Goal: Download file/media

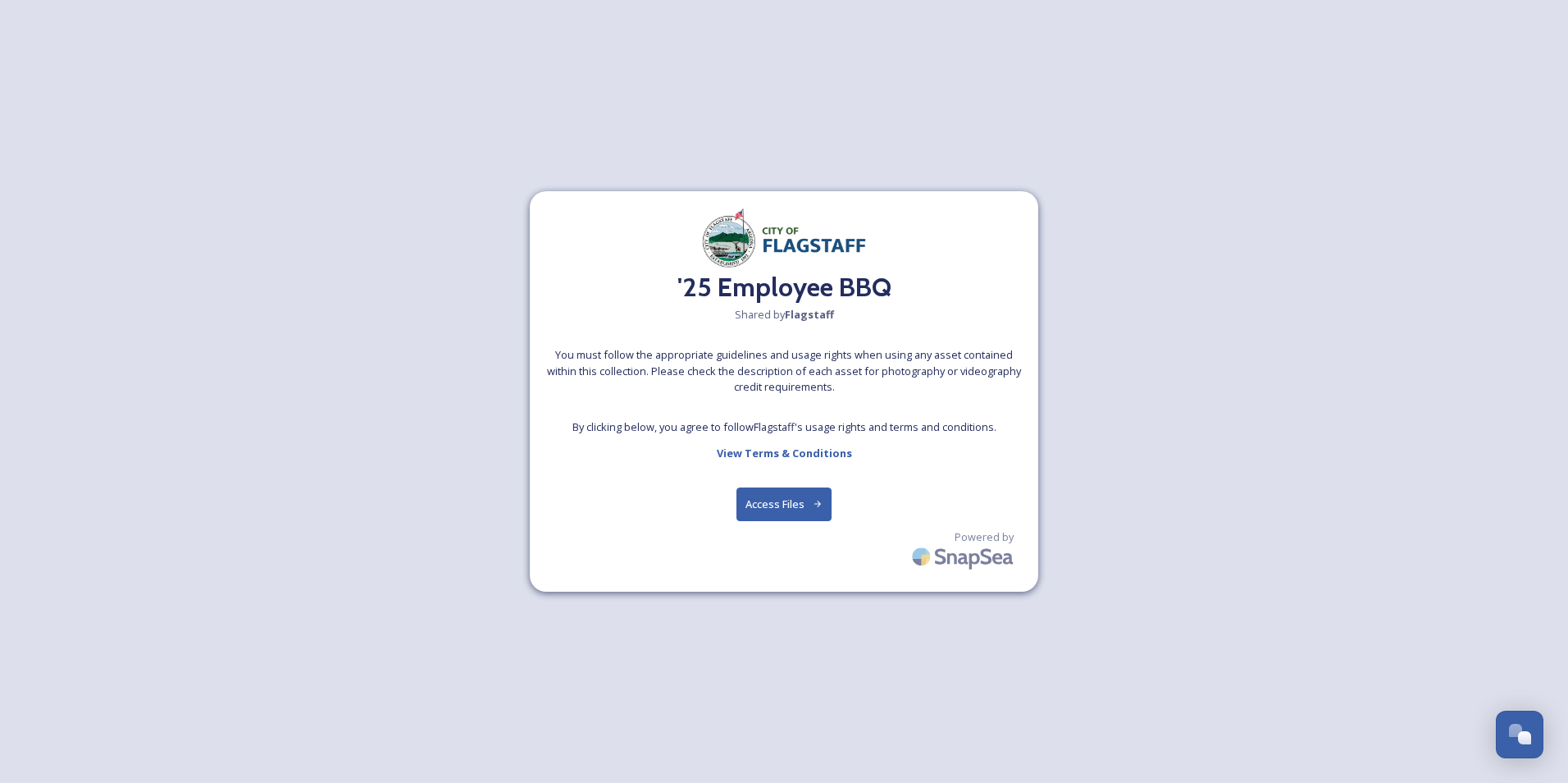
click at [777, 506] on button "Access Files" at bounding box center [784, 504] width 96 height 33
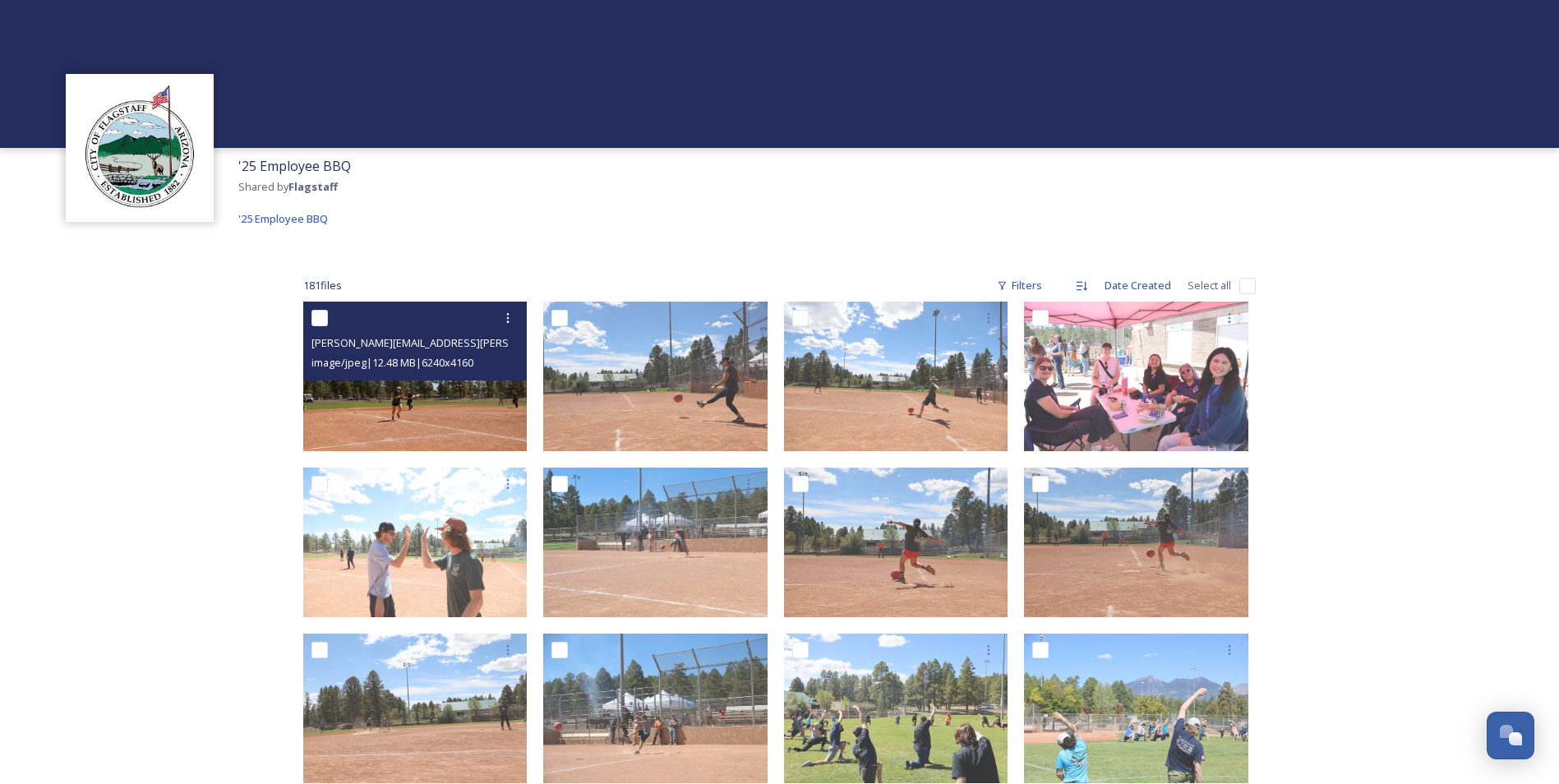
click at [412, 417] on img at bounding box center [415, 376] width 224 height 149
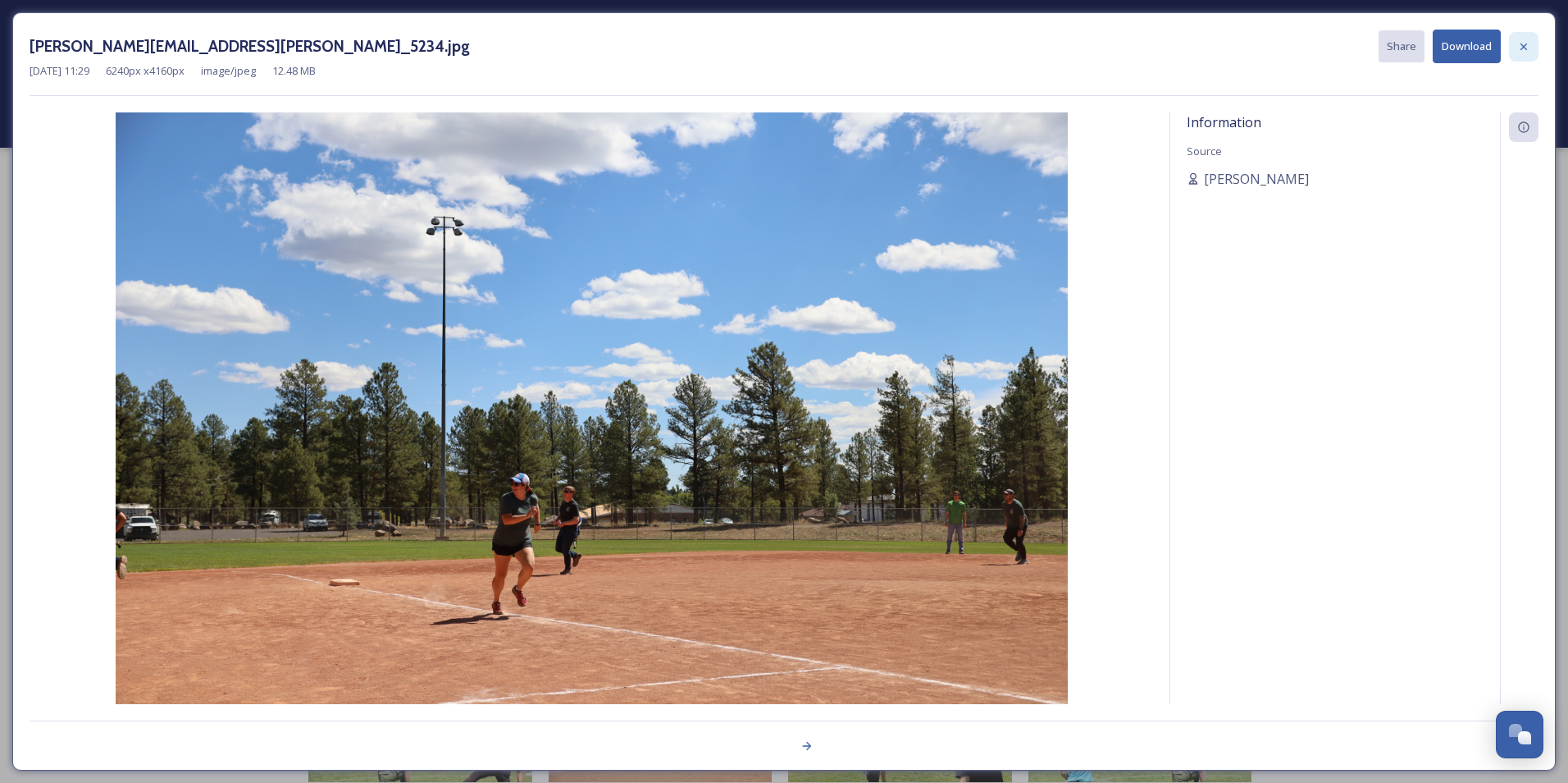
click at [1233, 46] on icon at bounding box center [1523, 47] width 13 height 13
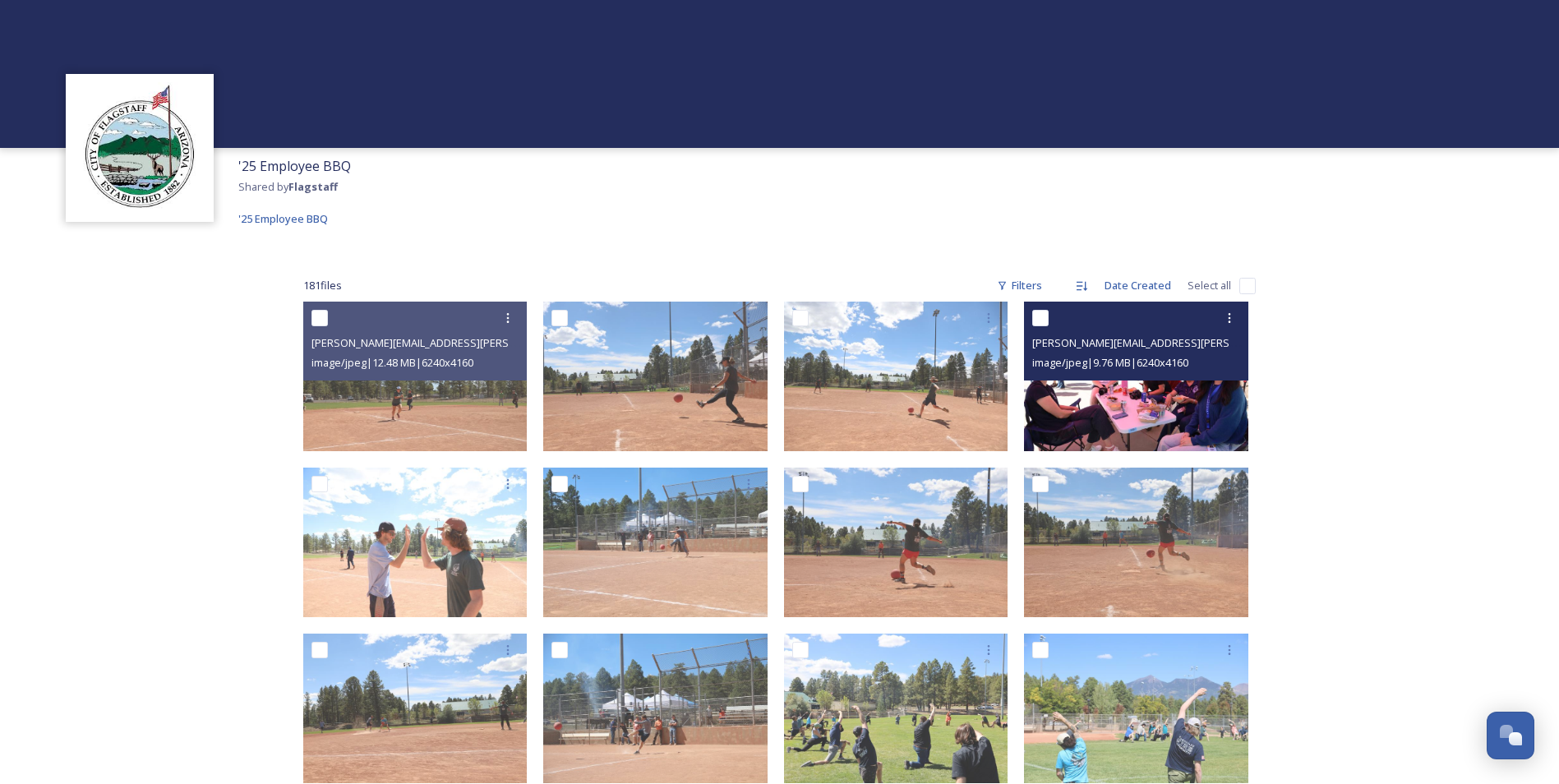
click at [1048, 359] on span "image/jpeg | 9.76 MB | 6240 x 4160" at bounding box center [1111, 362] width 157 height 15
click at [1068, 439] on img at bounding box center [1135, 376] width 224 height 149
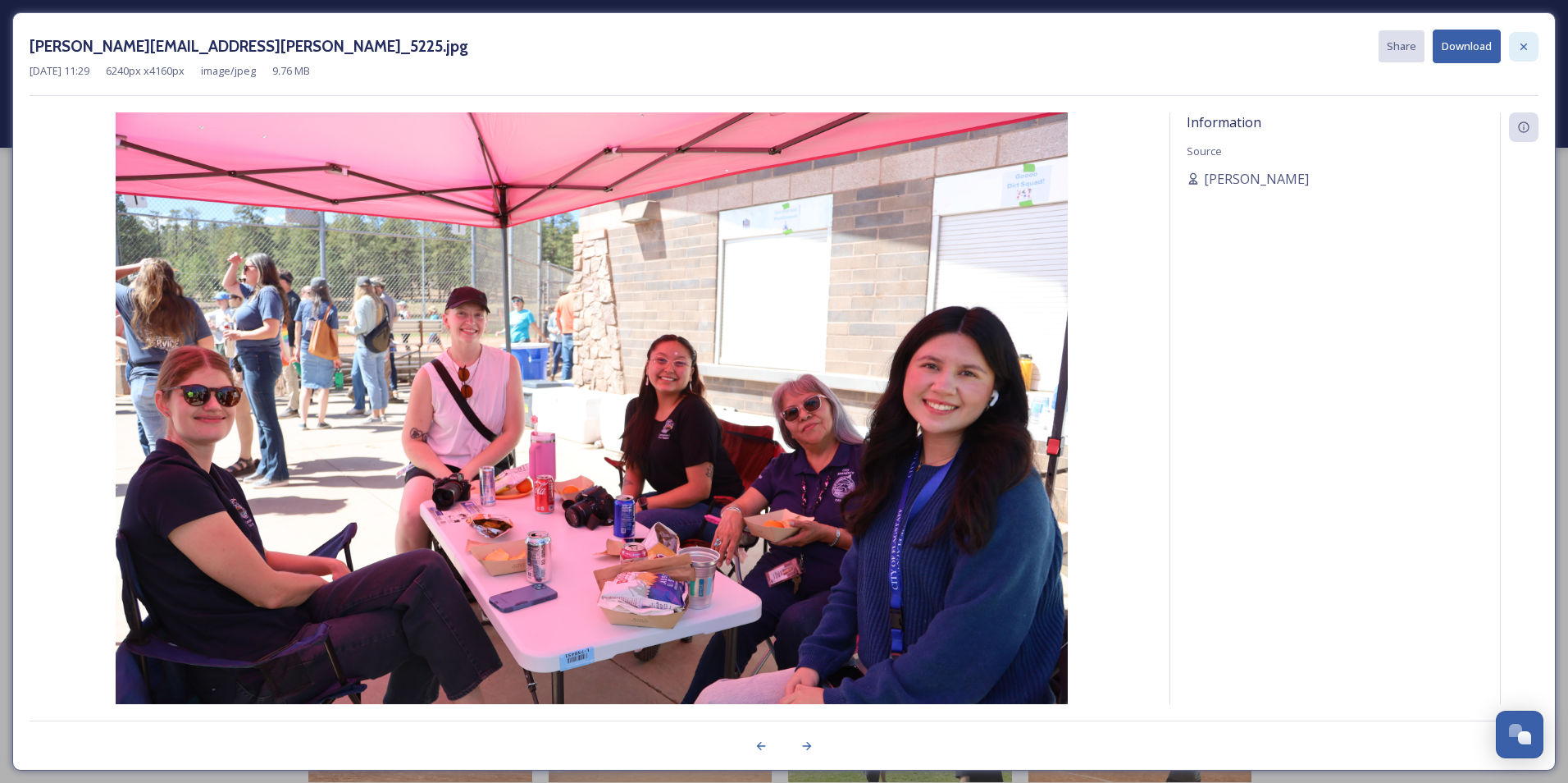
click at [1233, 46] on icon at bounding box center [1523, 47] width 13 height 13
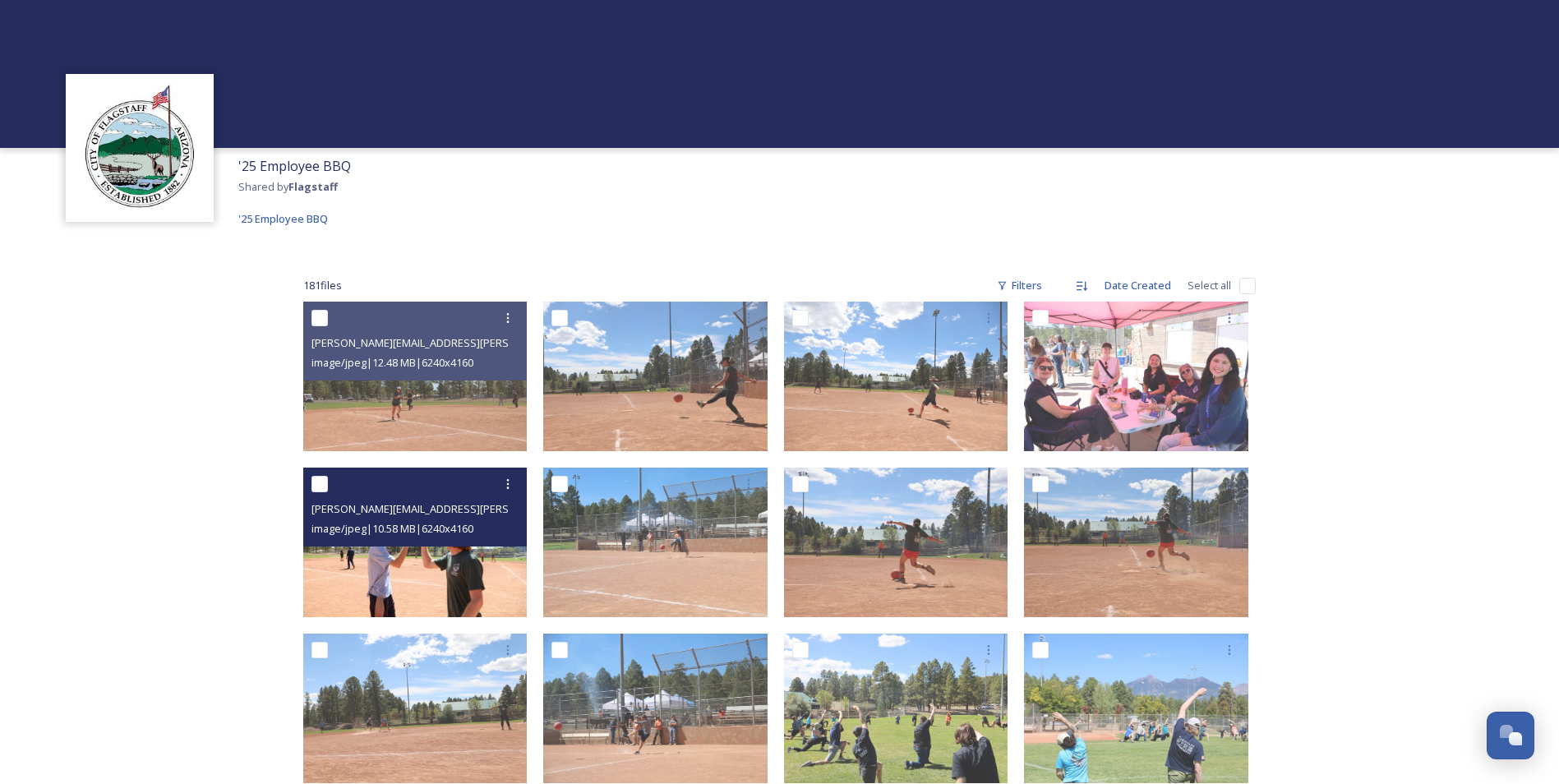
click at [467, 584] on img at bounding box center [415, 542] width 224 height 149
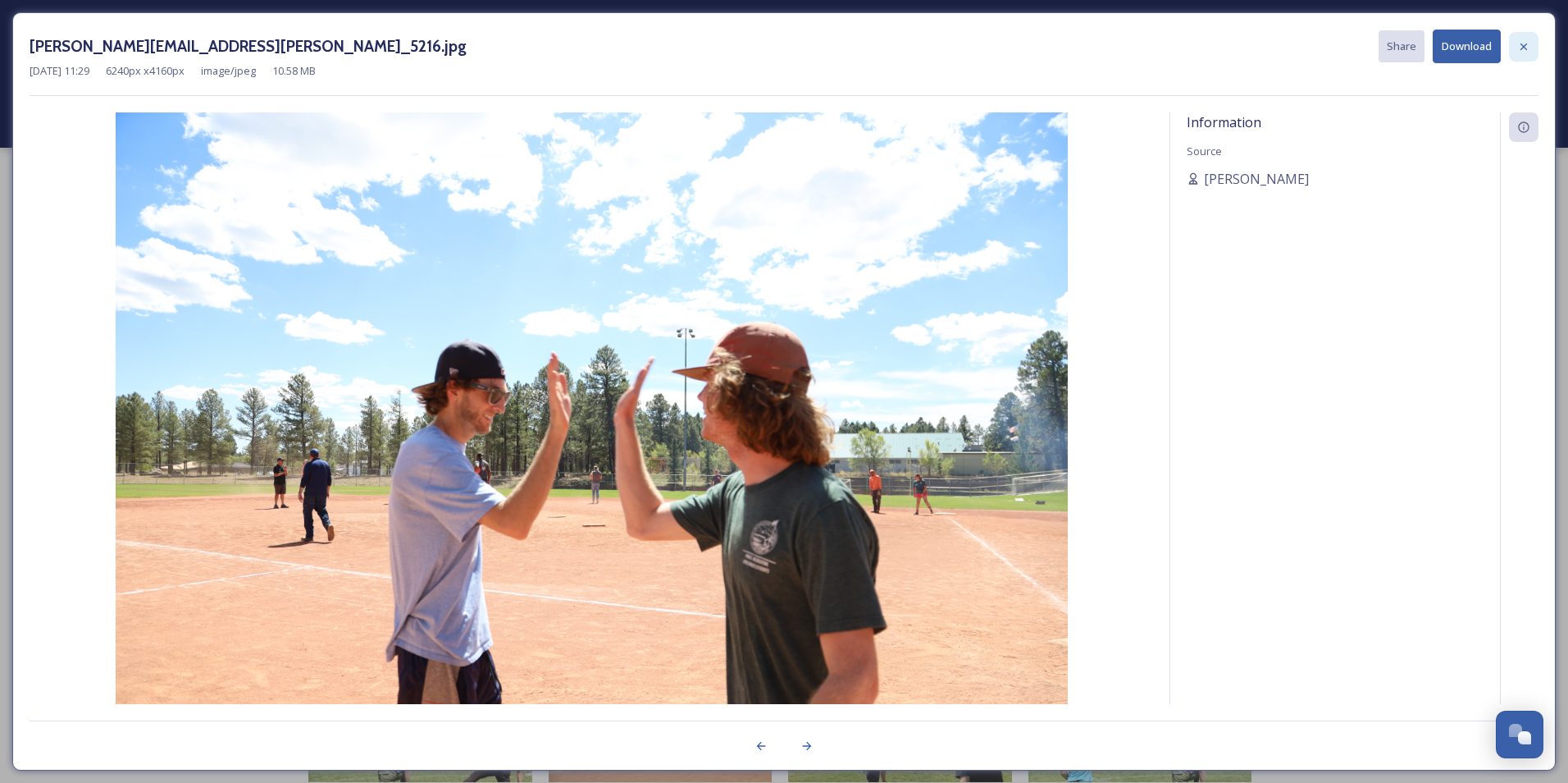
click at [1233, 46] on div at bounding box center [1524, 47] width 30 height 30
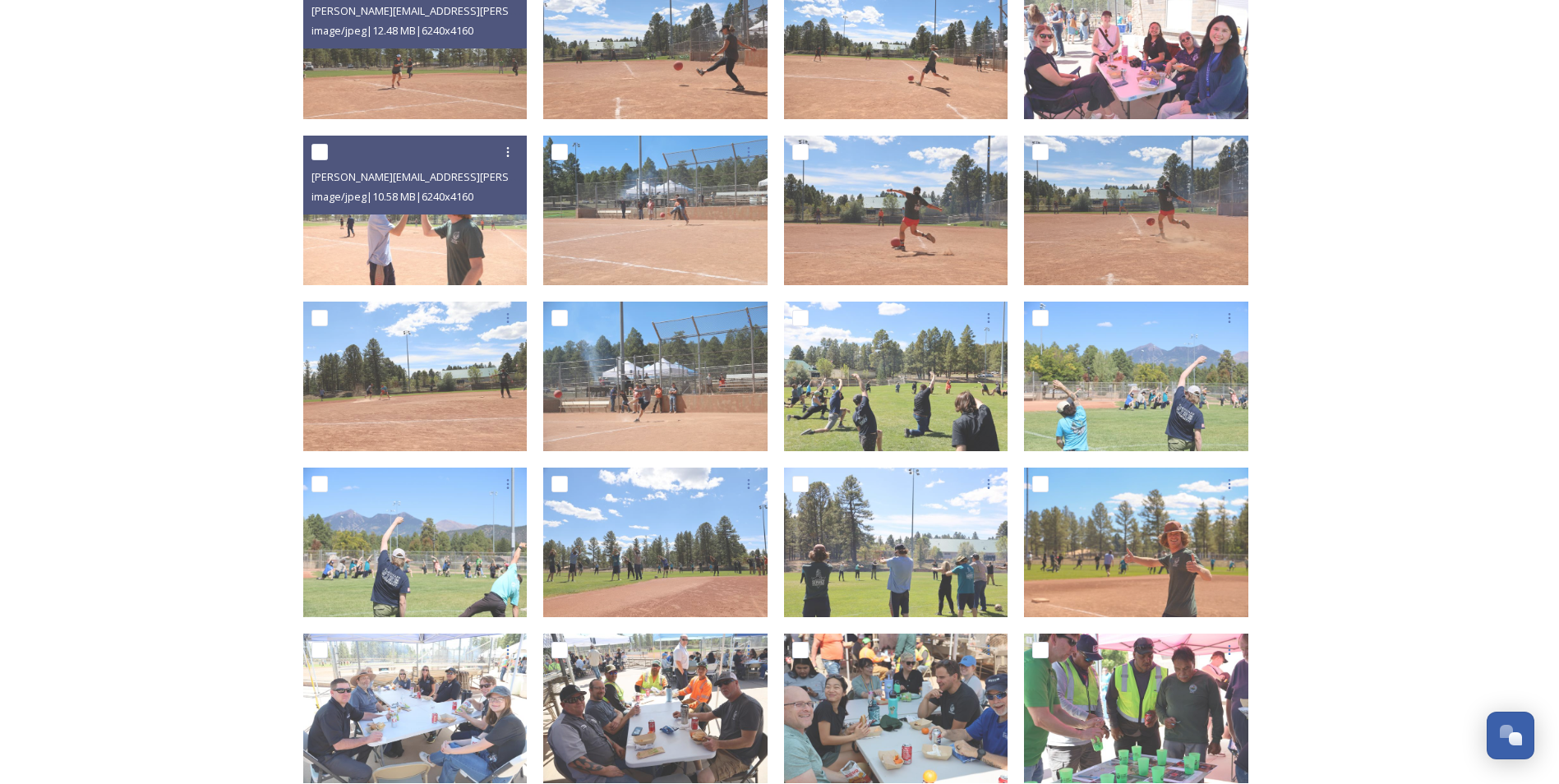
scroll to position [410, 0]
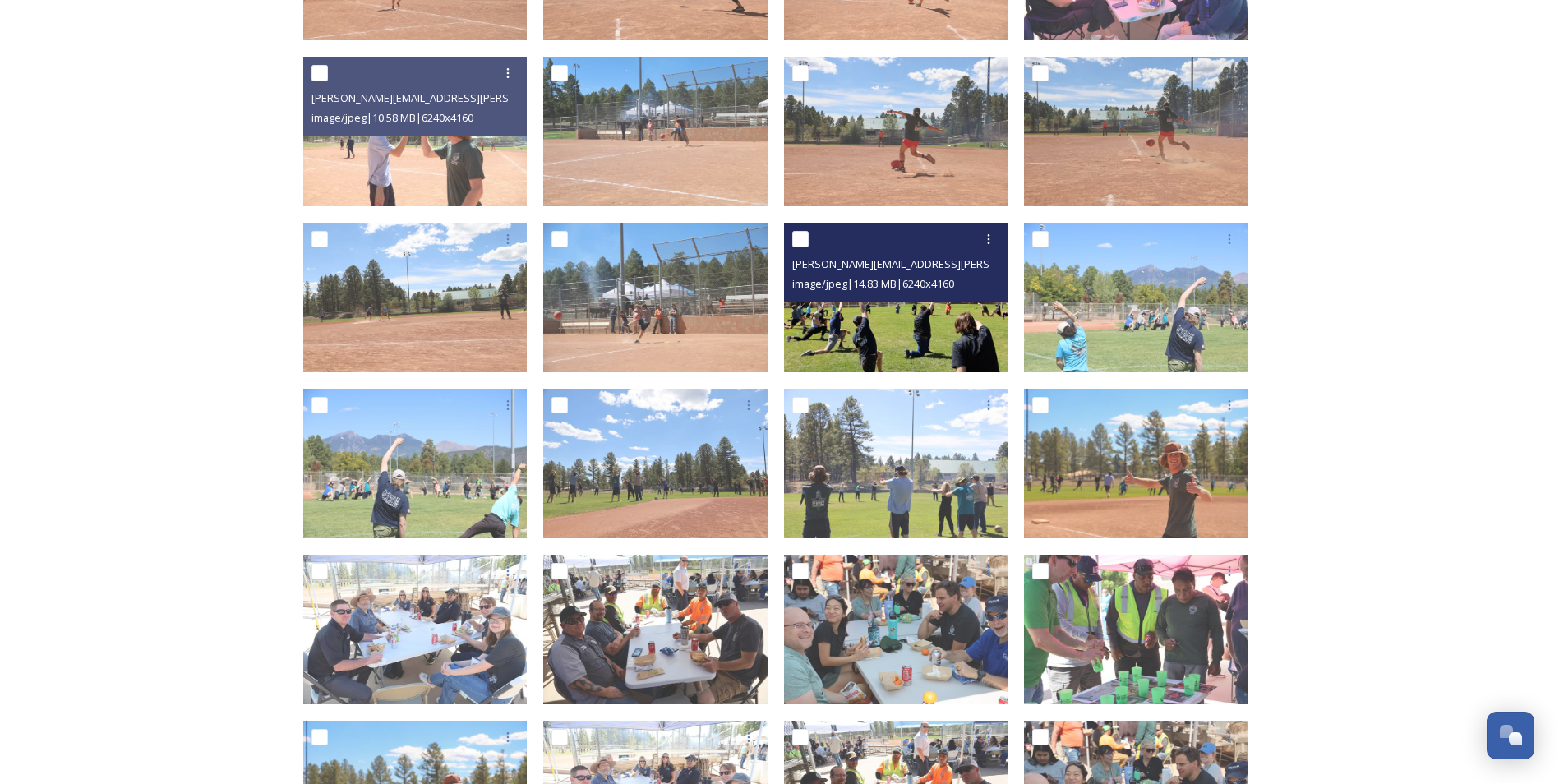
click at [922, 343] on img at bounding box center [896, 297] width 224 height 149
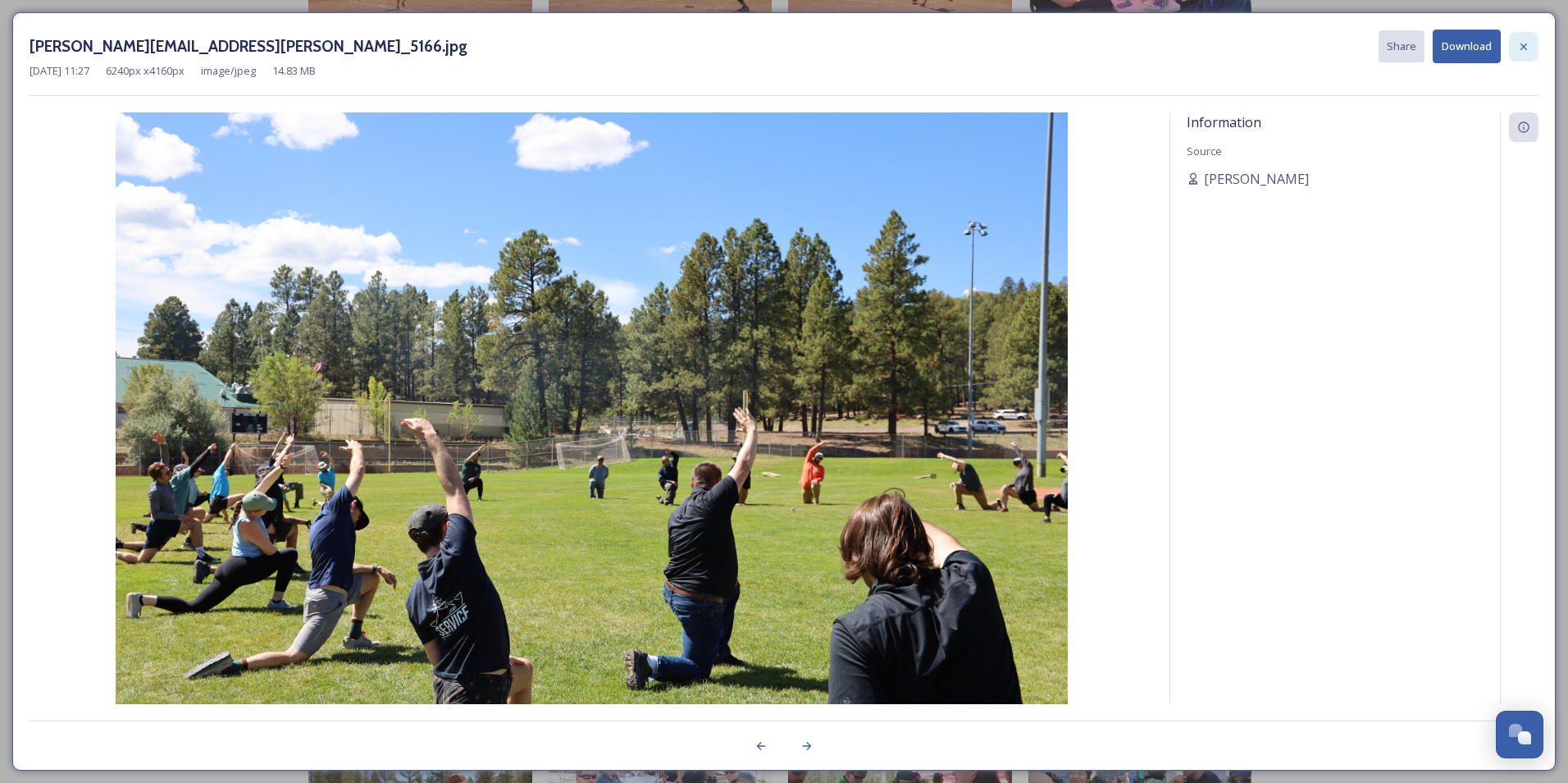
click at [1233, 49] on icon at bounding box center [1523, 47] width 13 height 13
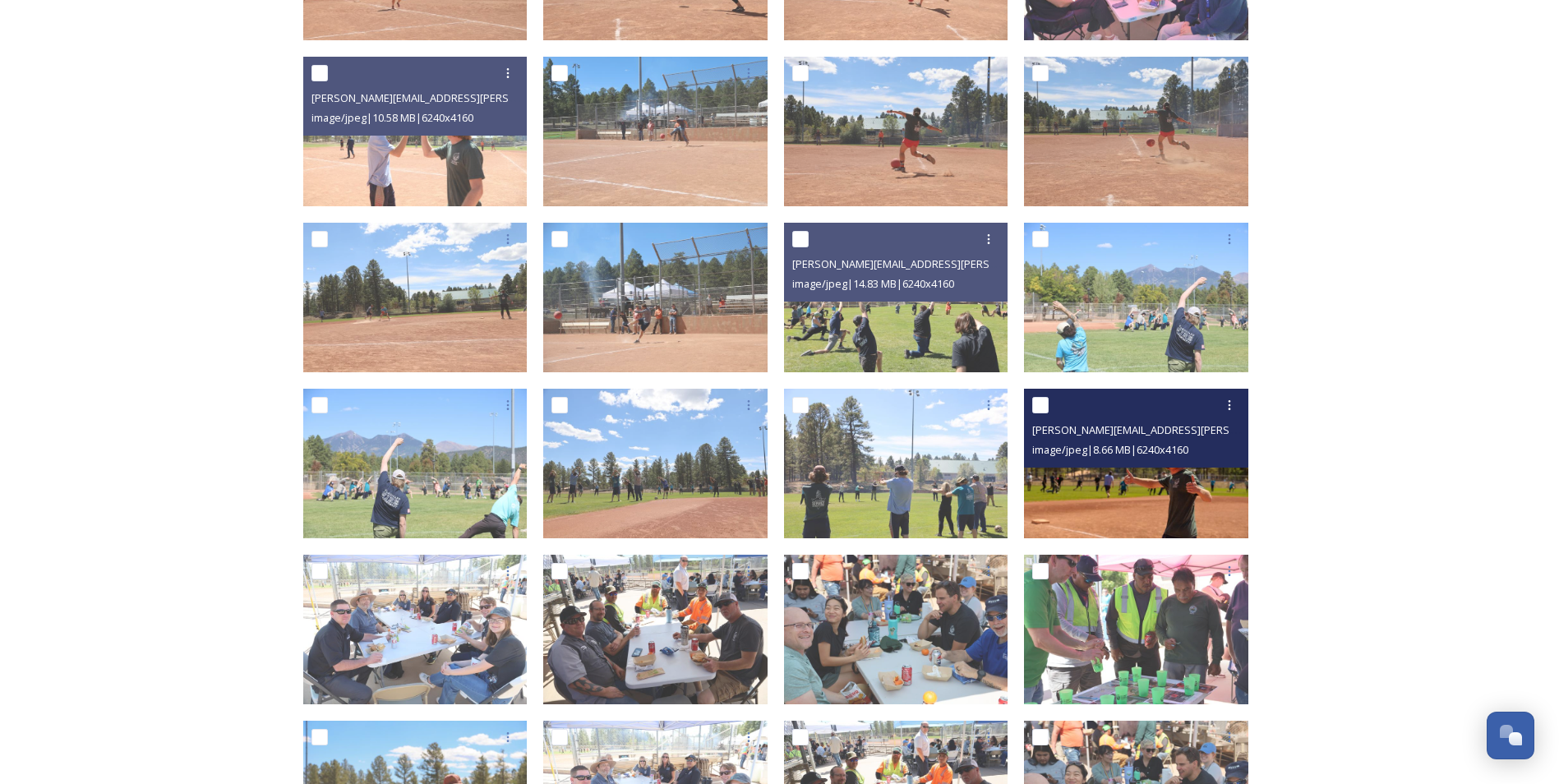
click at [1224, 503] on img at bounding box center [1135, 463] width 224 height 149
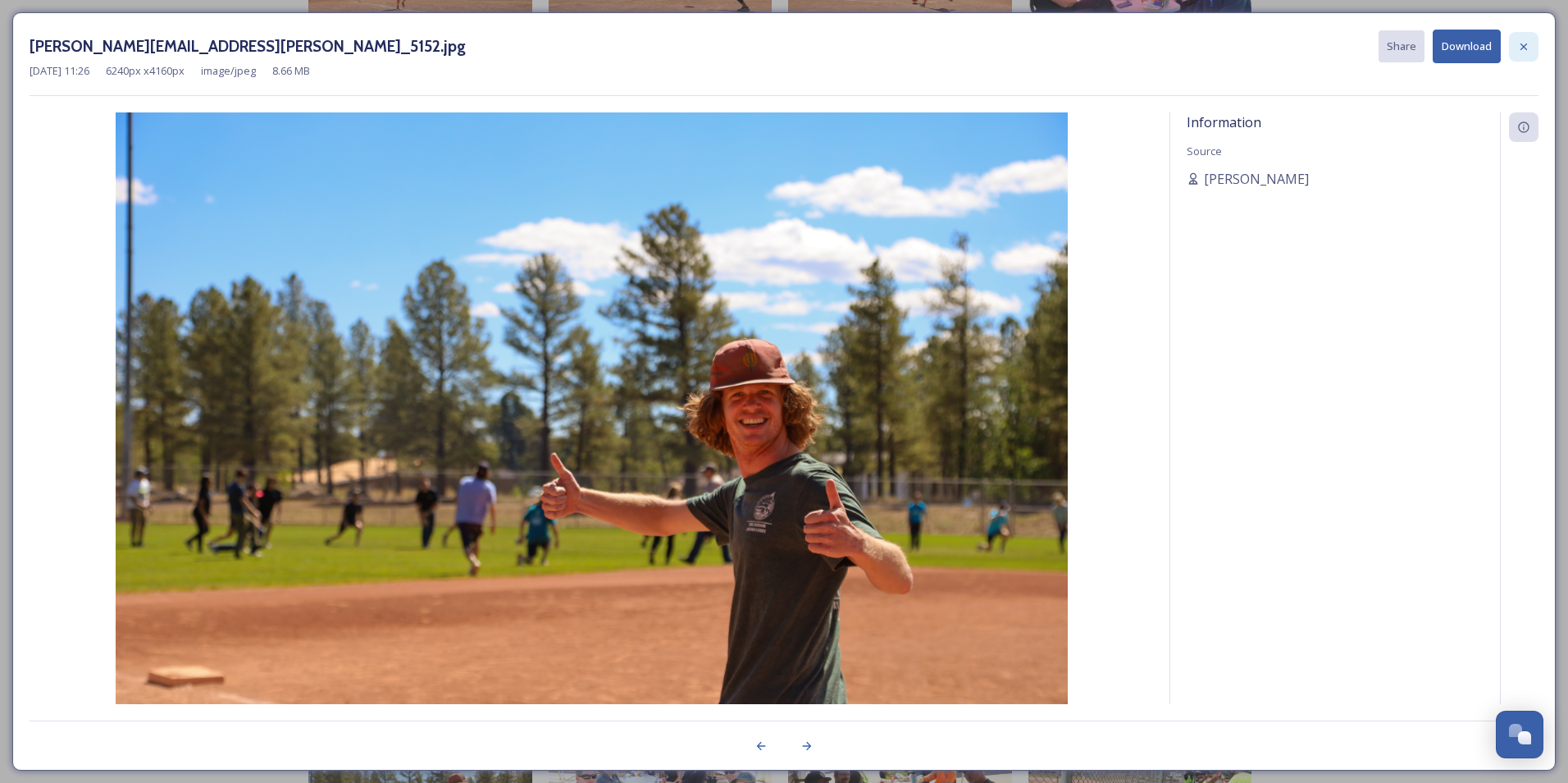
click at [1233, 47] on icon at bounding box center [1523, 47] width 13 height 13
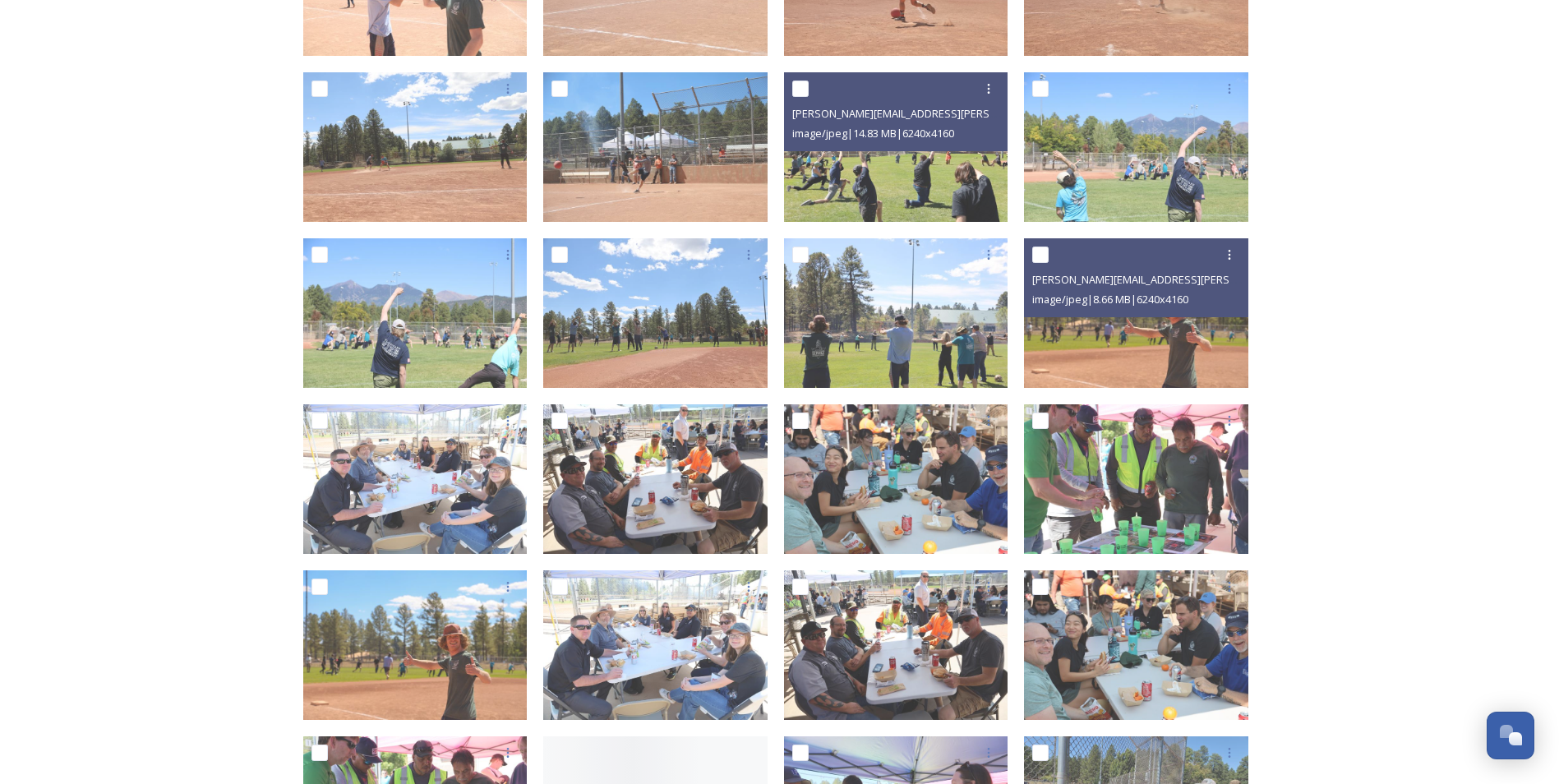
scroll to position [575, 0]
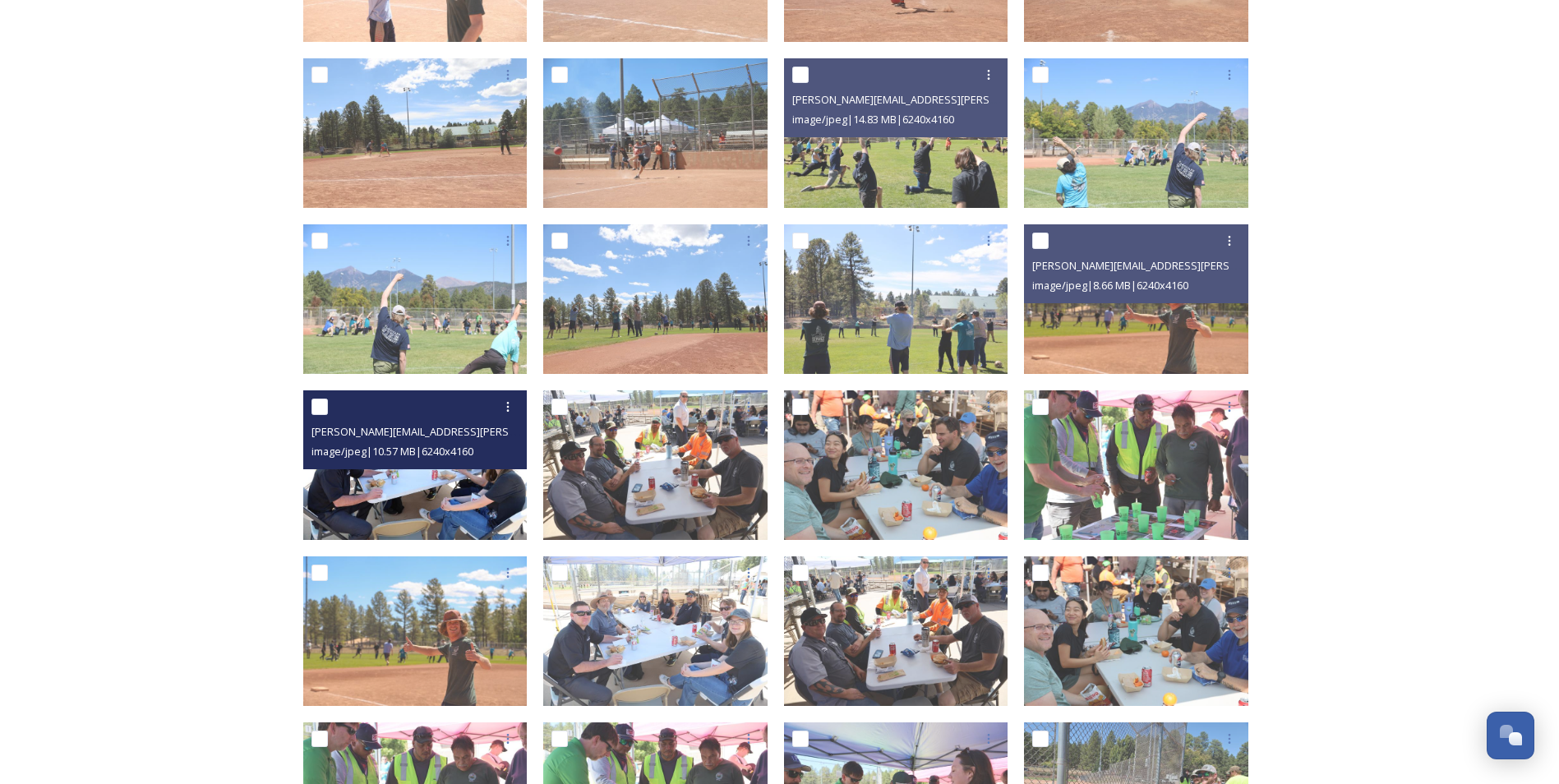
click at [492, 504] on img at bounding box center [415, 465] width 224 height 149
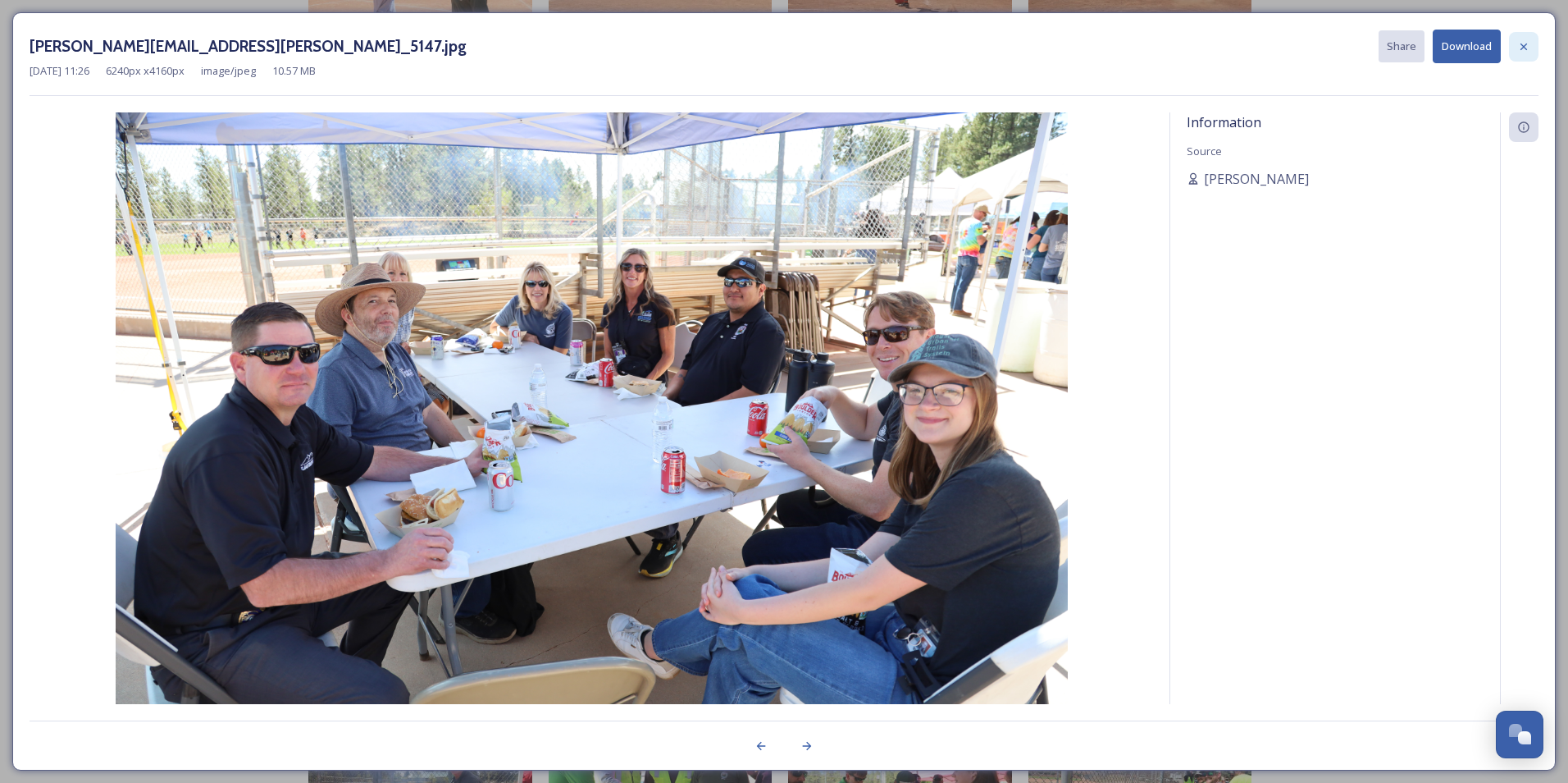
click at [1233, 46] on icon at bounding box center [1523, 47] width 13 height 13
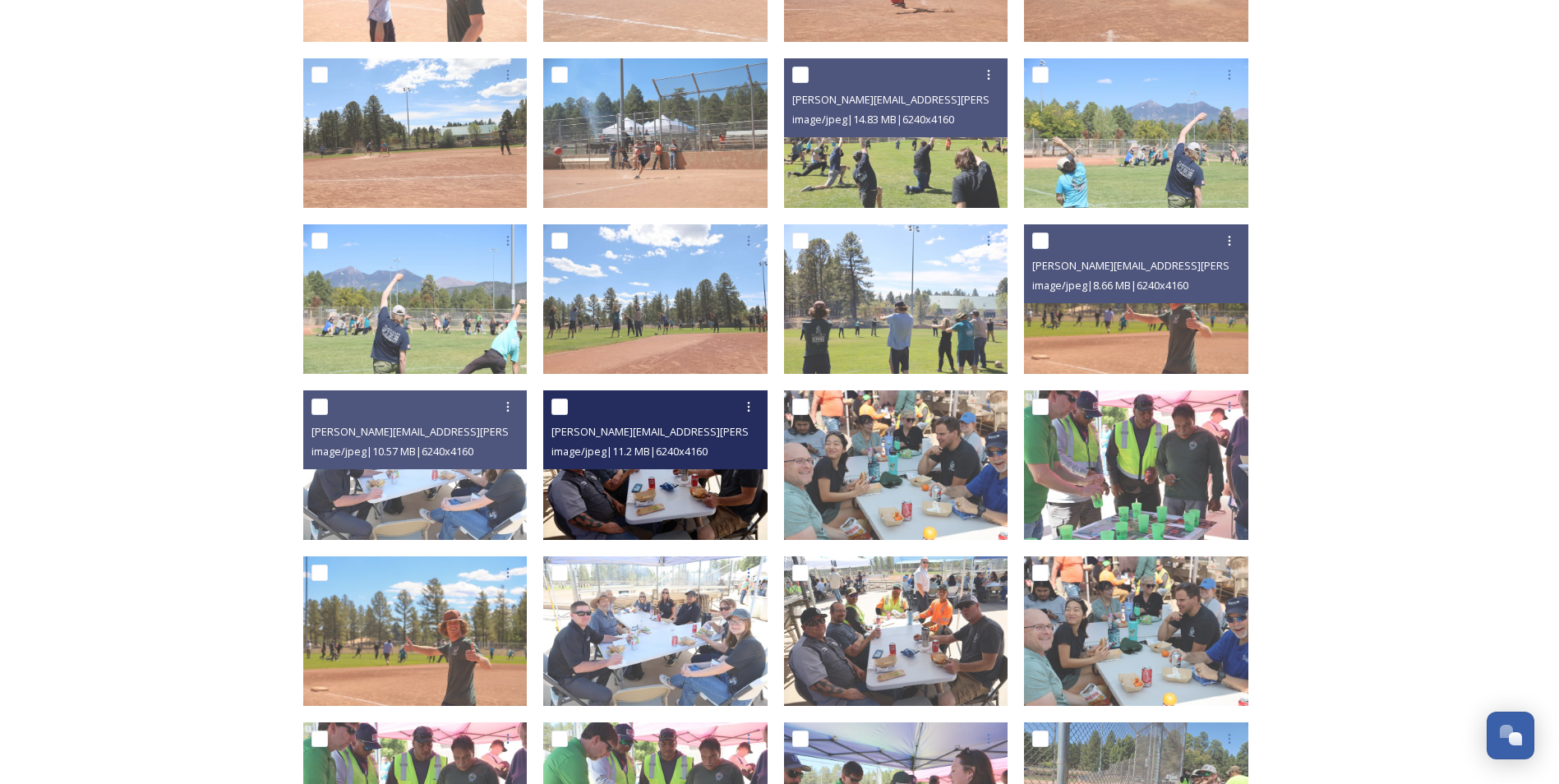
click at [761, 496] on img at bounding box center [655, 465] width 224 height 149
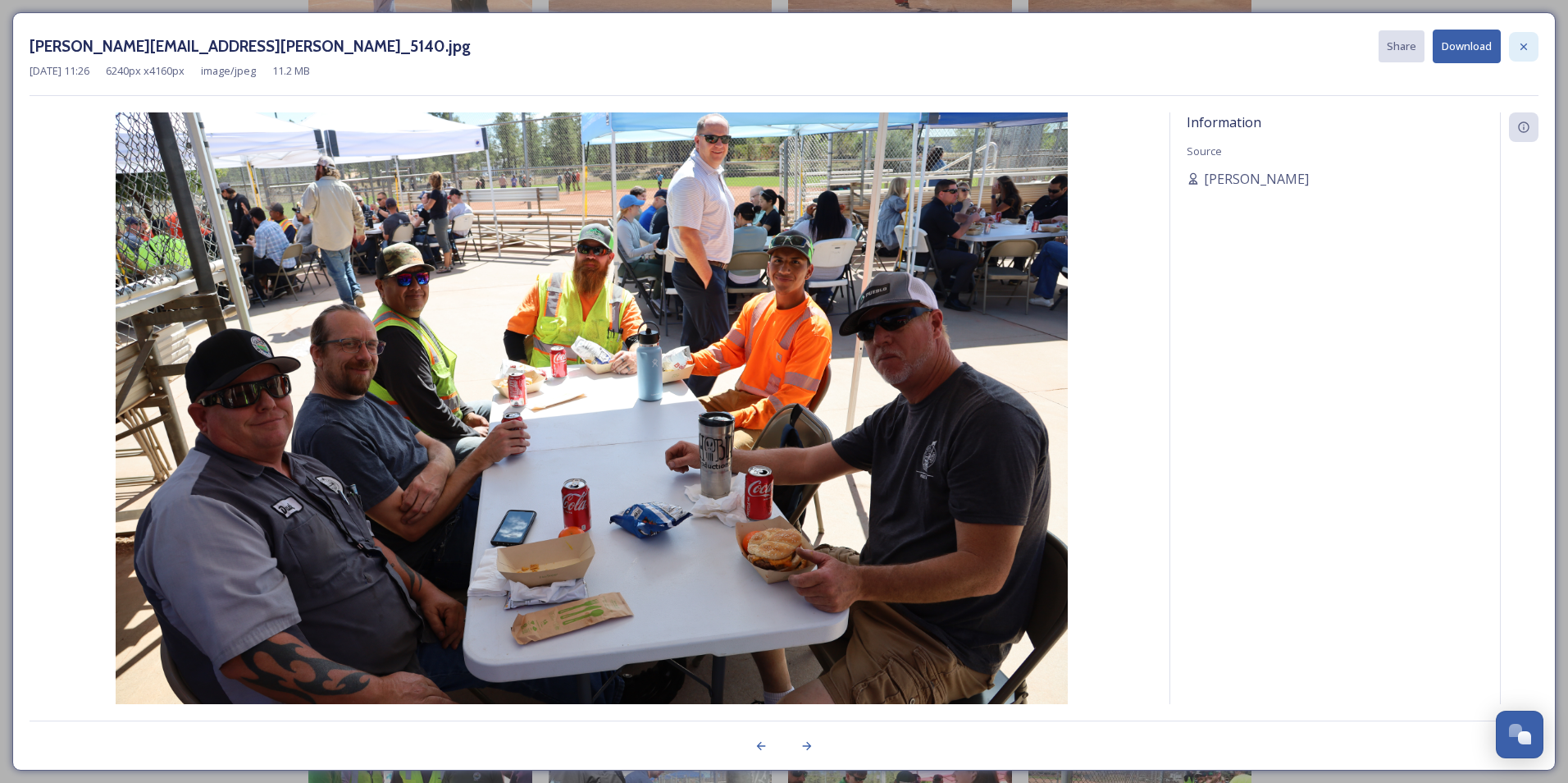
click at [1233, 50] on icon at bounding box center [1523, 47] width 13 height 13
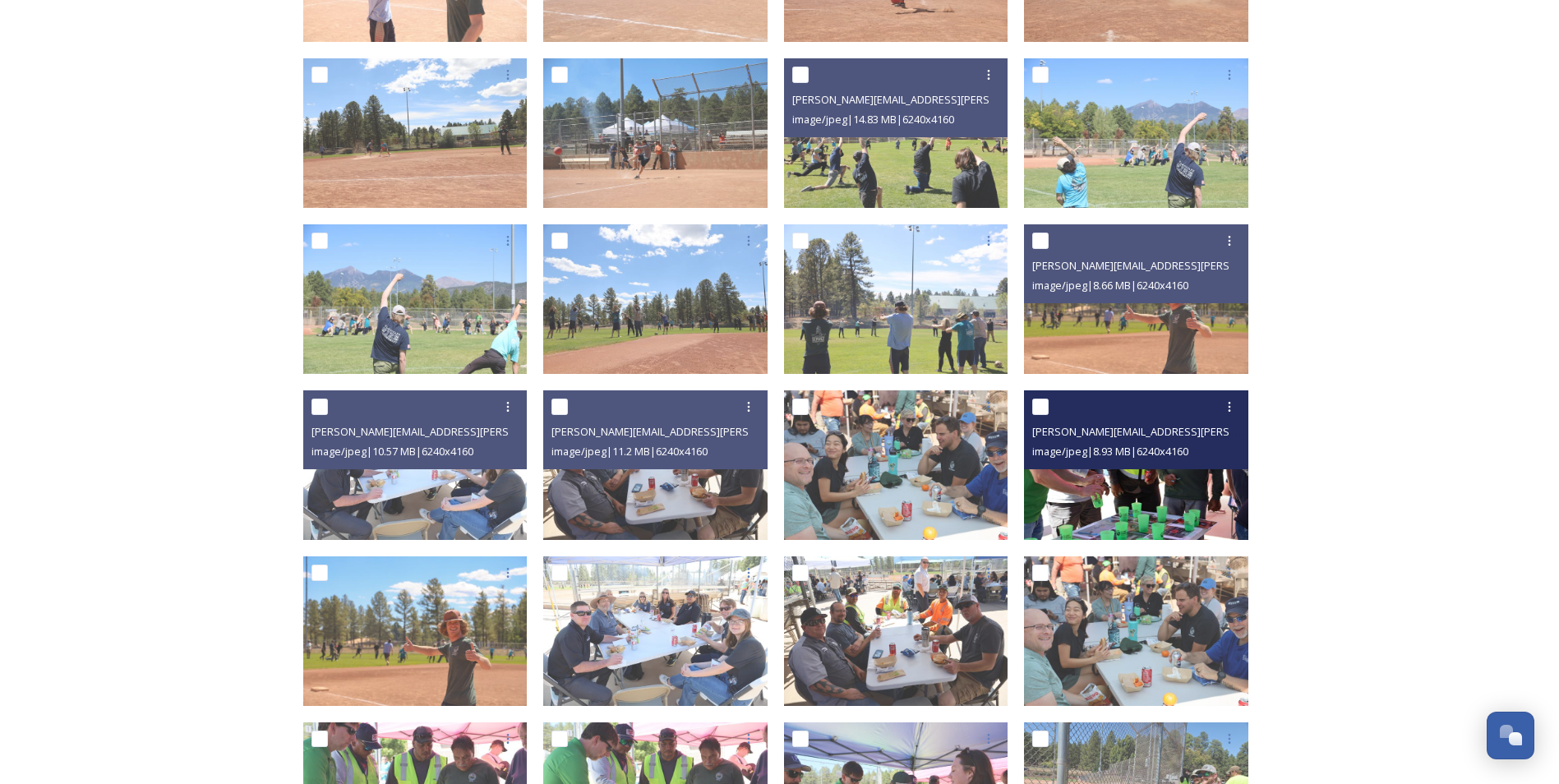
click at [1140, 498] on img at bounding box center [1135, 465] width 224 height 149
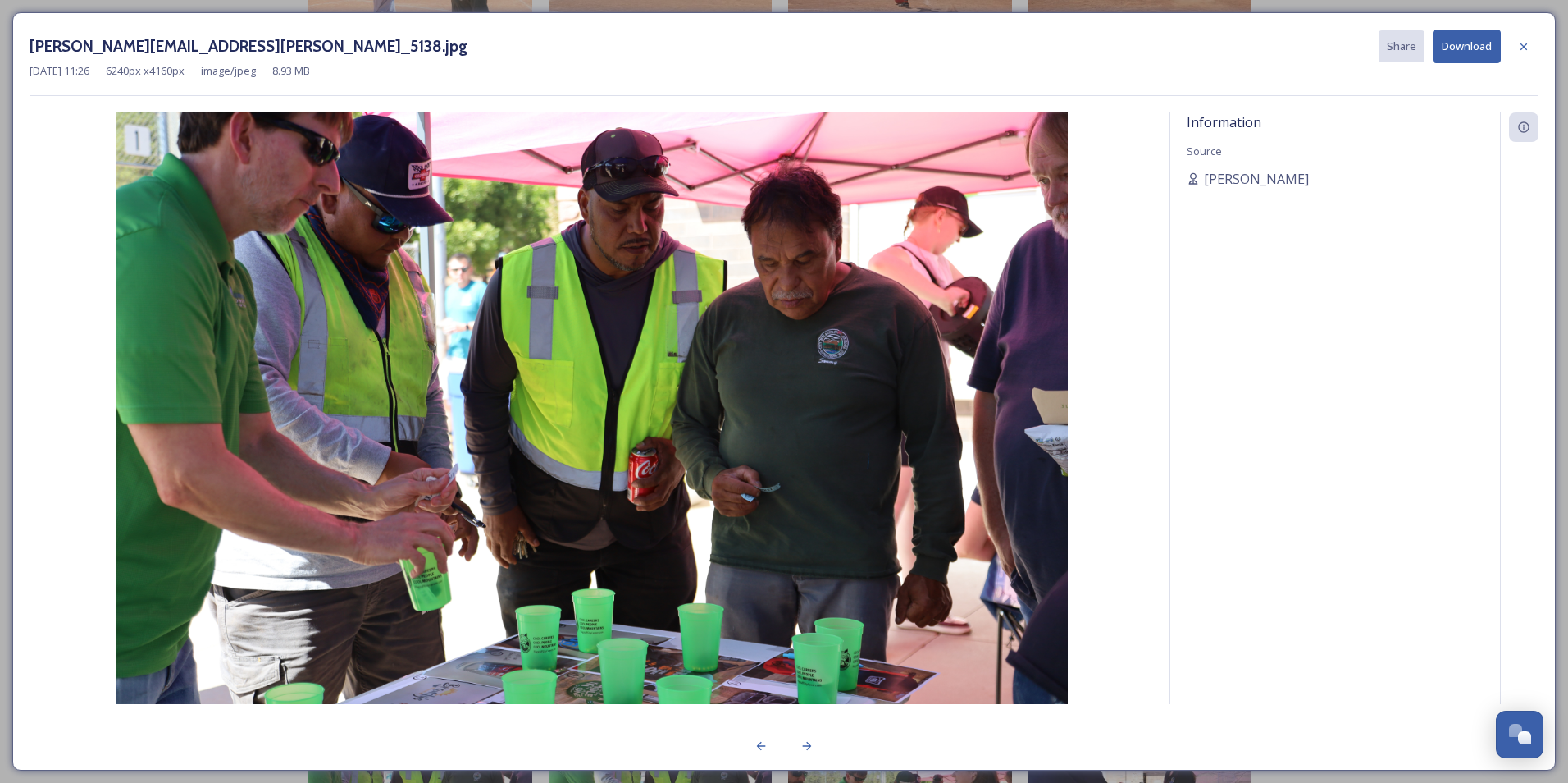
click at [1233, 47] on icon at bounding box center [1523, 47] width 13 height 13
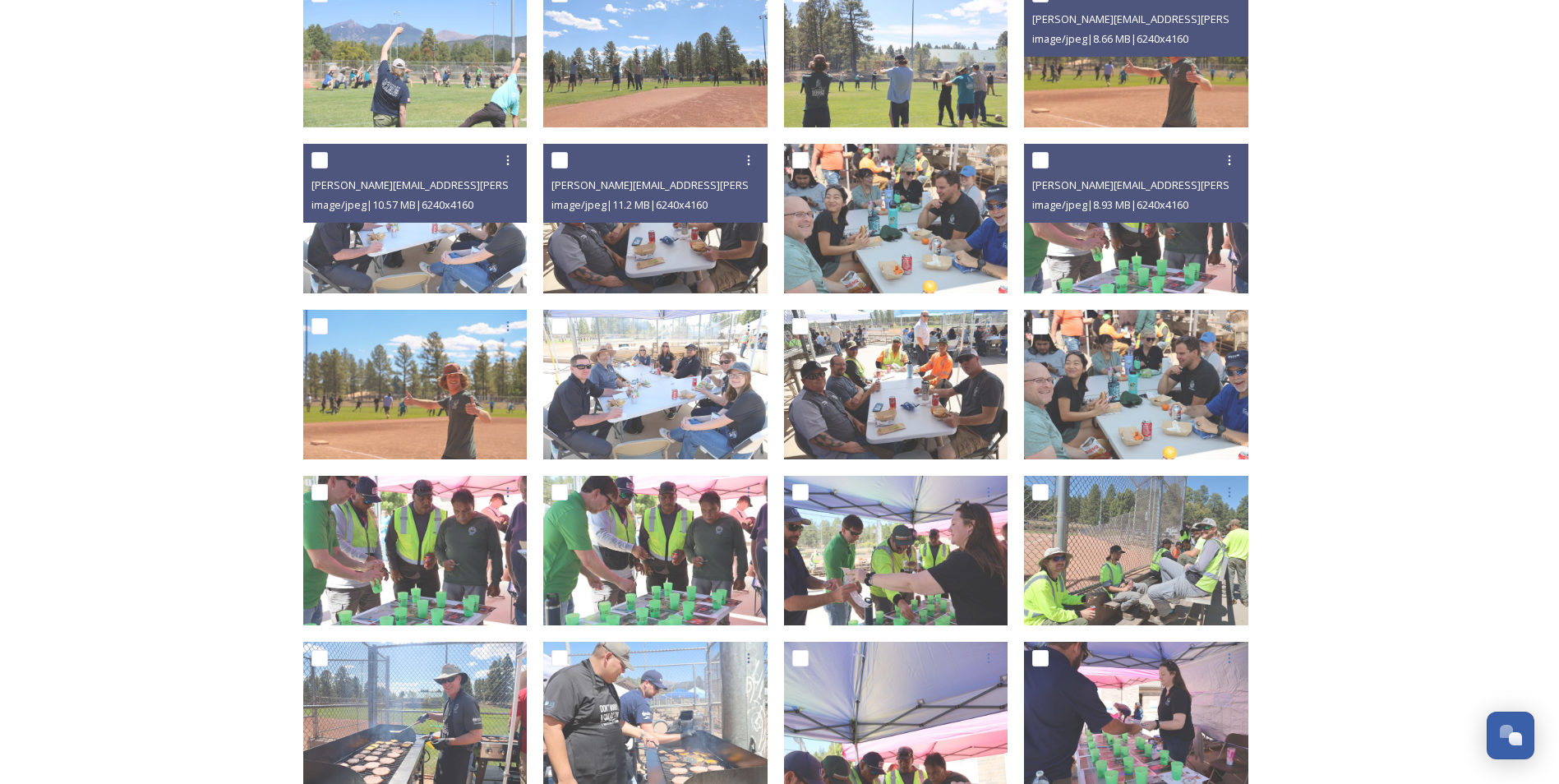
scroll to position [904, 0]
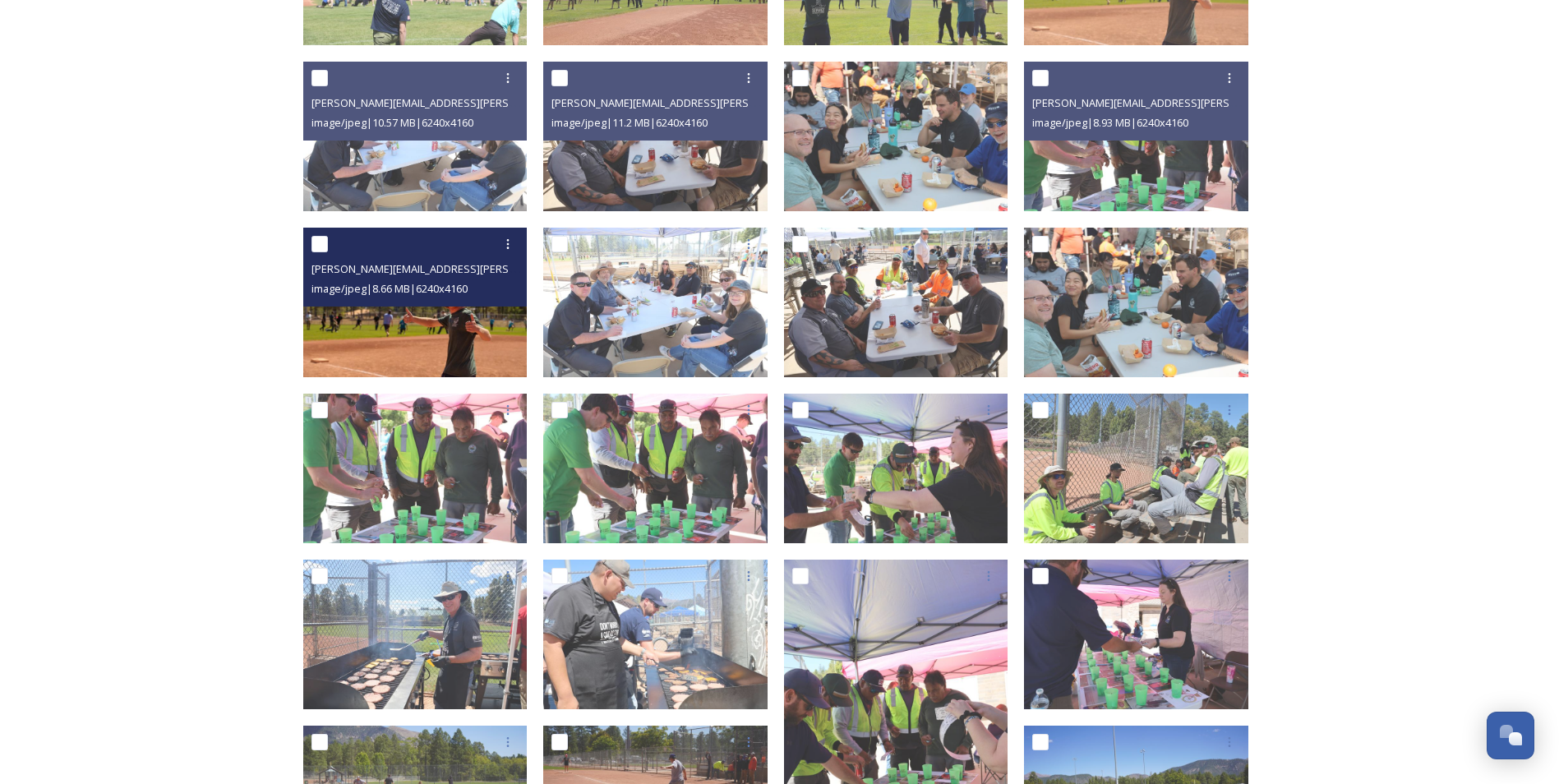
click at [470, 351] on img at bounding box center [415, 302] width 224 height 149
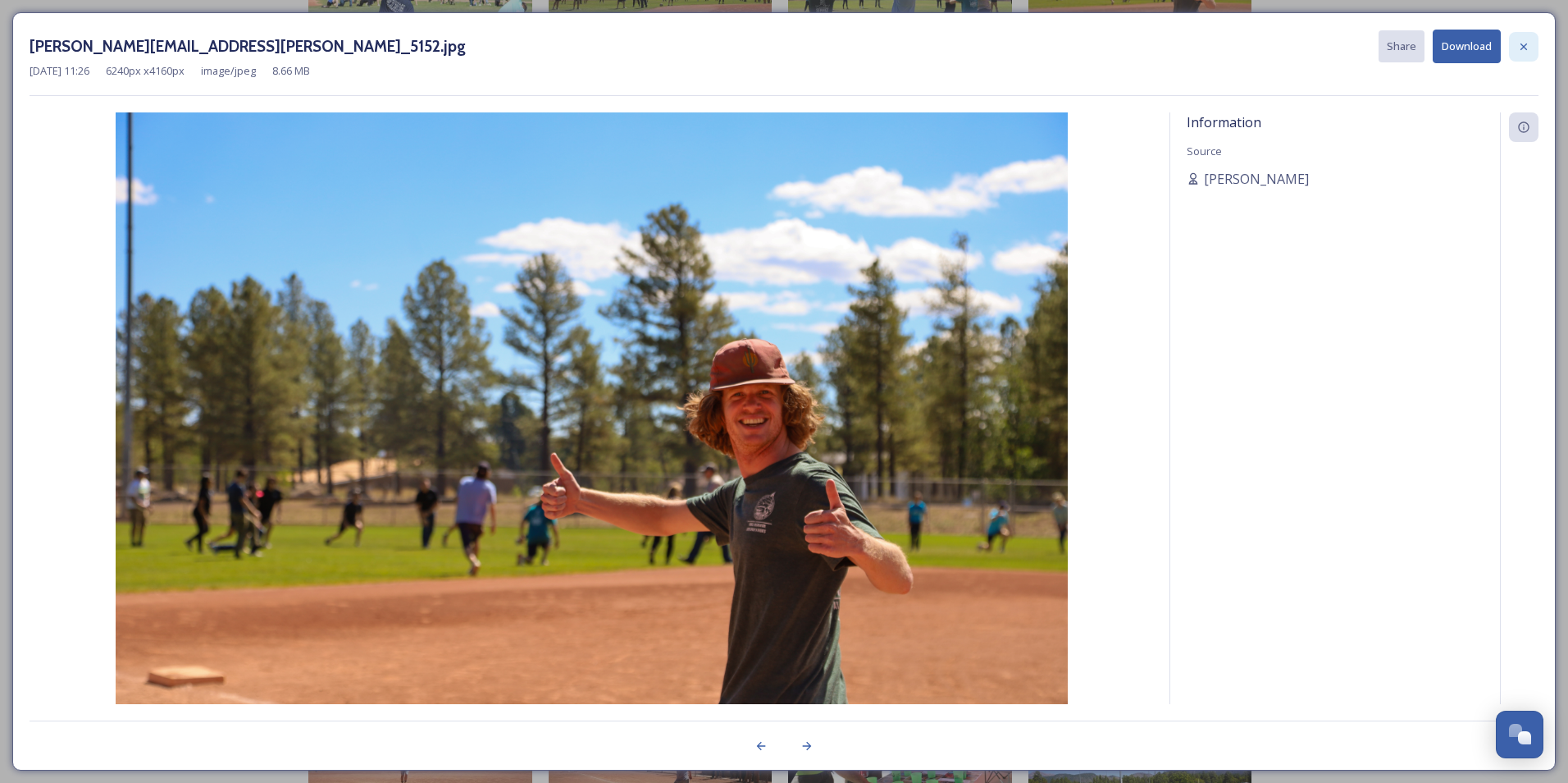
click at [1233, 46] on div at bounding box center [1524, 47] width 30 height 30
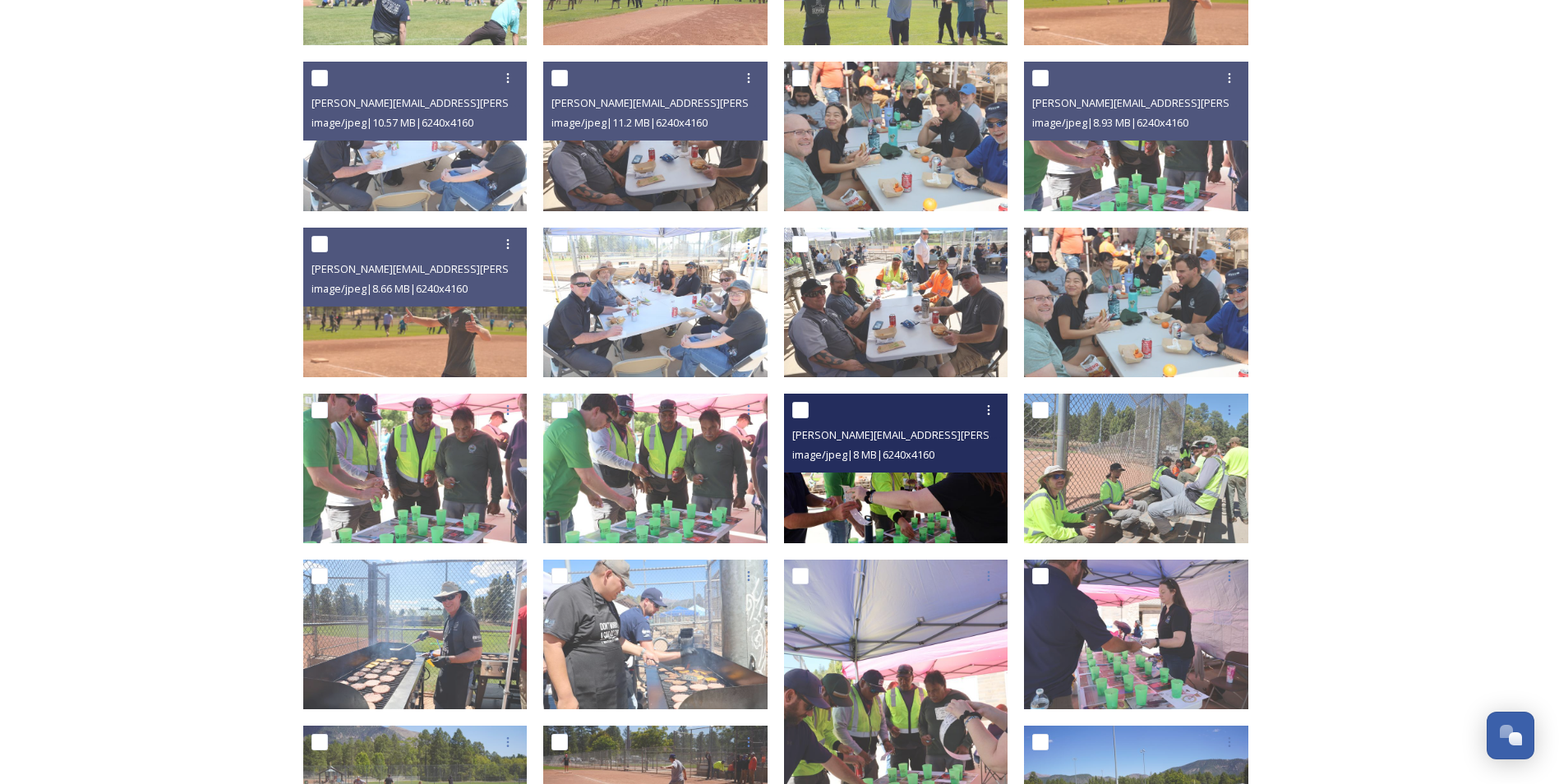
click at [947, 506] on img at bounding box center [896, 468] width 224 height 149
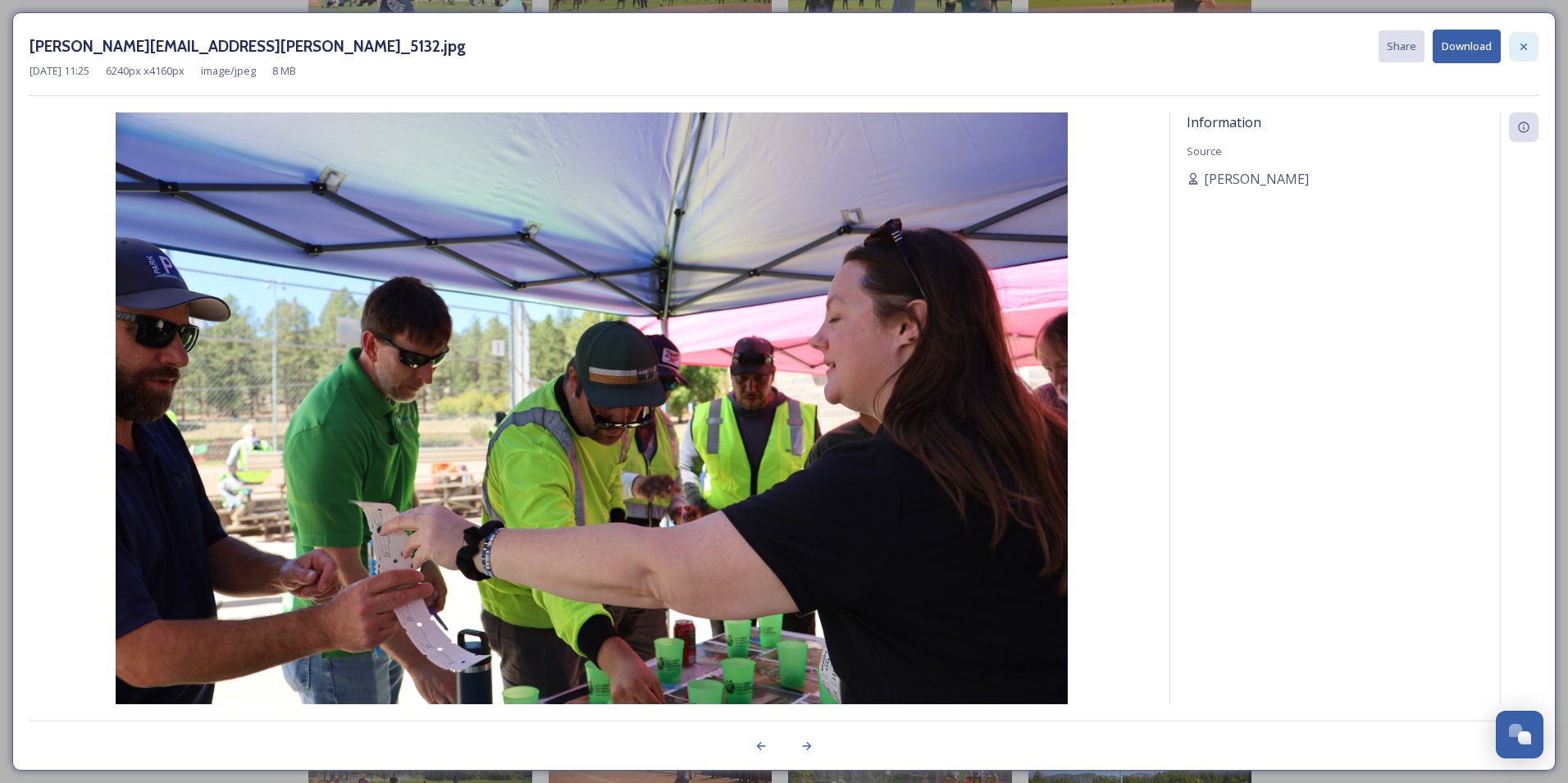
click at [1233, 44] on icon at bounding box center [1523, 47] width 13 height 13
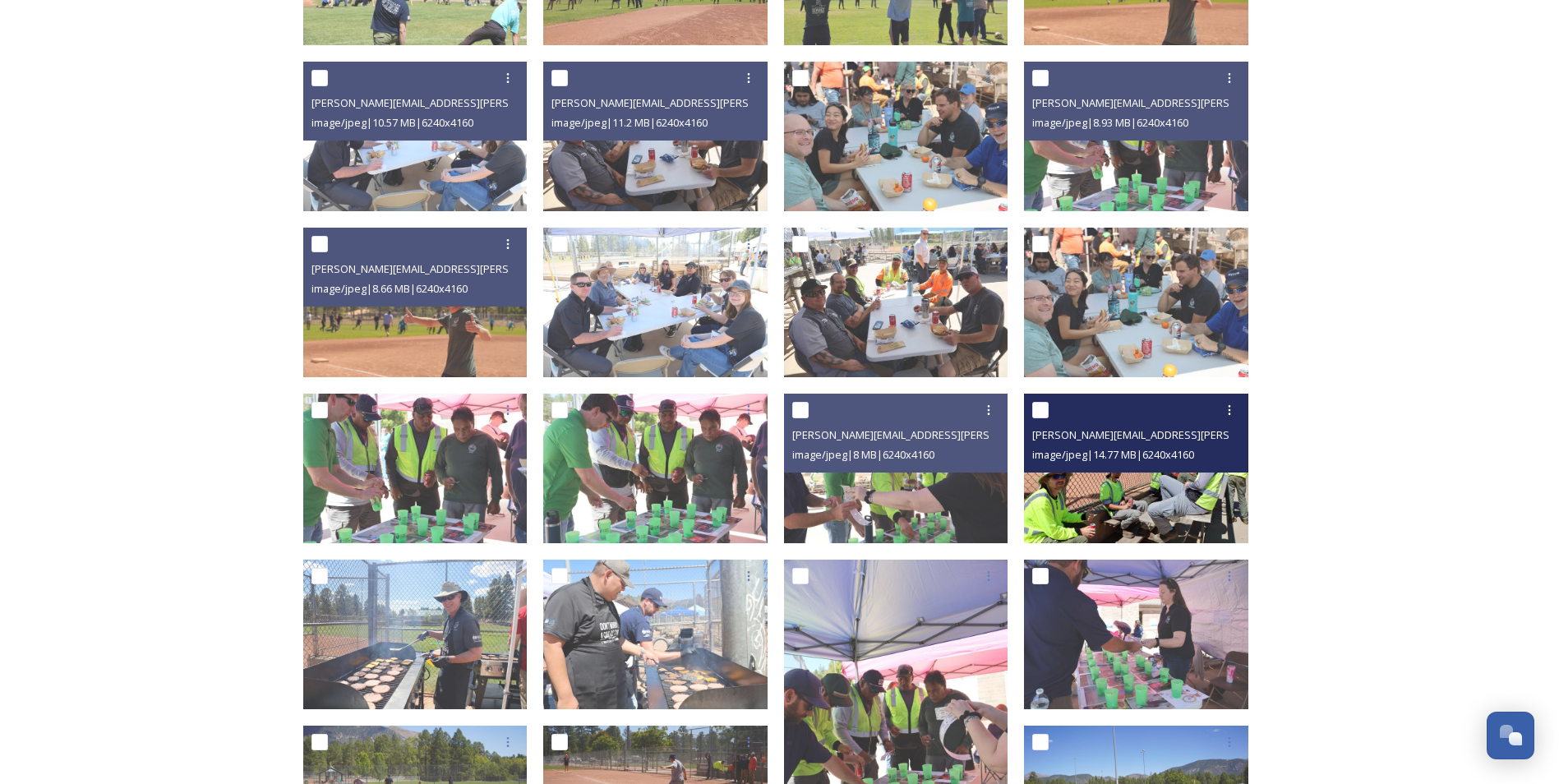
click at [1104, 519] on img at bounding box center [1135, 468] width 224 height 149
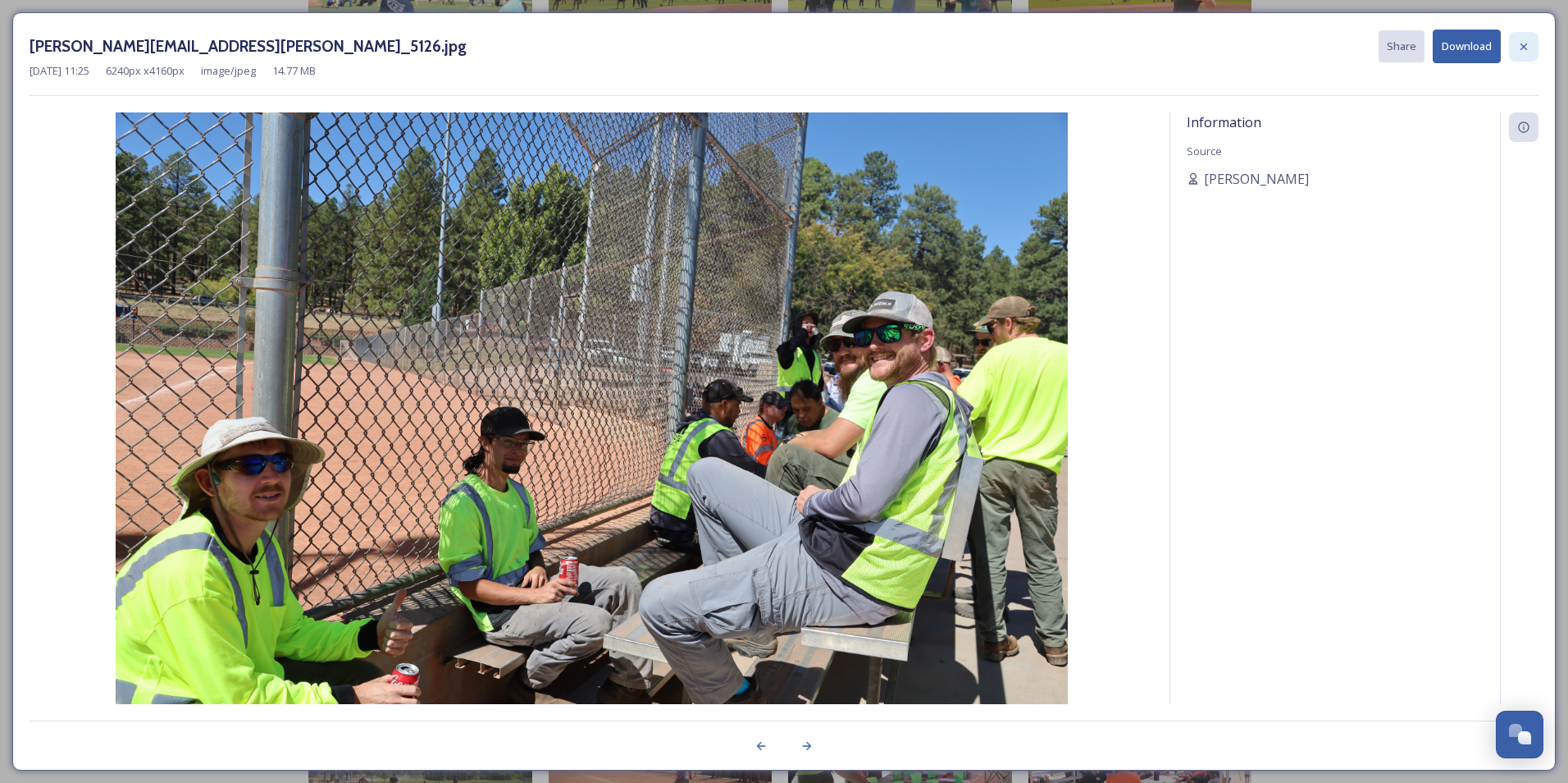
click at [1233, 44] on div at bounding box center [1524, 47] width 30 height 30
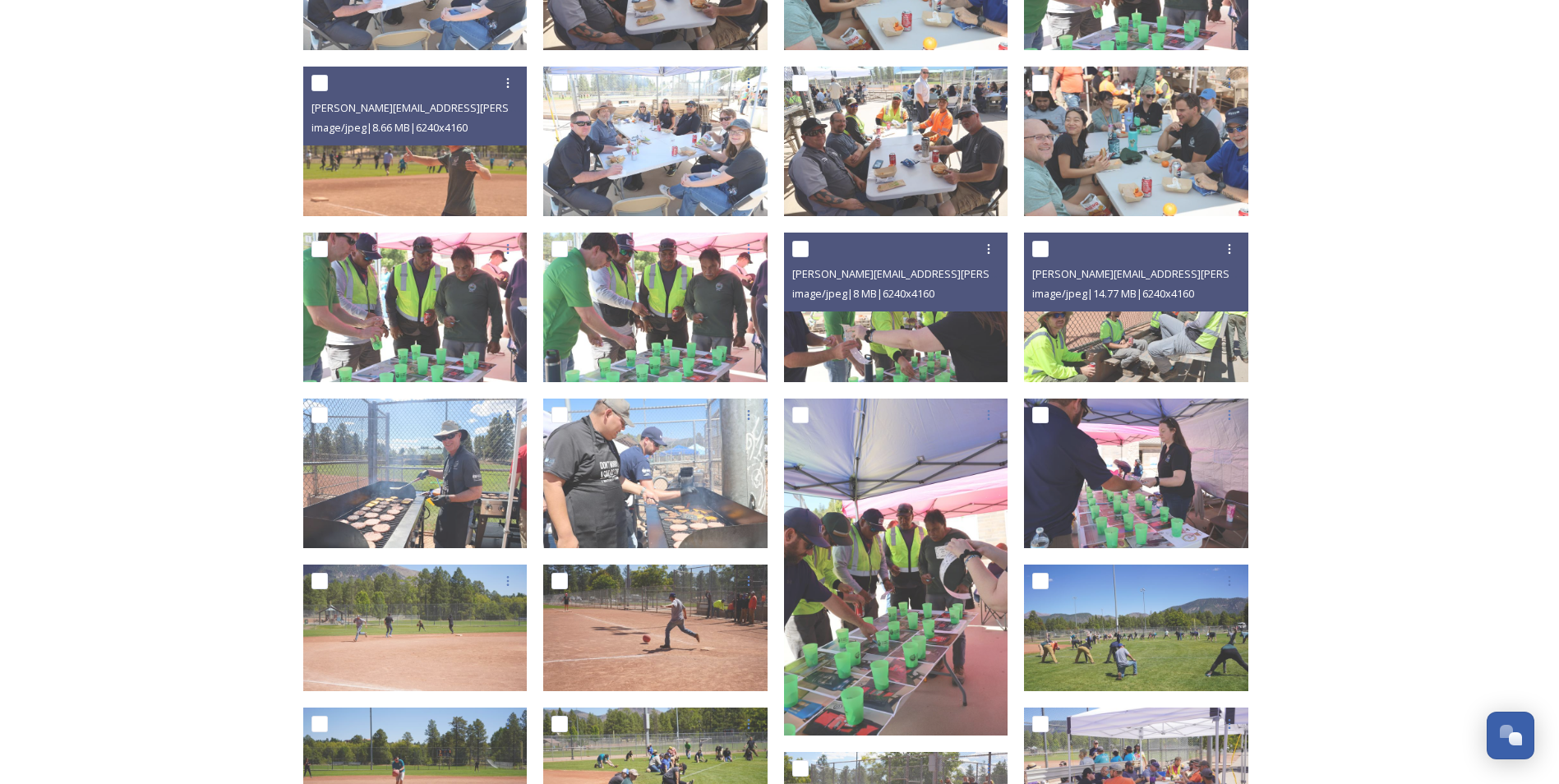
scroll to position [1068, 0]
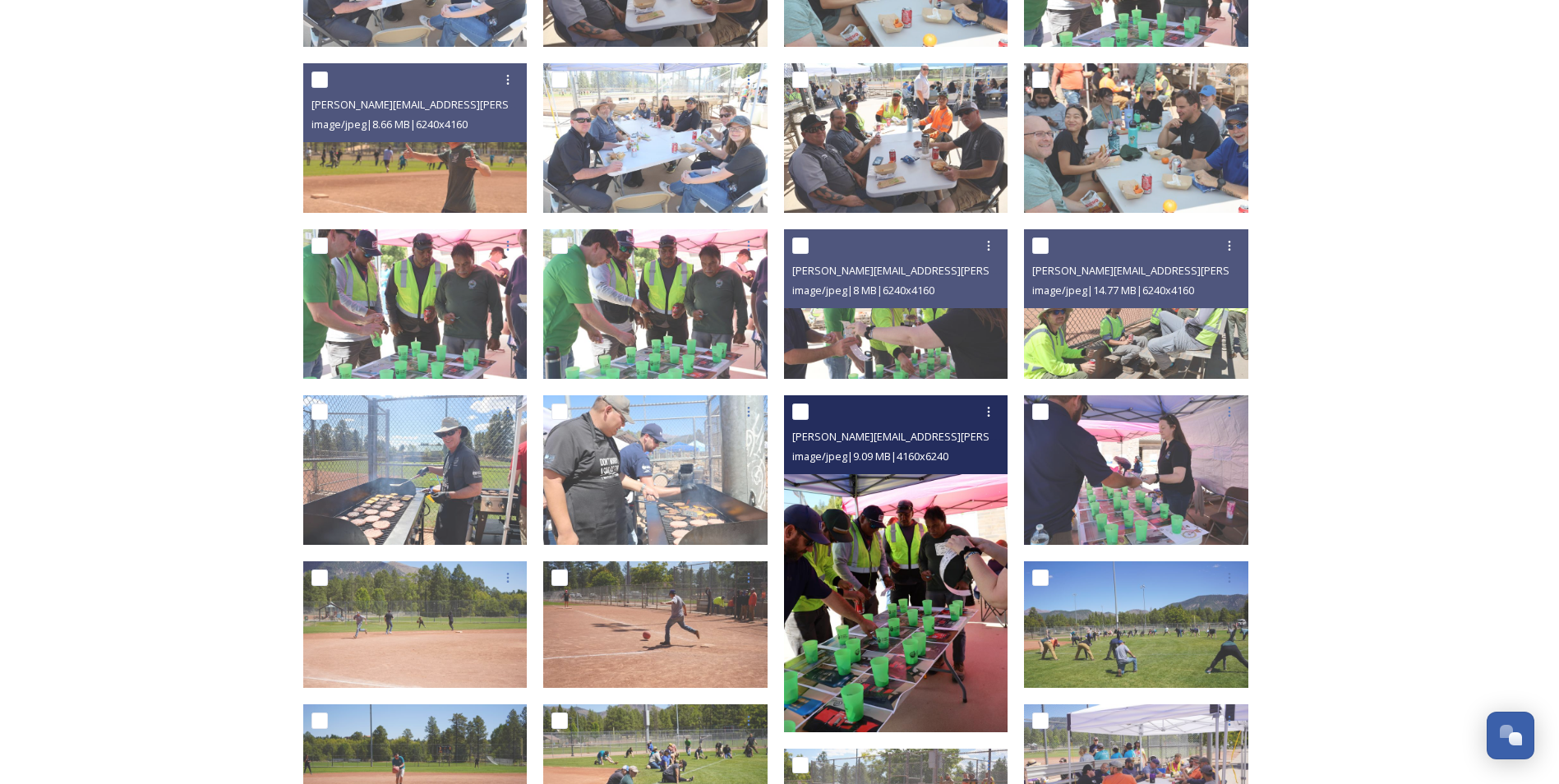
click at [923, 679] on img at bounding box center [896, 563] width 224 height 337
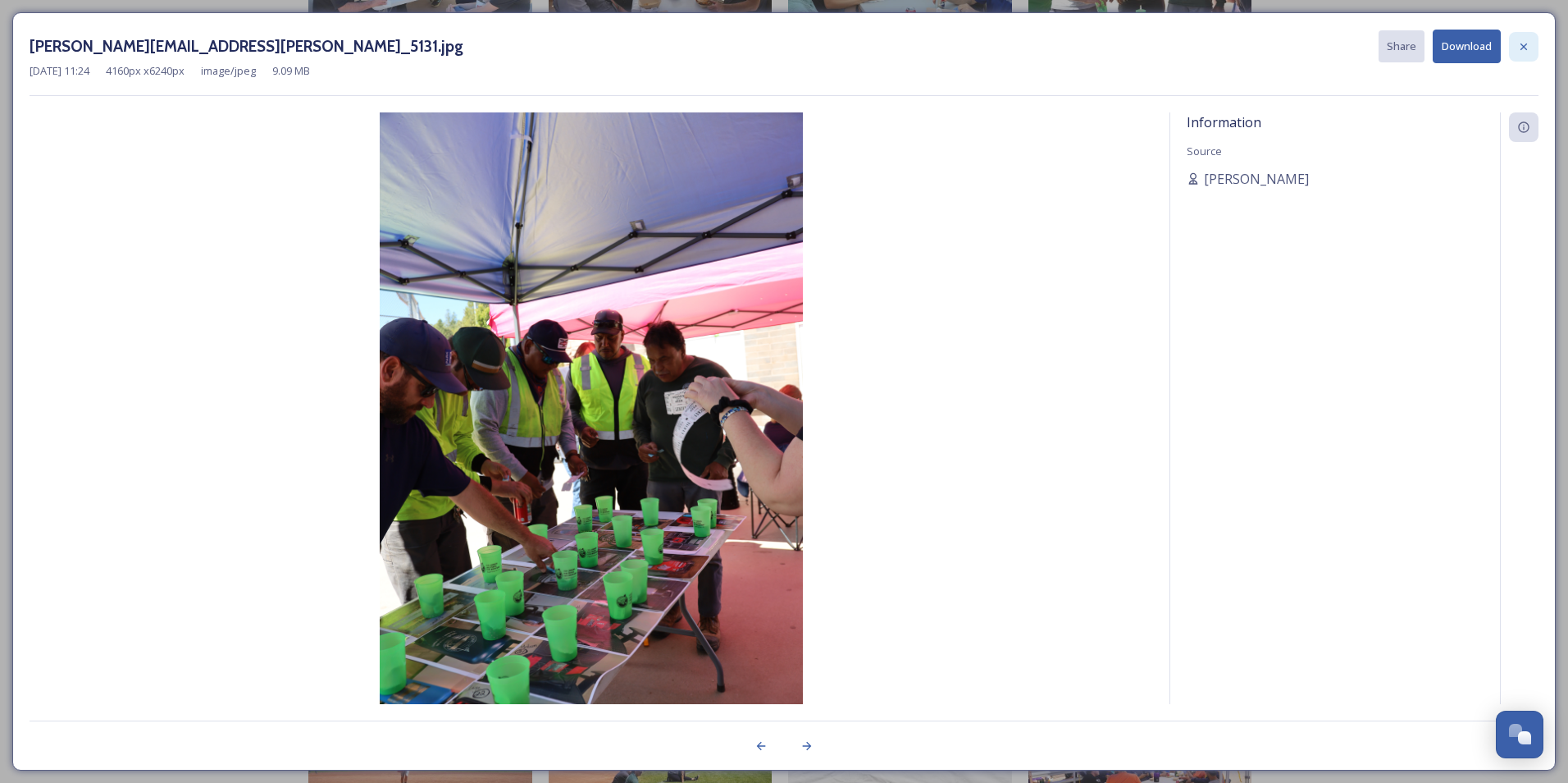
click at [1233, 47] on icon at bounding box center [1523, 47] width 13 height 13
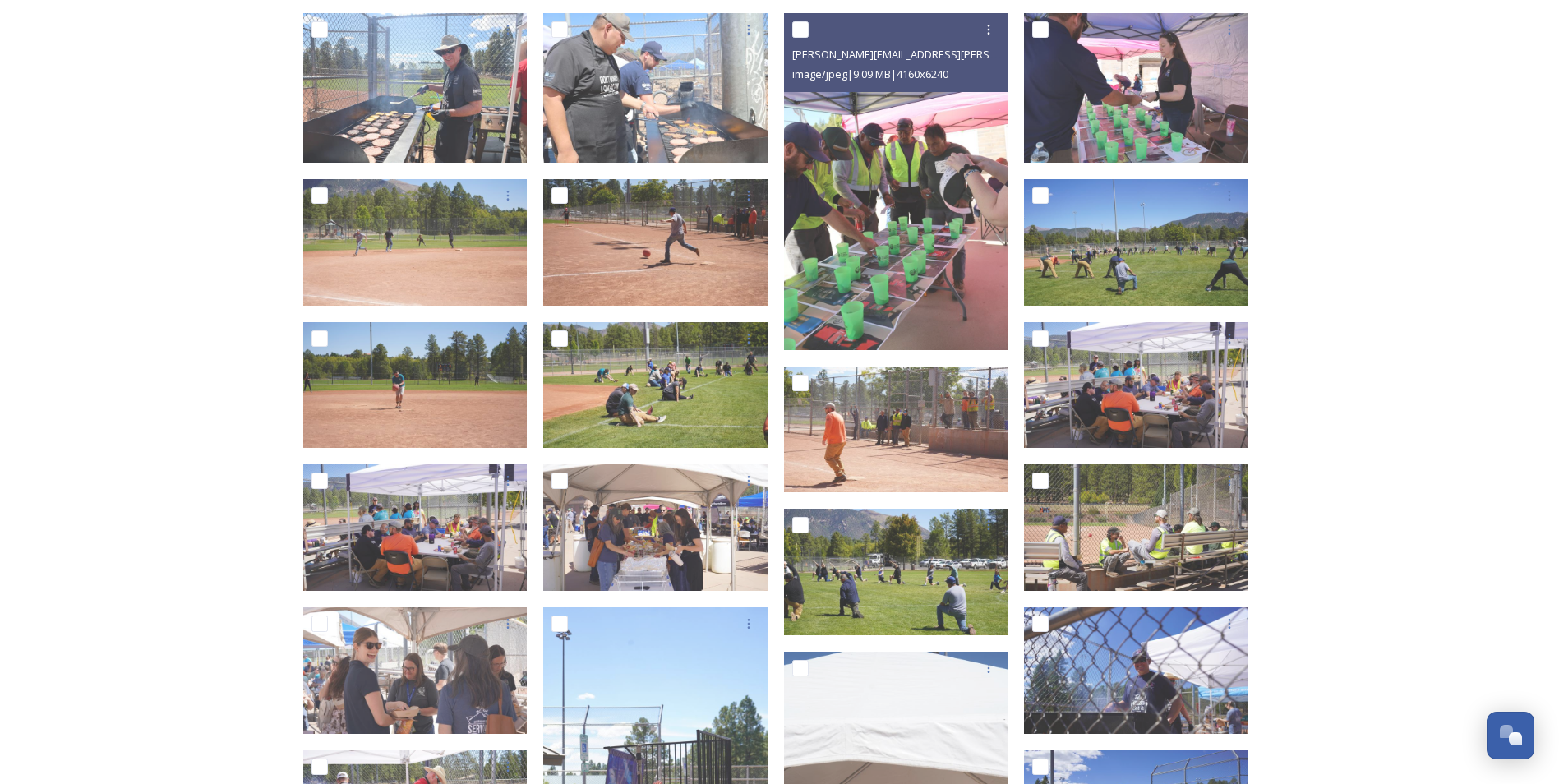
scroll to position [1478, 0]
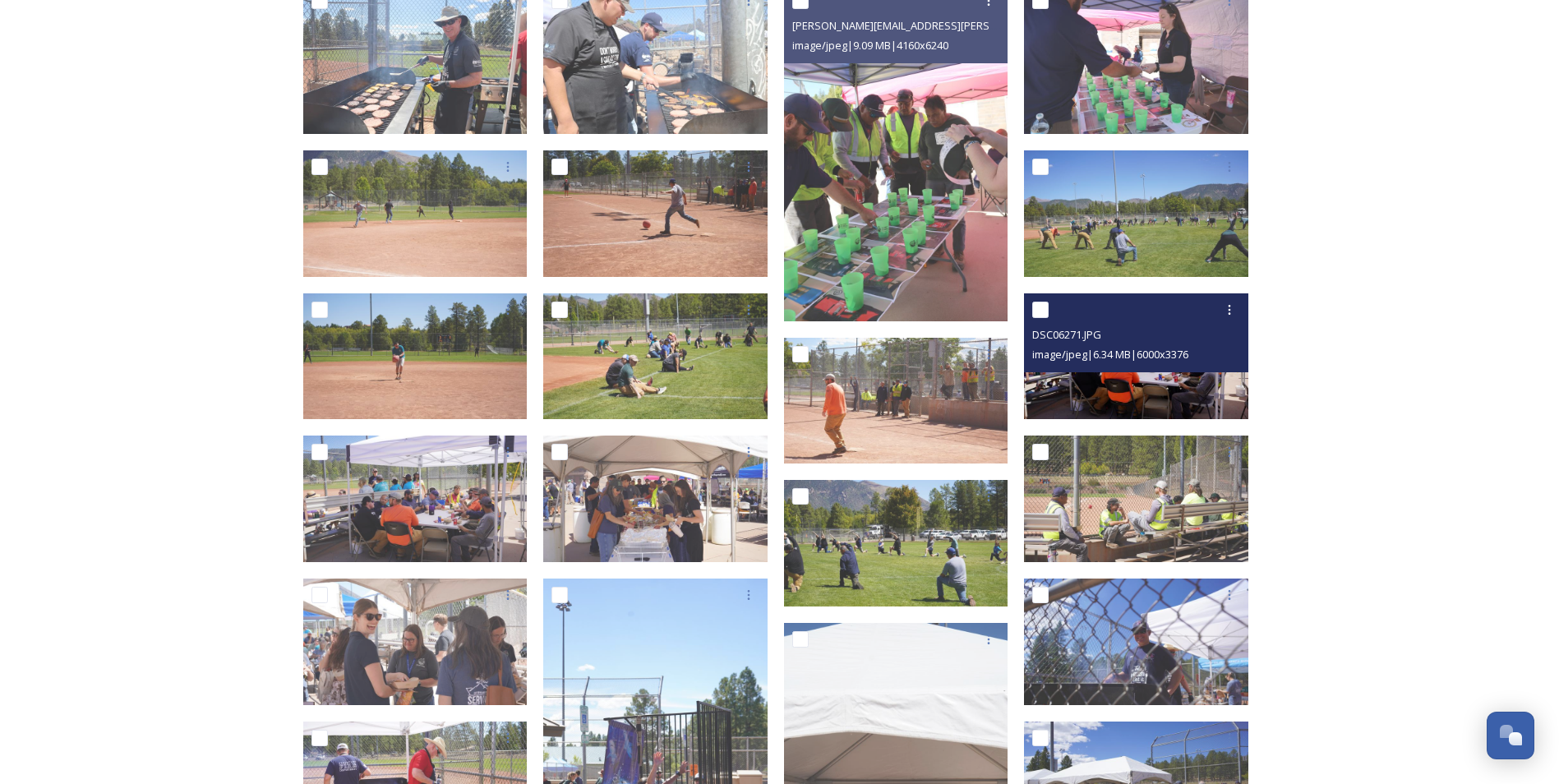
click at [1075, 393] on img at bounding box center [1135, 357] width 224 height 127
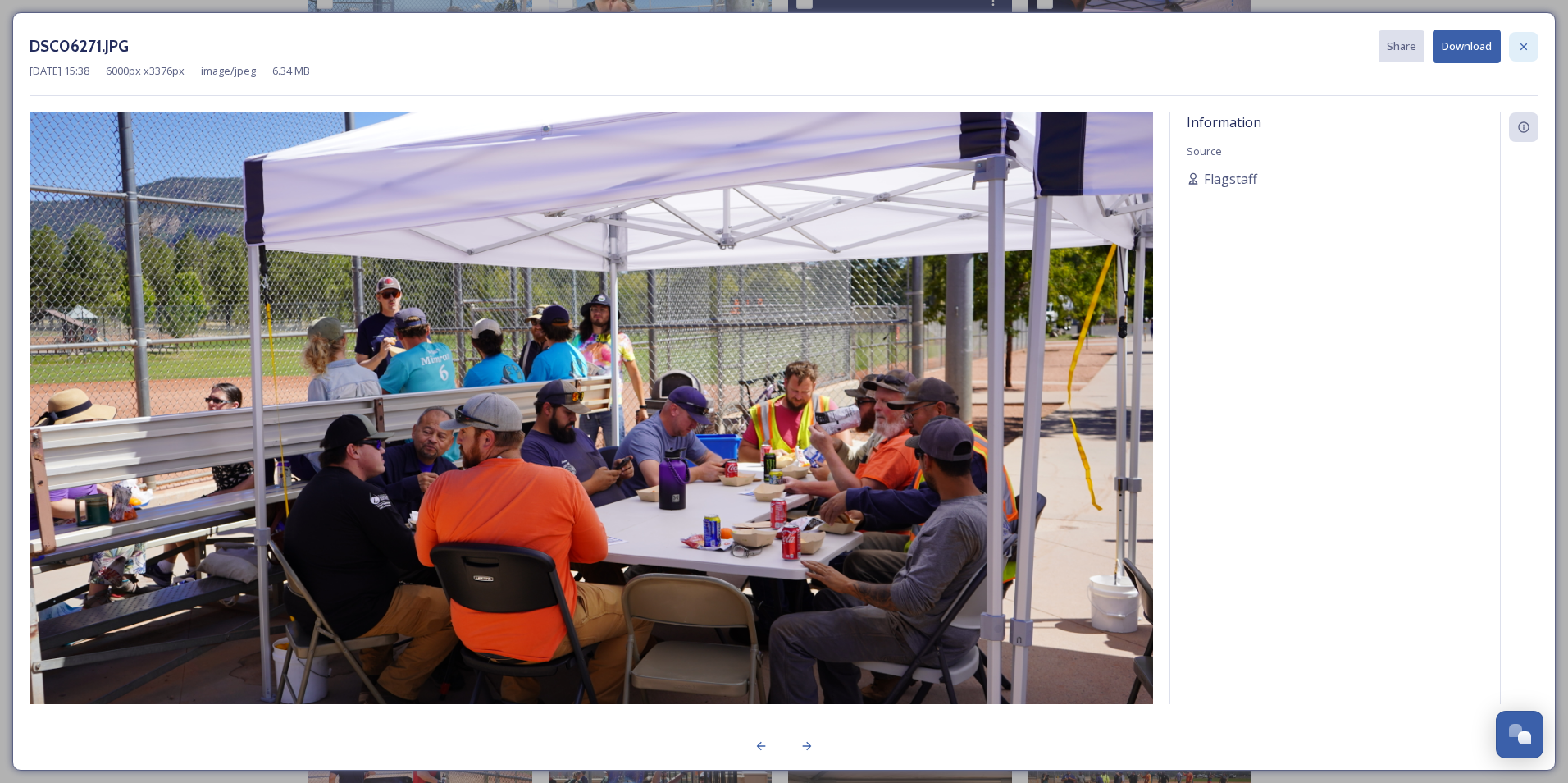
click at [1233, 44] on div at bounding box center [1524, 47] width 30 height 30
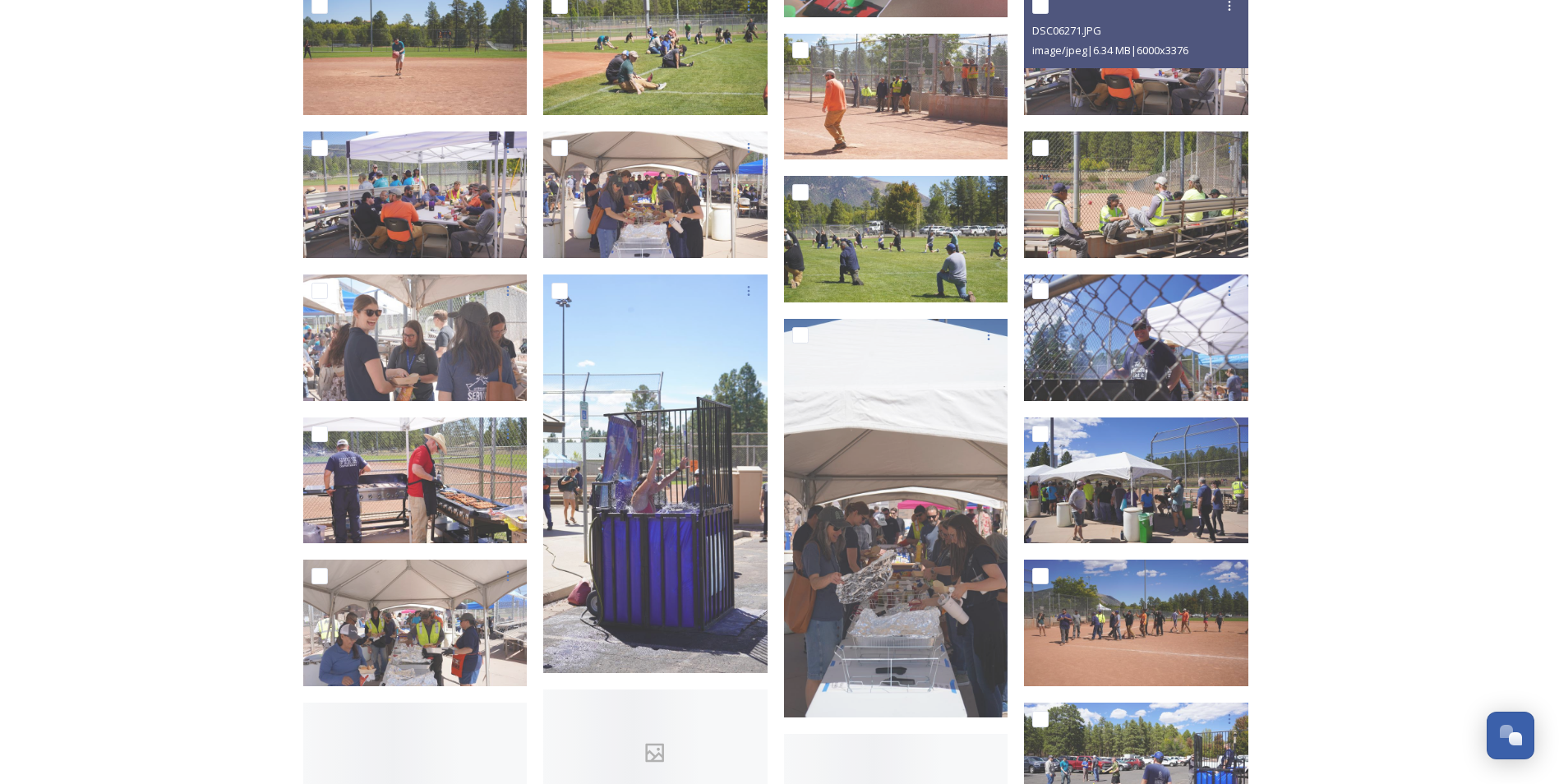
scroll to position [1807, 0]
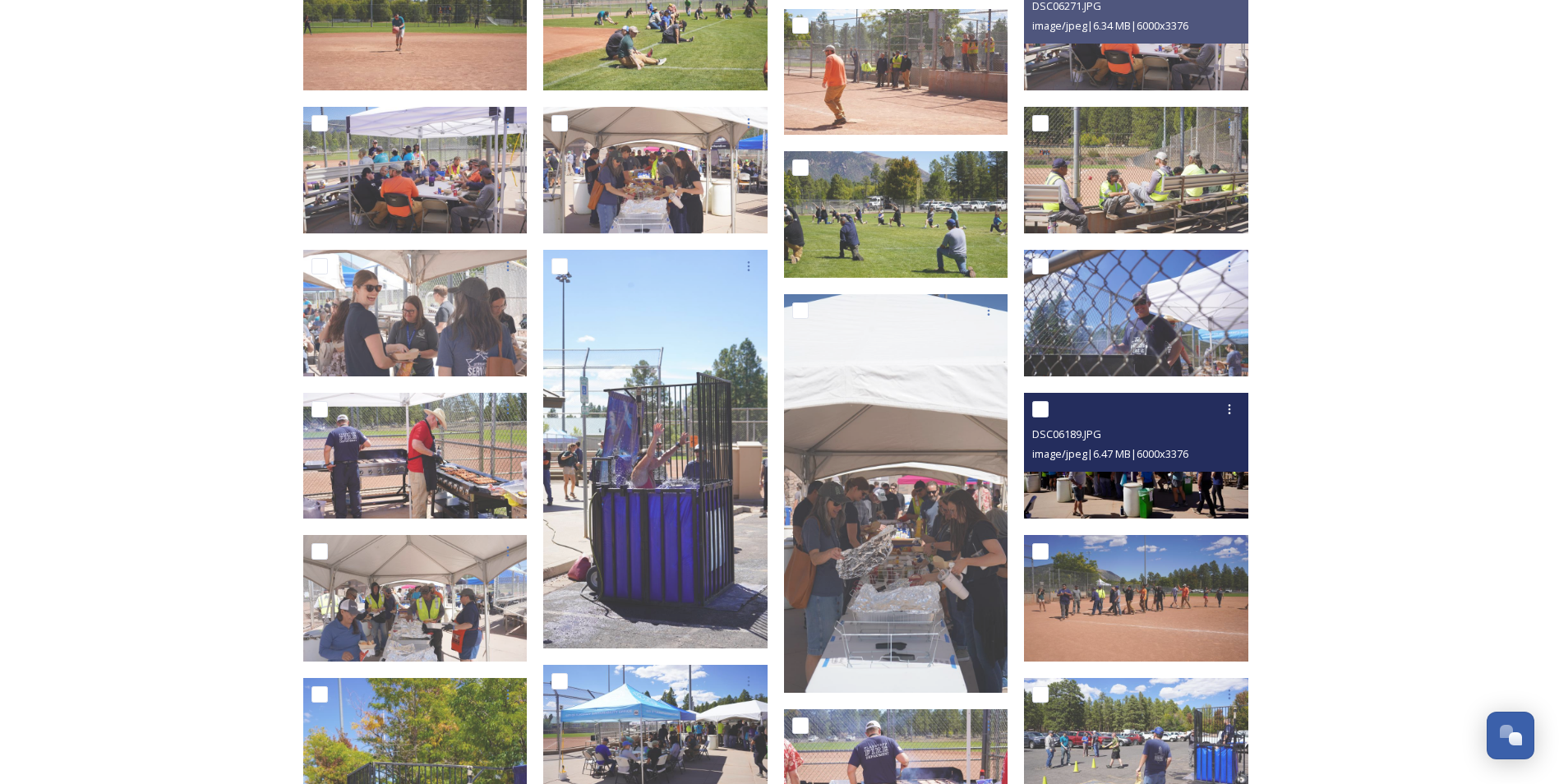
click at [1227, 501] on img at bounding box center [1135, 456] width 224 height 127
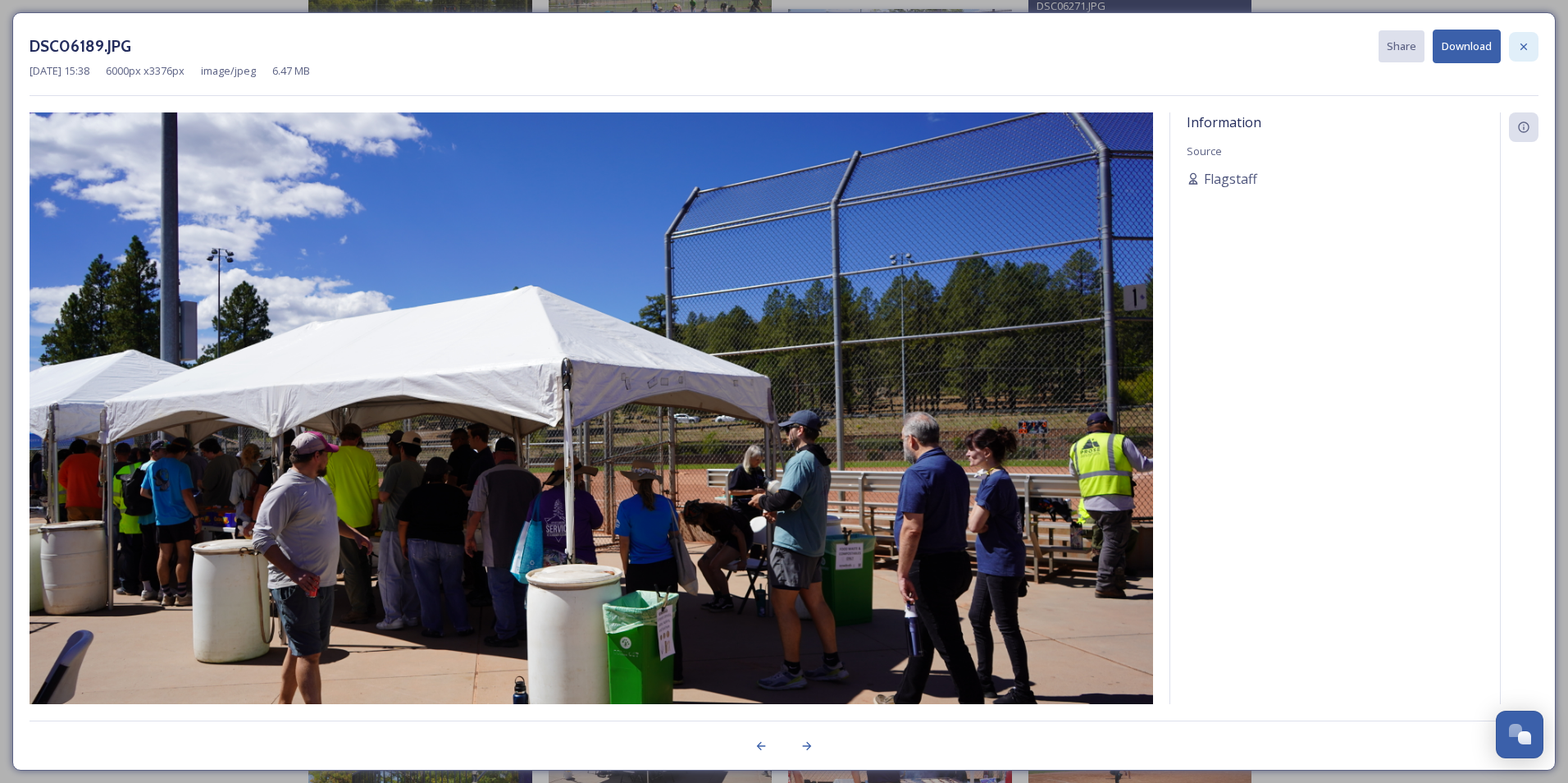
click at [1233, 50] on icon at bounding box center [1523, 47] width 13 height 13
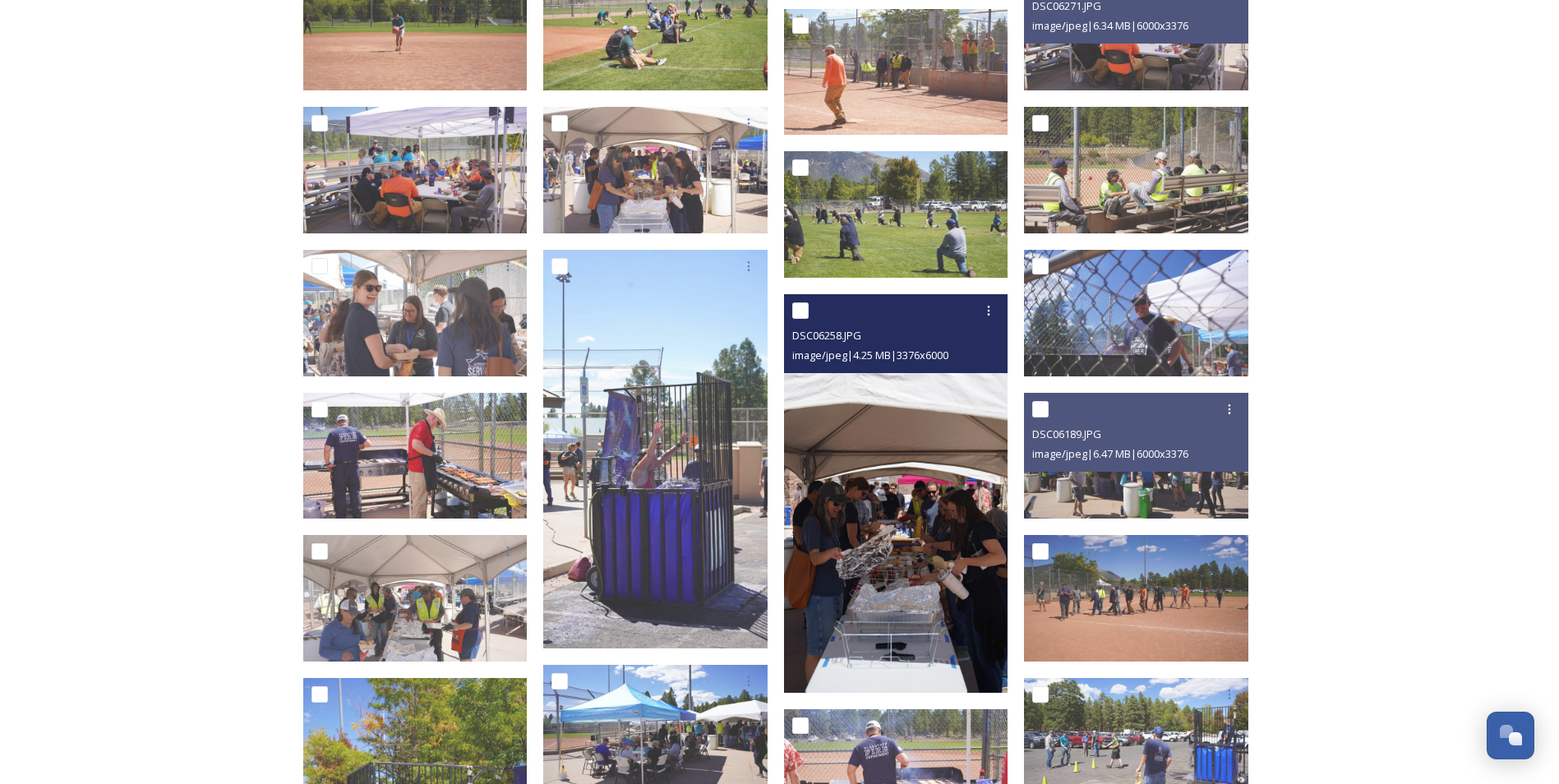
click at [937, 595] on img at bounding box center [896, 493] width 224 height 398
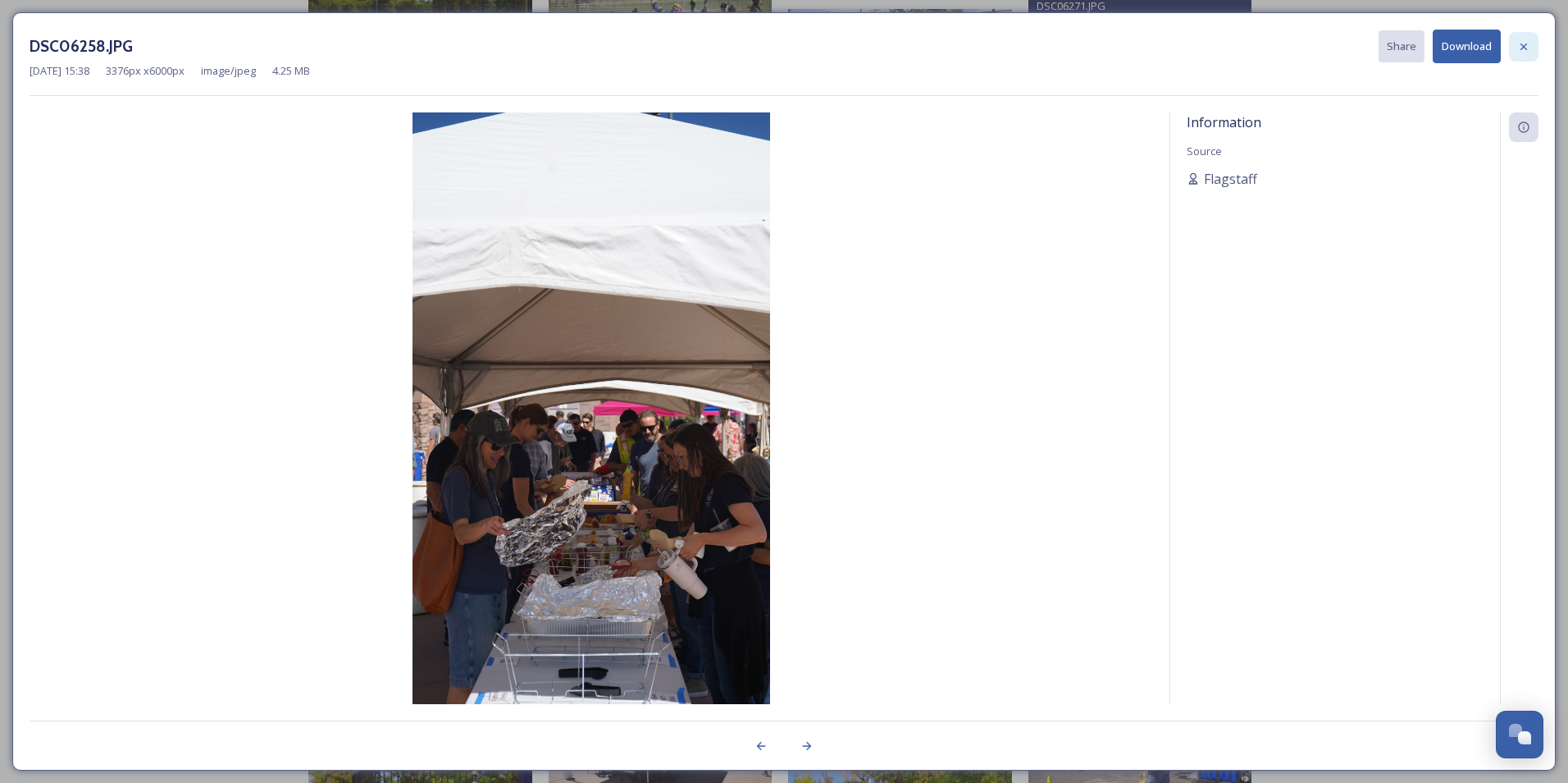
click at [1233, 47] on icon at bounding box center [1523, 47] width 13 height 13
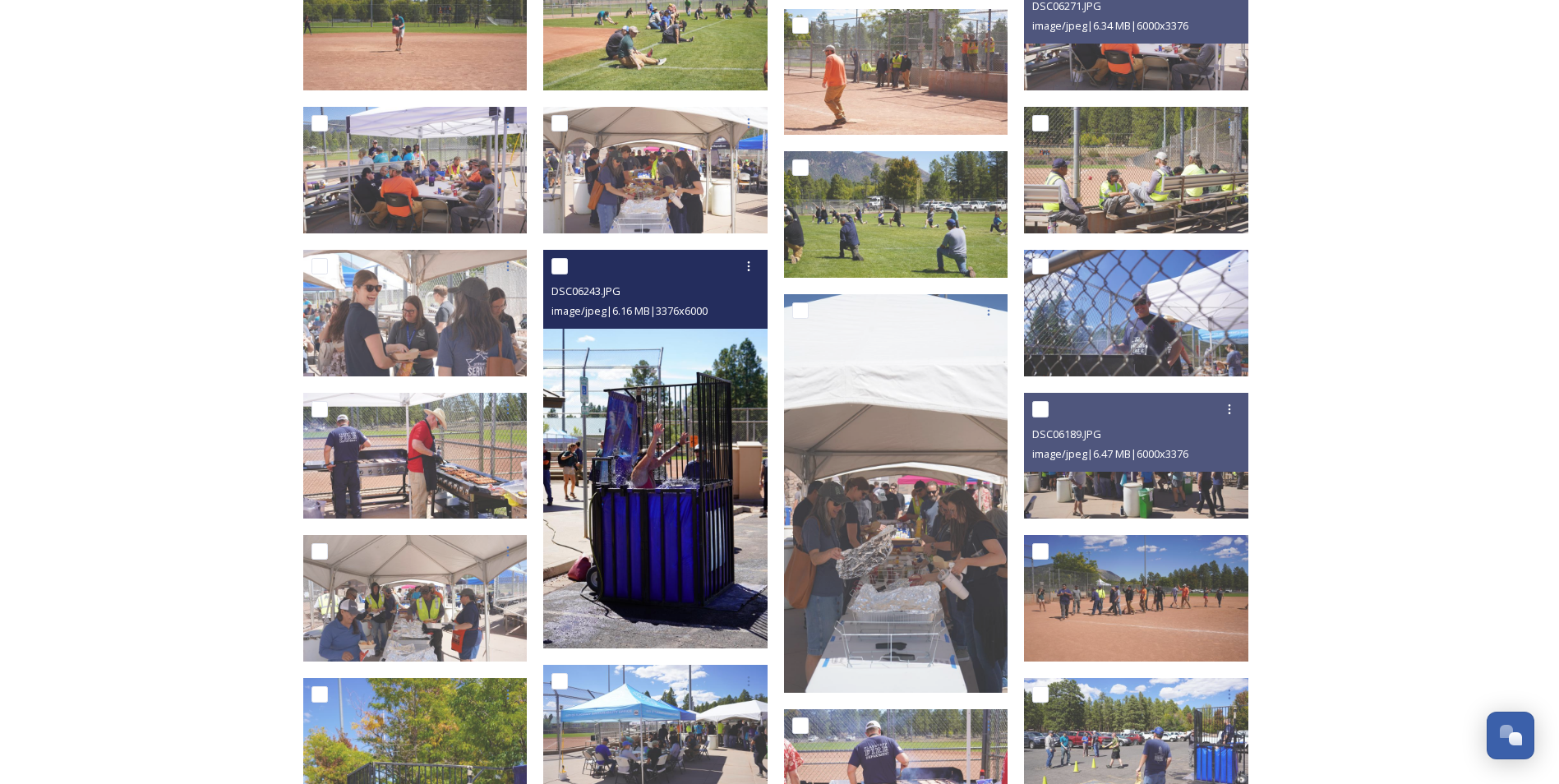
click at [659, 520] on img at bounding box center [655, 448] width 224 height 398
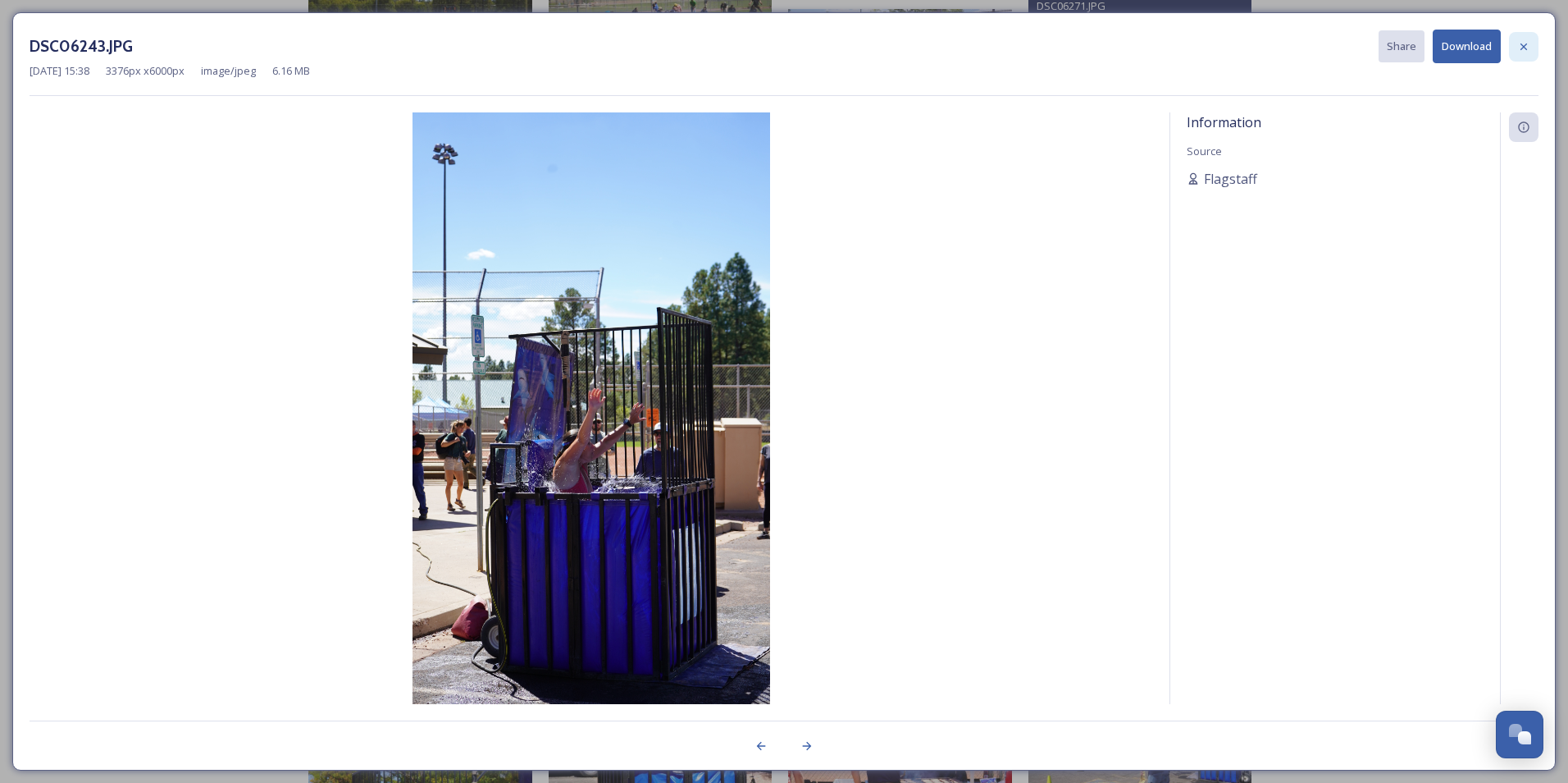
click at [1233, 47] on icon at bounding box center [1523, 46] width 6 height 6
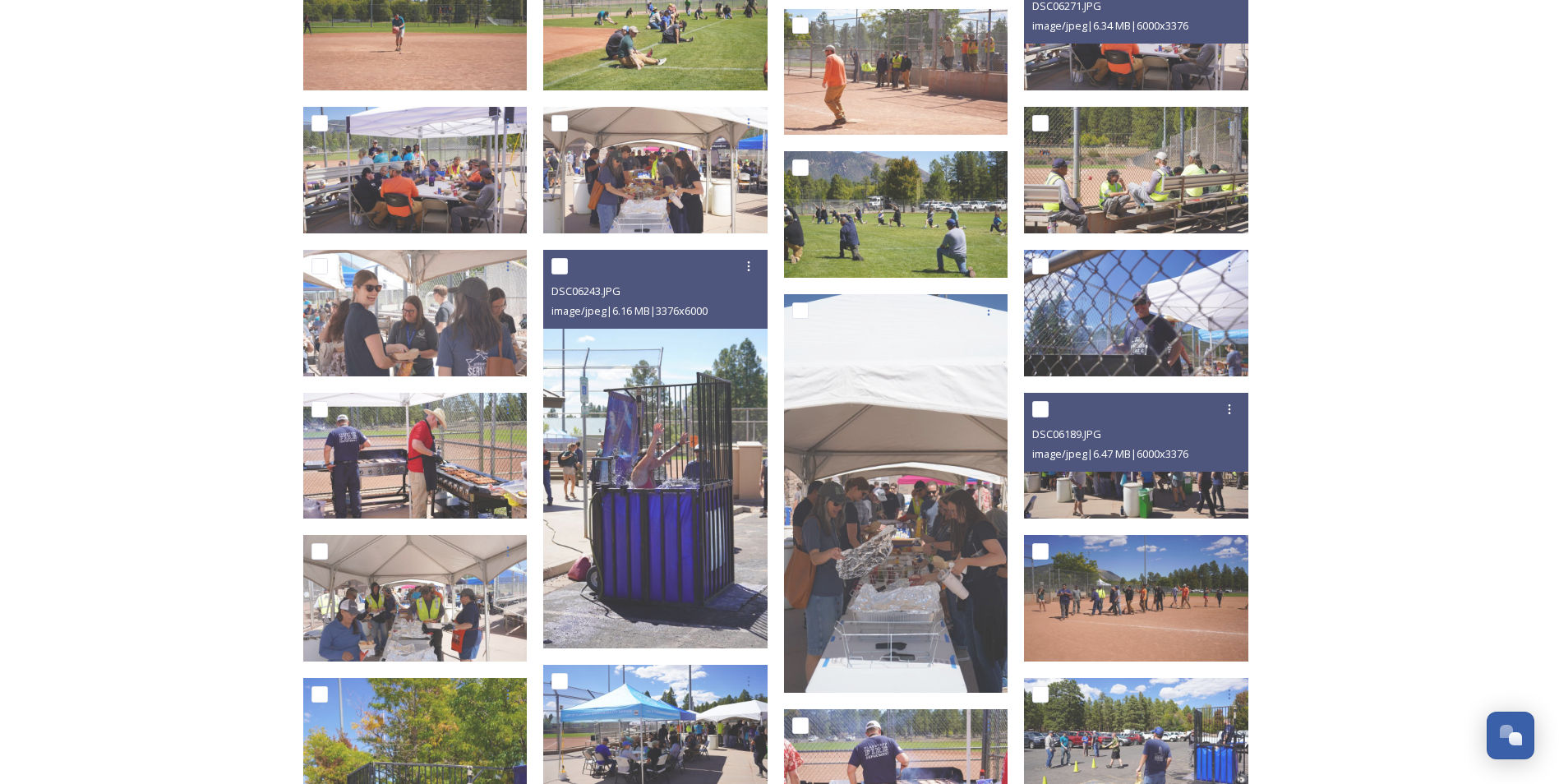
scroll to position [2136, 0]
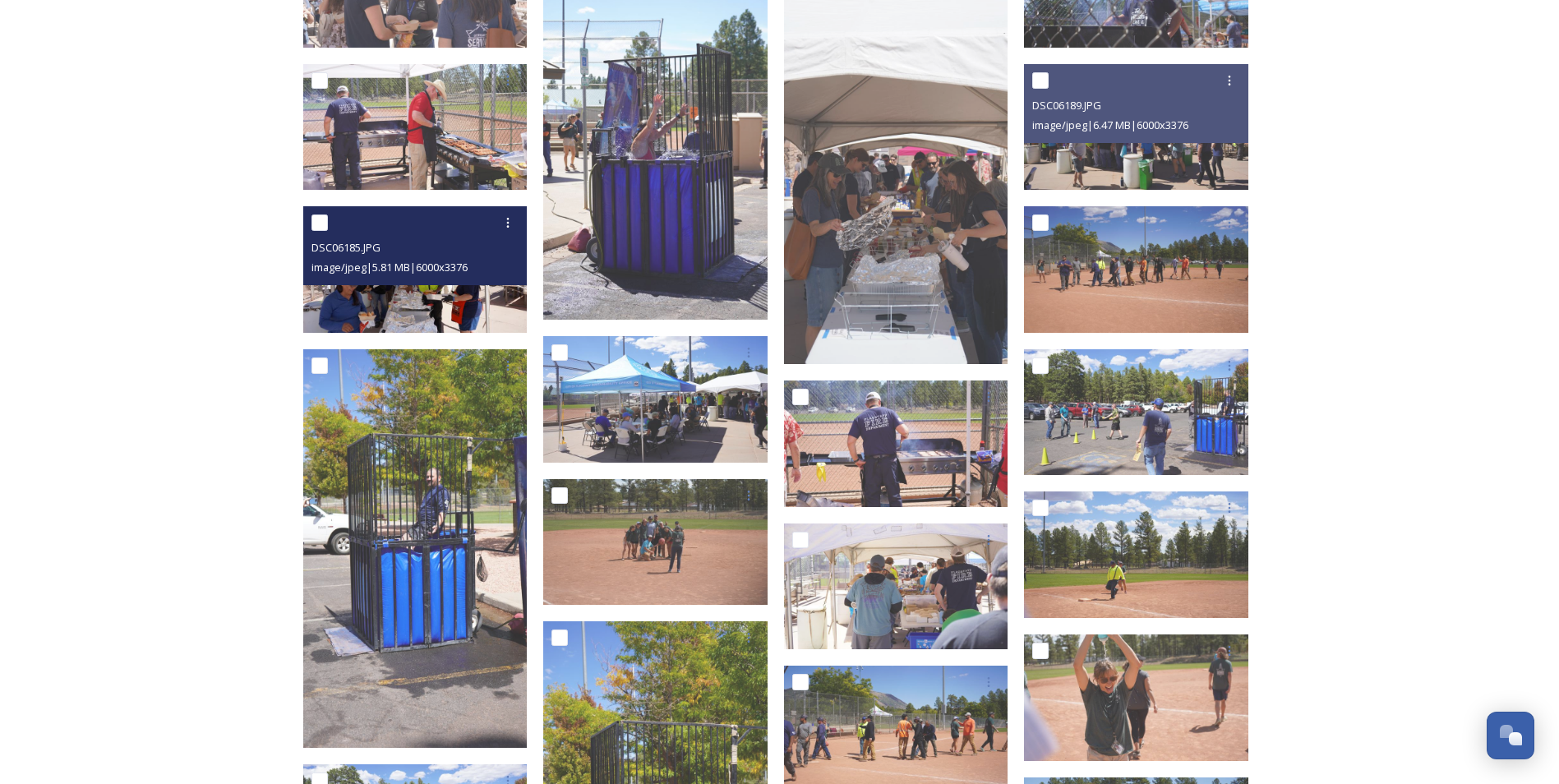
click at [339, 302] on img at bounding box center [415, 270] width 224 height 127
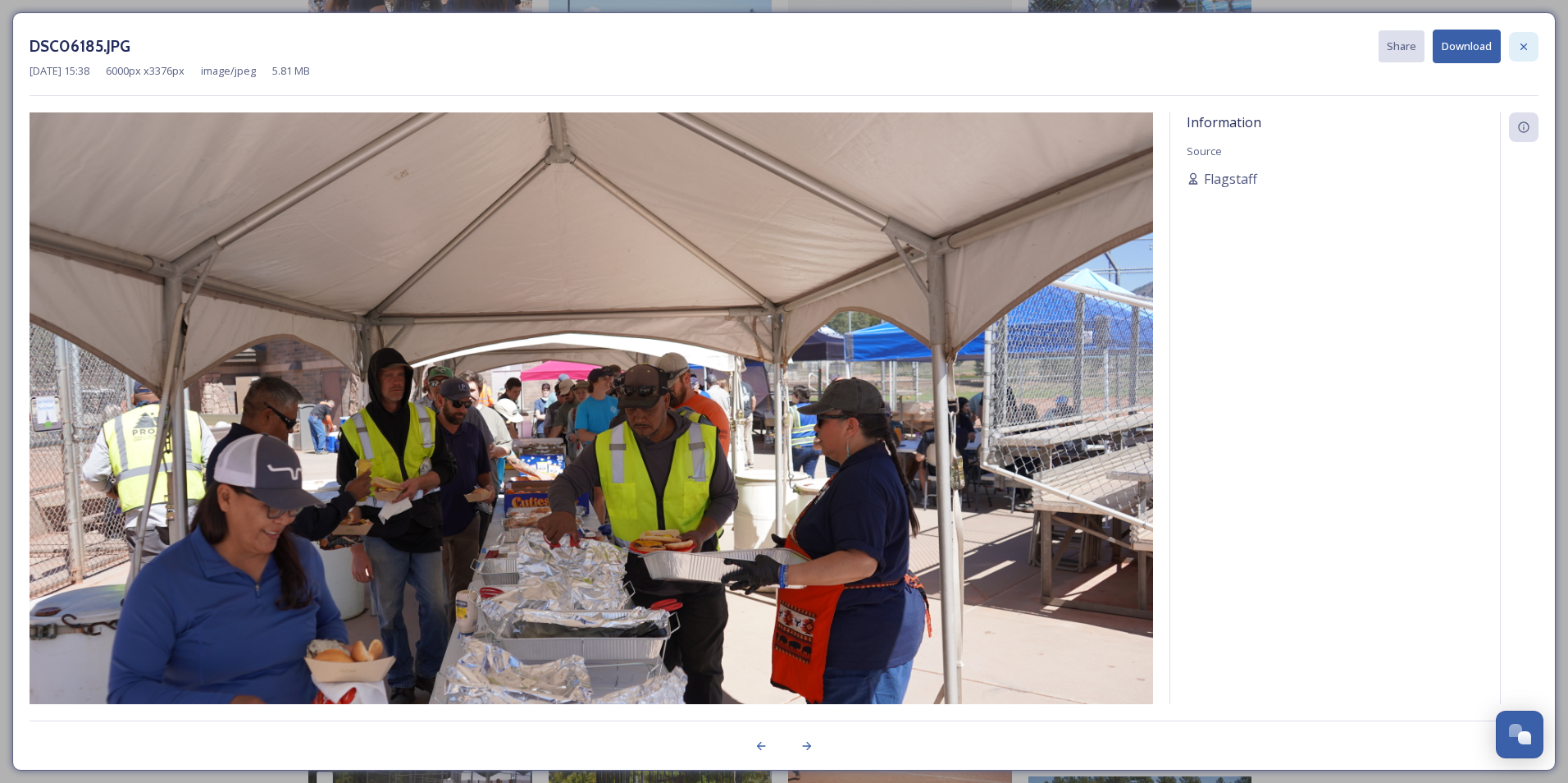
click at [1233, 47] on icon at bounding box center [1523, 47] width 13 height 13
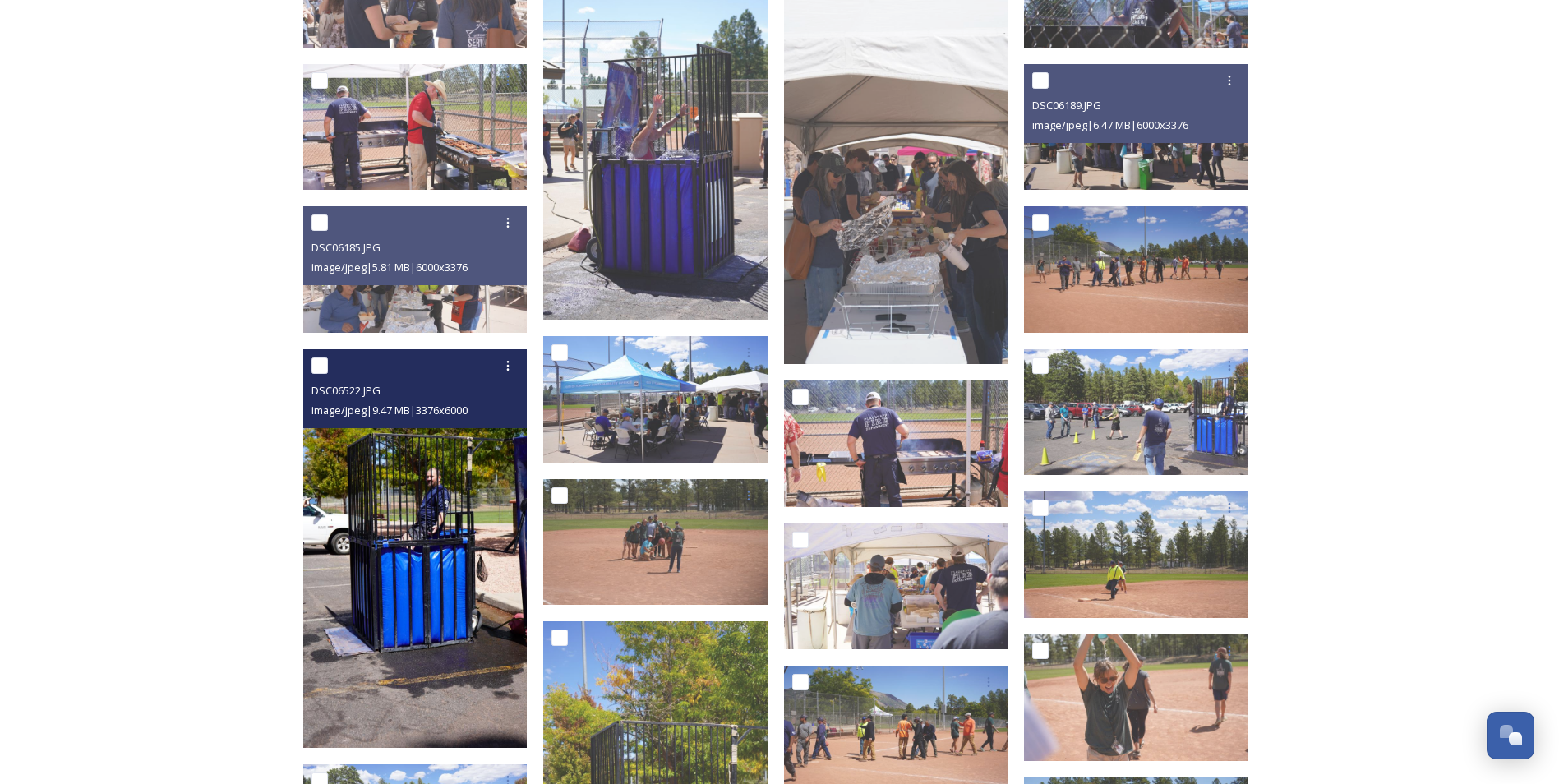
click at [397, 646] on img at bounding box center [415, 548] width 224 height 398
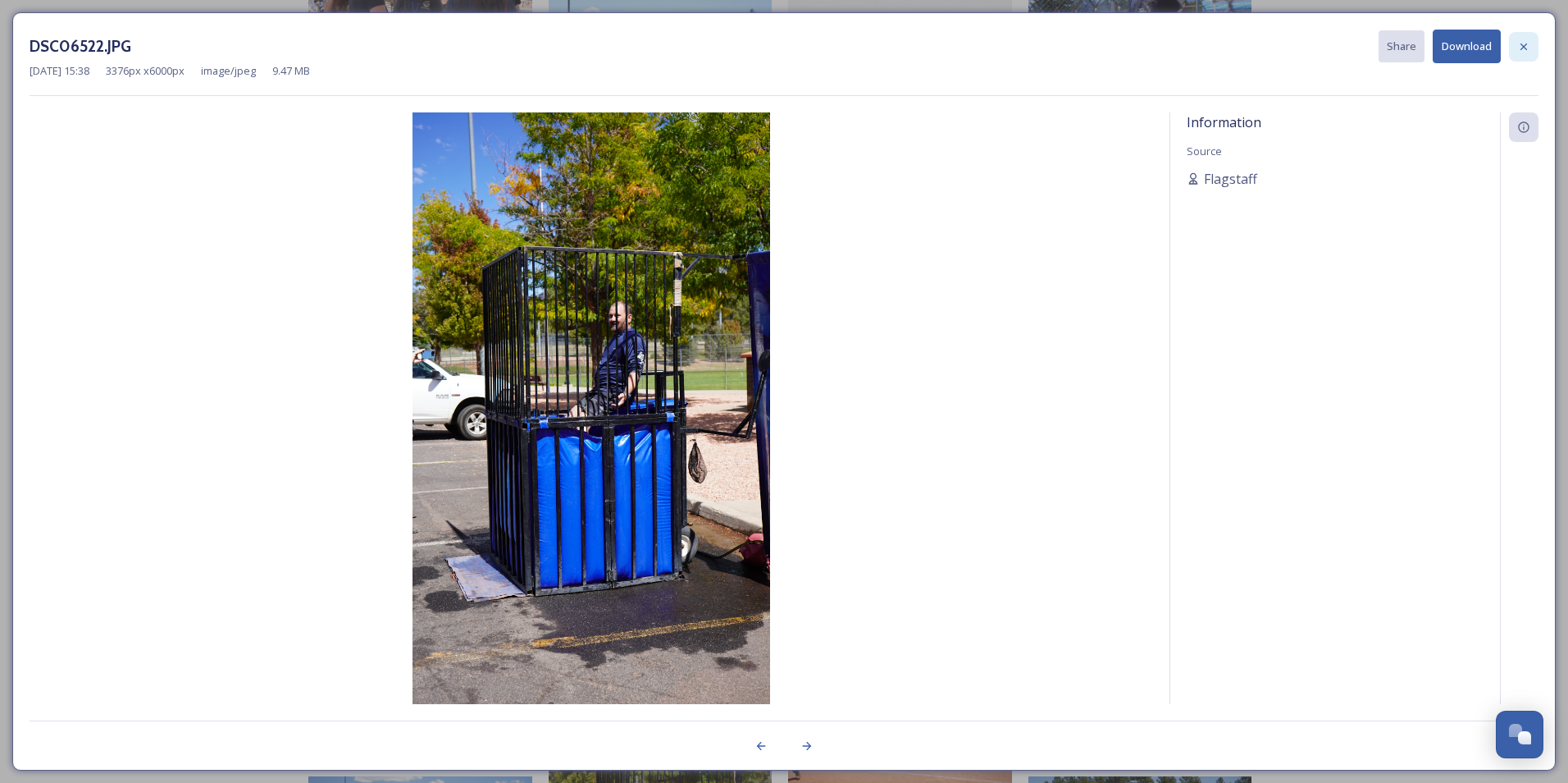
click at [1233, 44] on icon at bounding box center [1523, 47] width 13 height 13
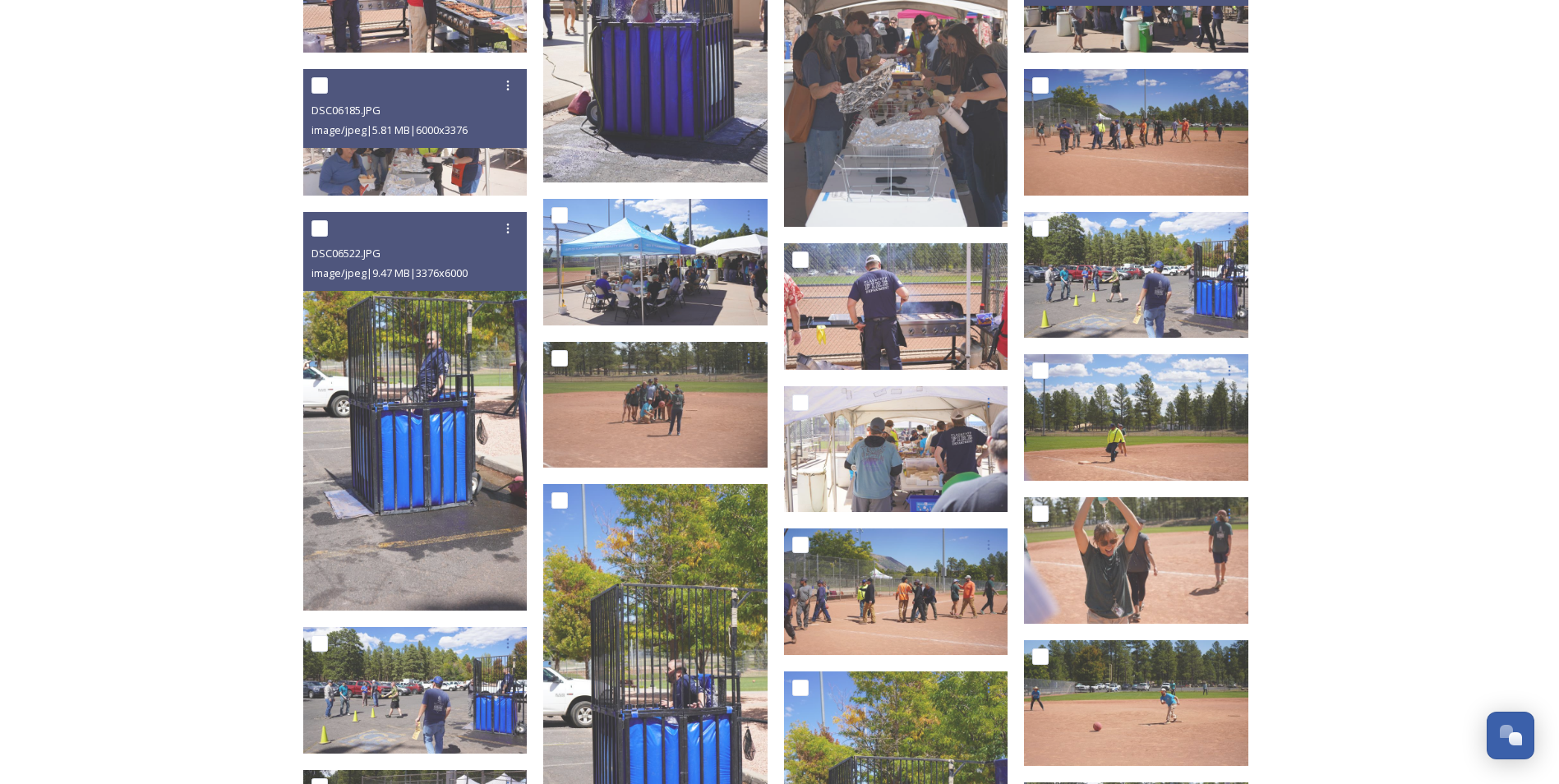
scroll to position [2382, 0]
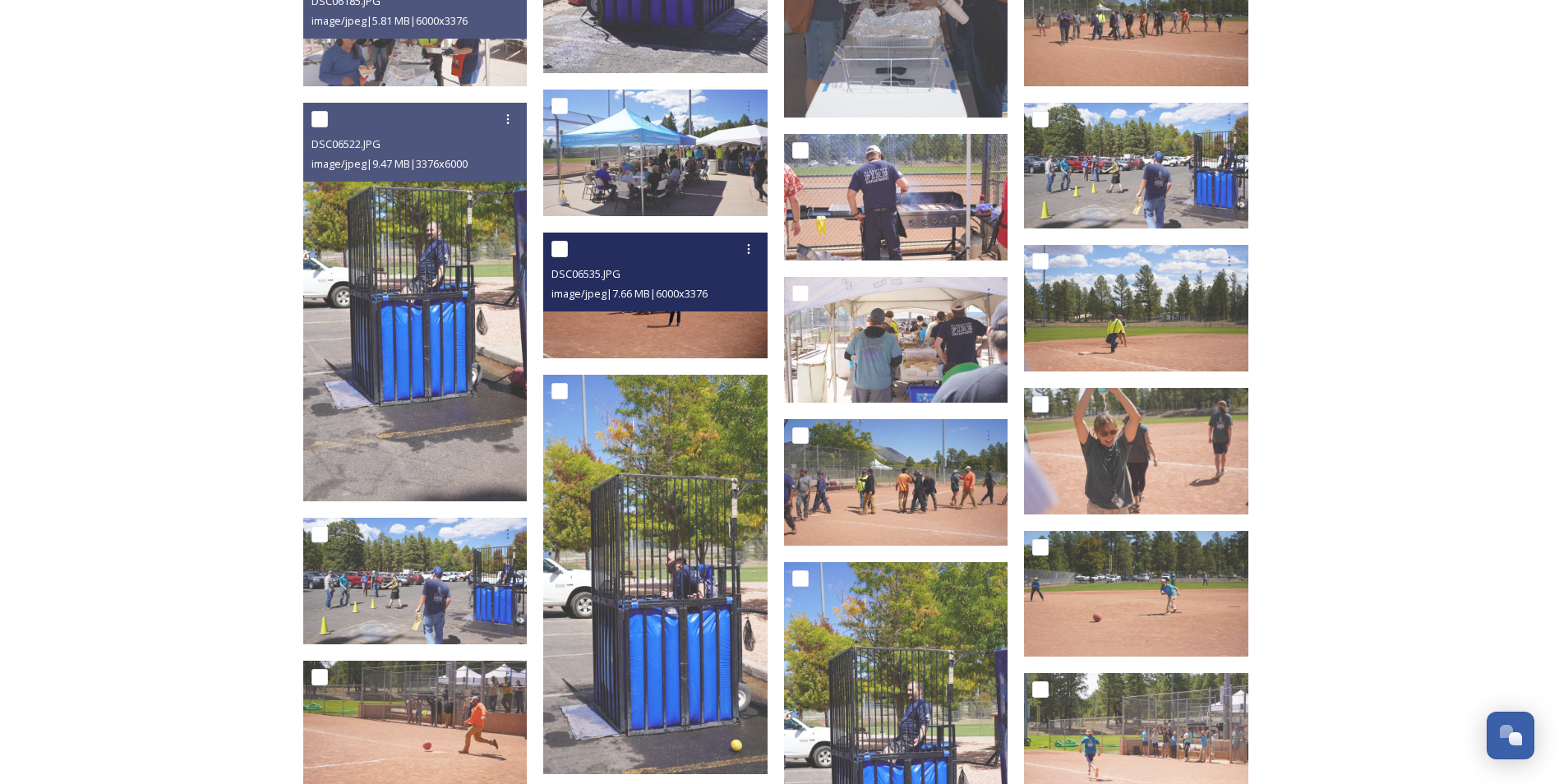
click at [694, 323] on img at bounding box center [655, 295] width 224 height 127
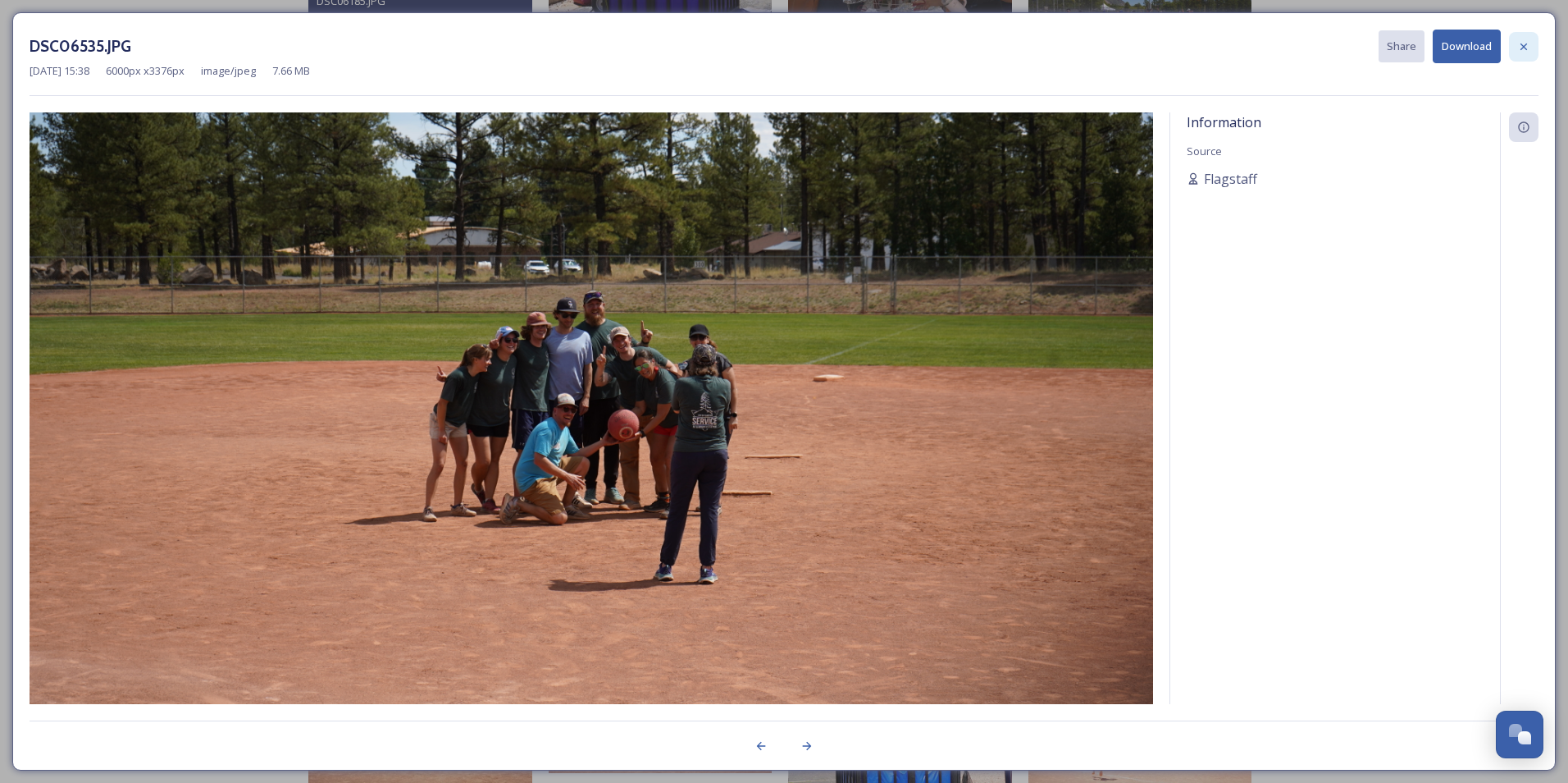
click at [1233, 45] on icon at bounding box center [1523, 47] width 13 height 13
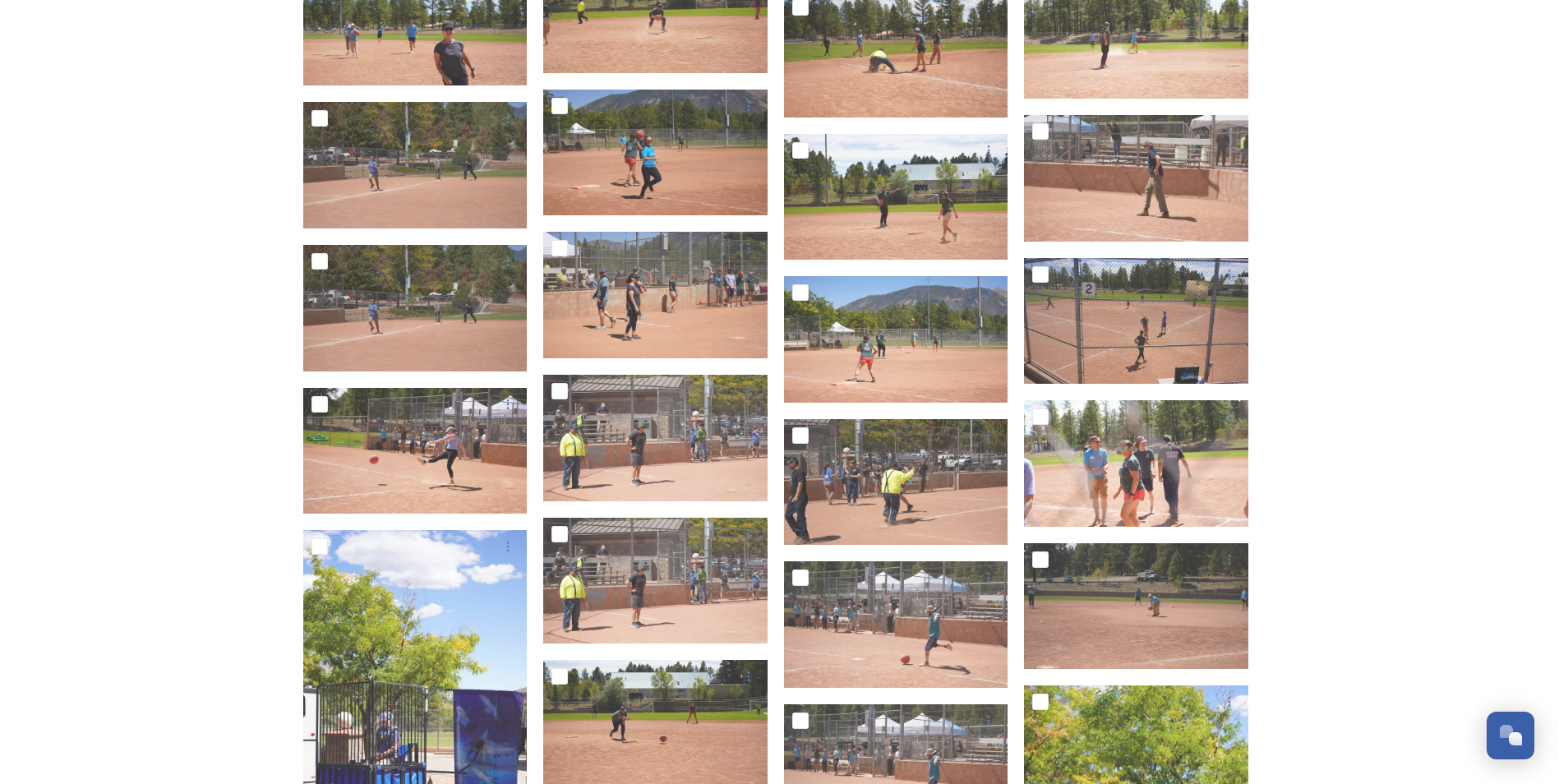
scroll to position [3450, 0]
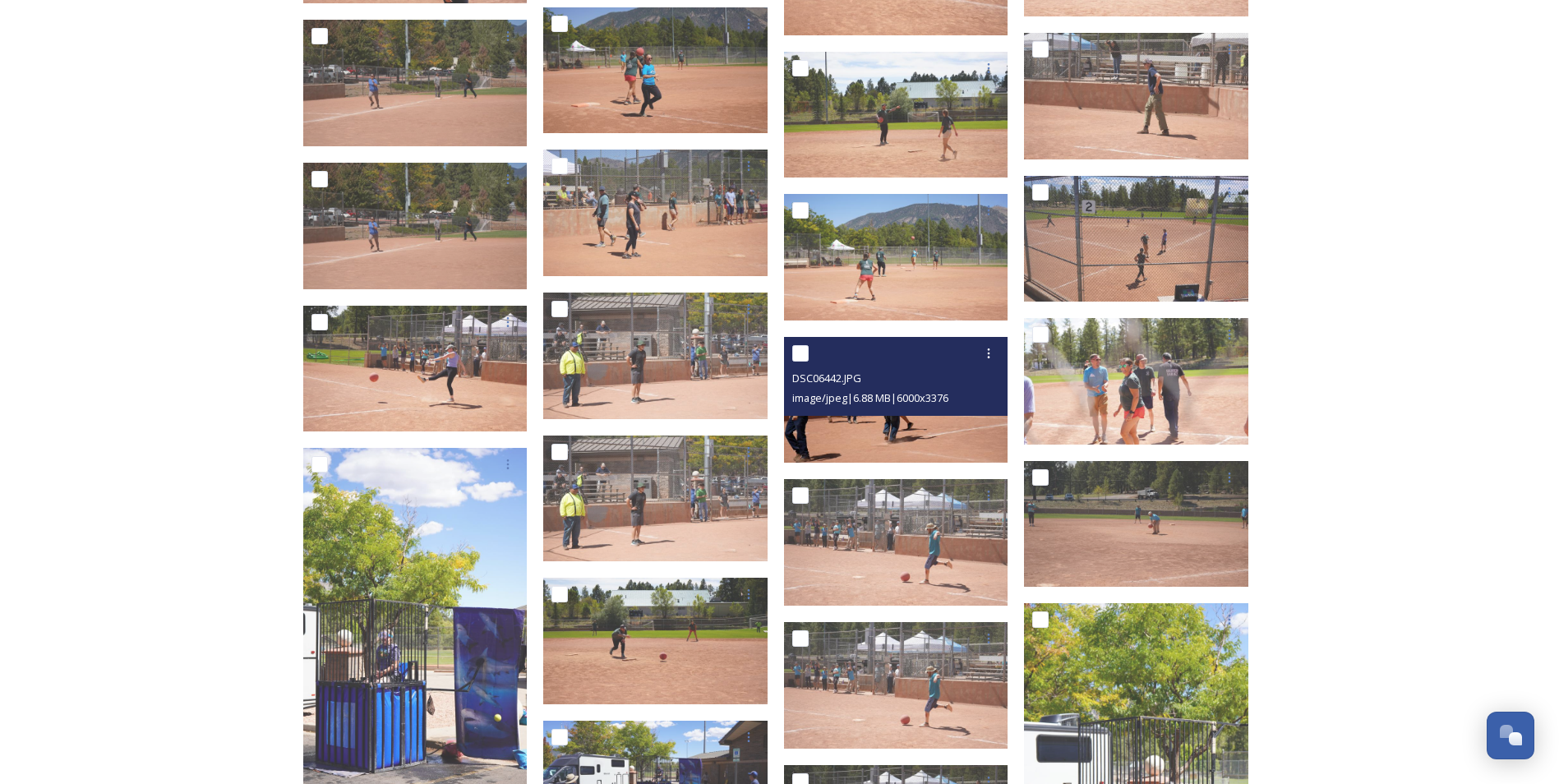
click at [855, 443] on img at bounding box center [896, 400] width 224 height 127
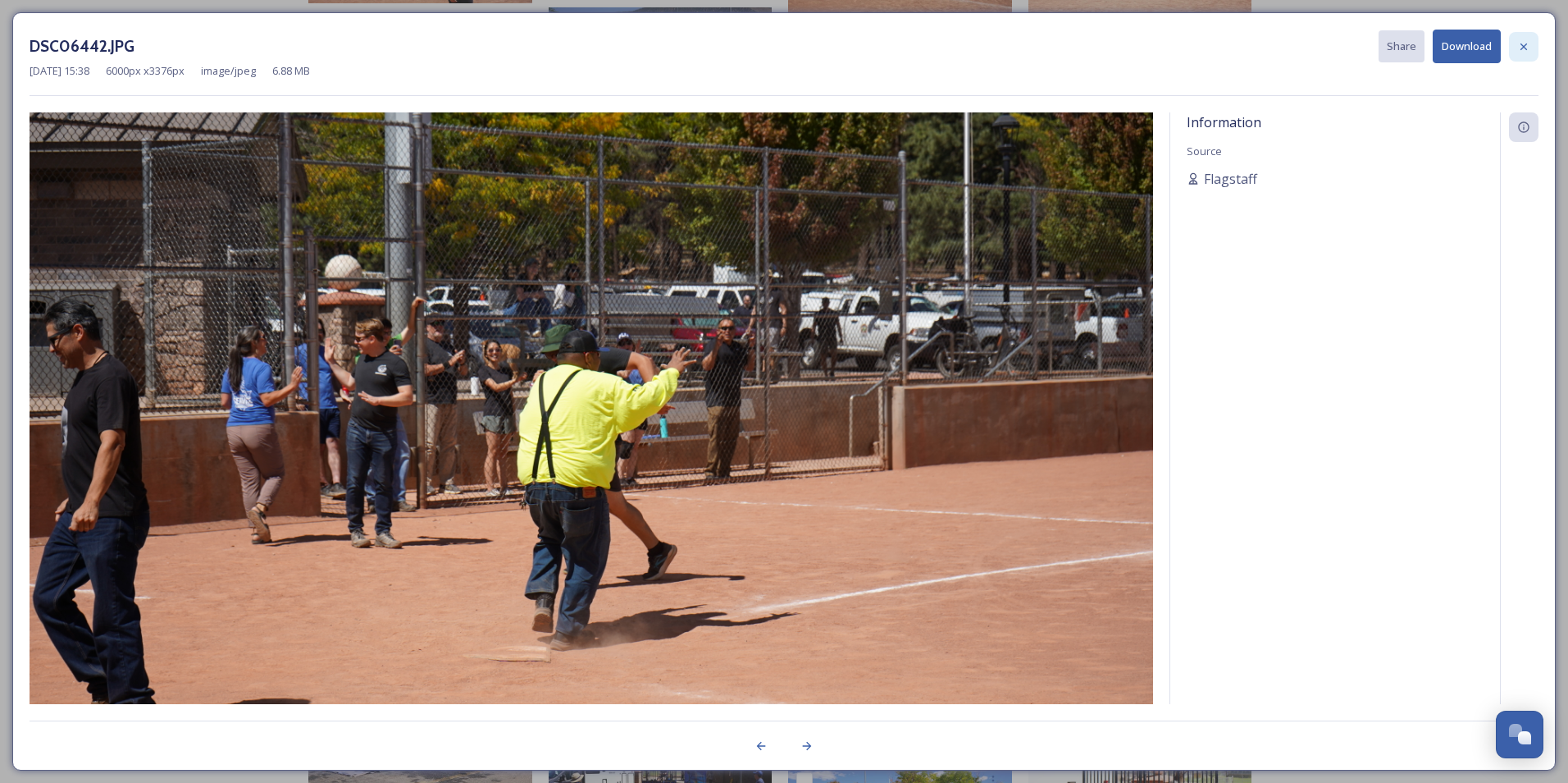
click at [1233, 44] on icon at bounding box center [1523, 46] width 6 height 6
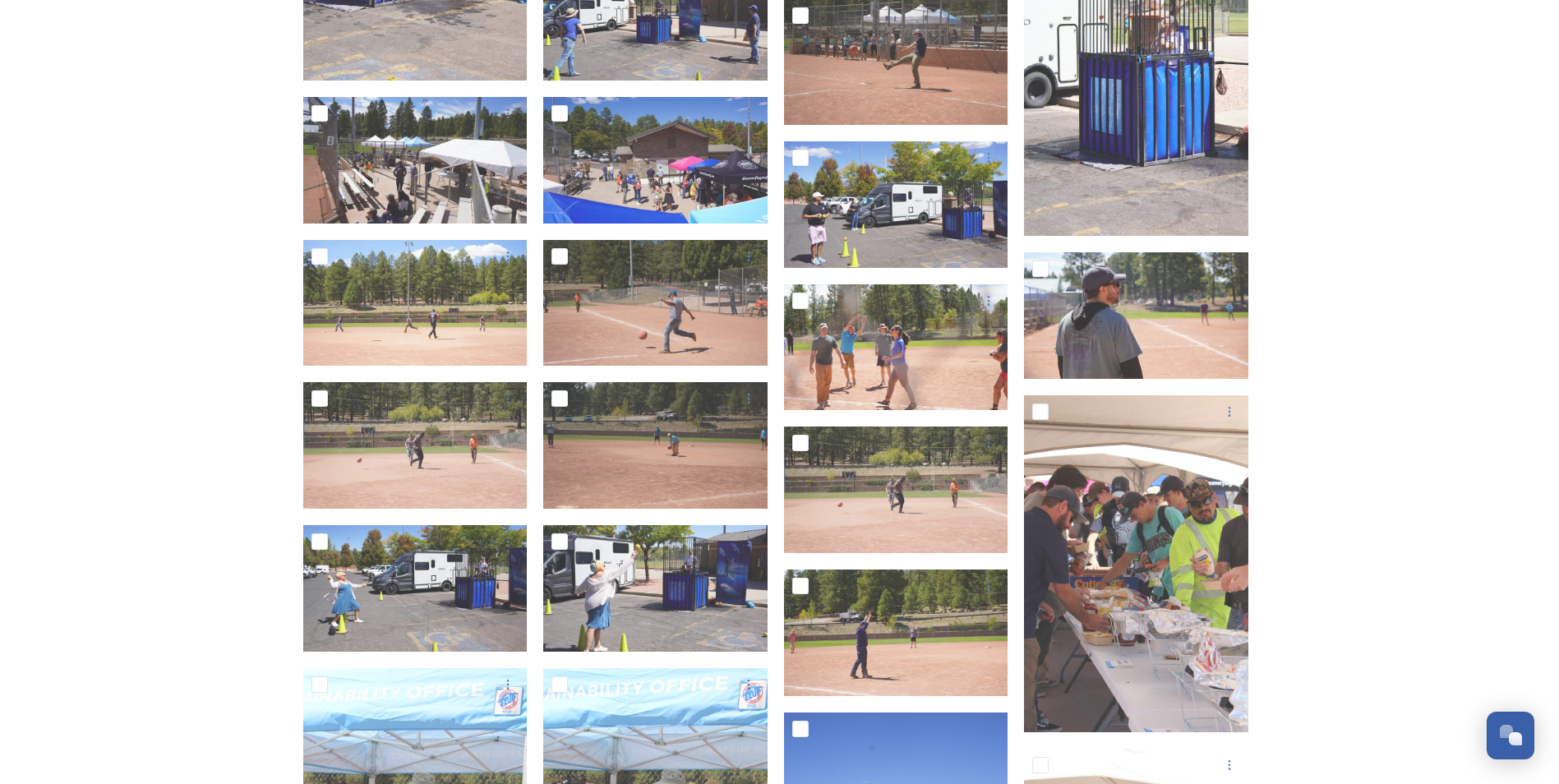
scroll to position [4436, 0]
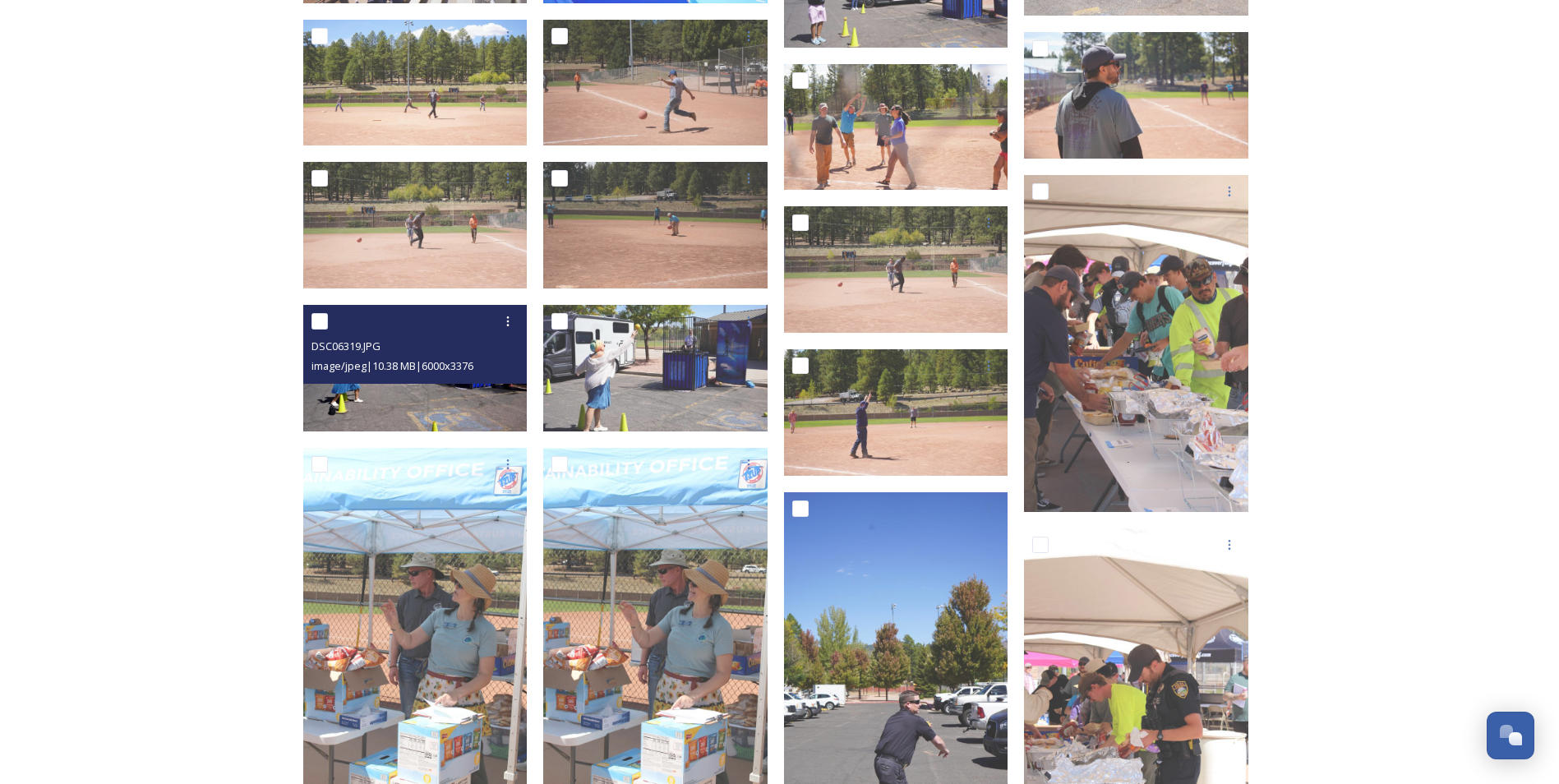
click at [498, 406] on img at bounding box center [415, 368] width 224 height 127
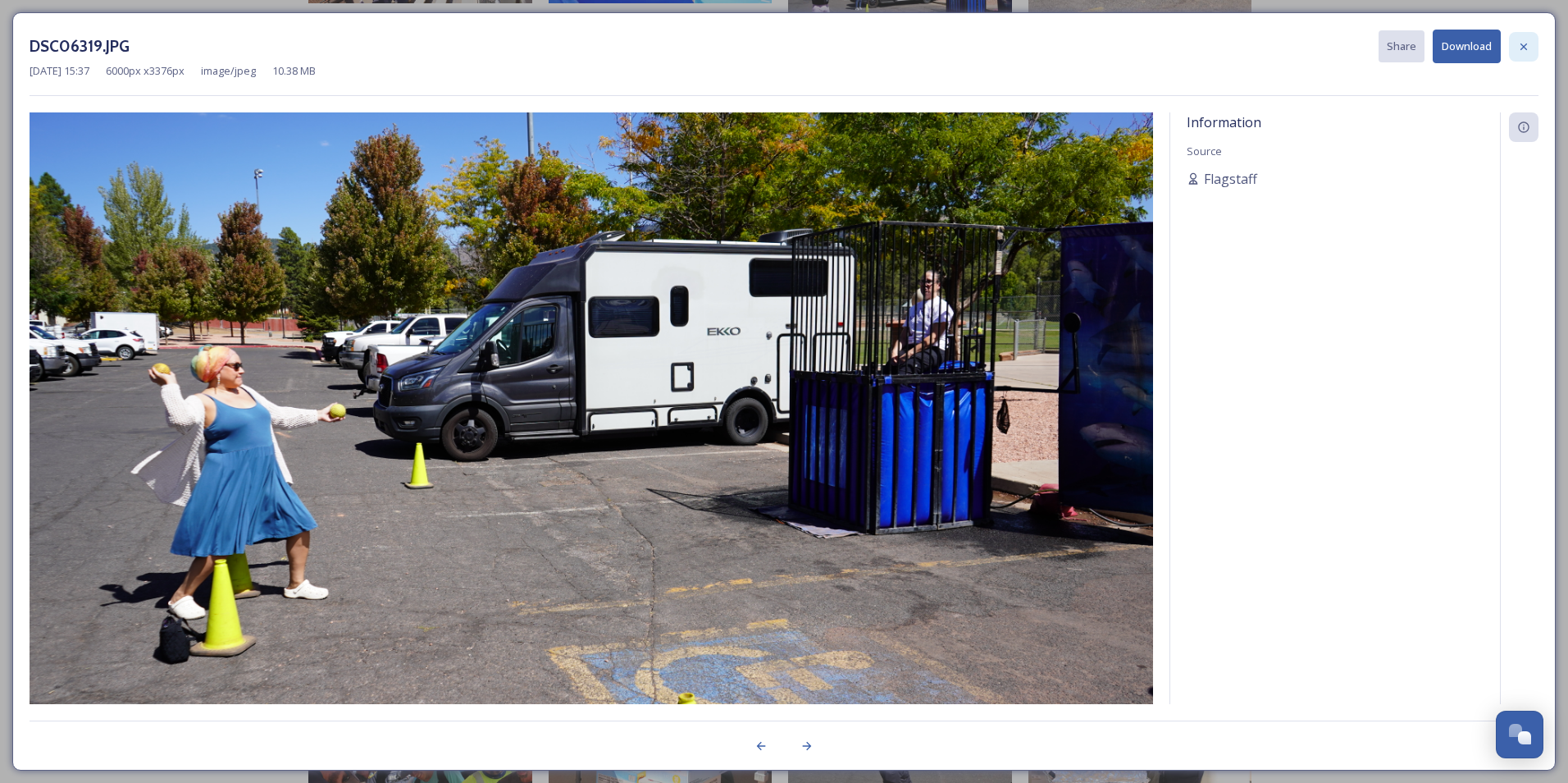
click at [1233, 44] on icon at bounding box center [1523, 47] width 13 height 13
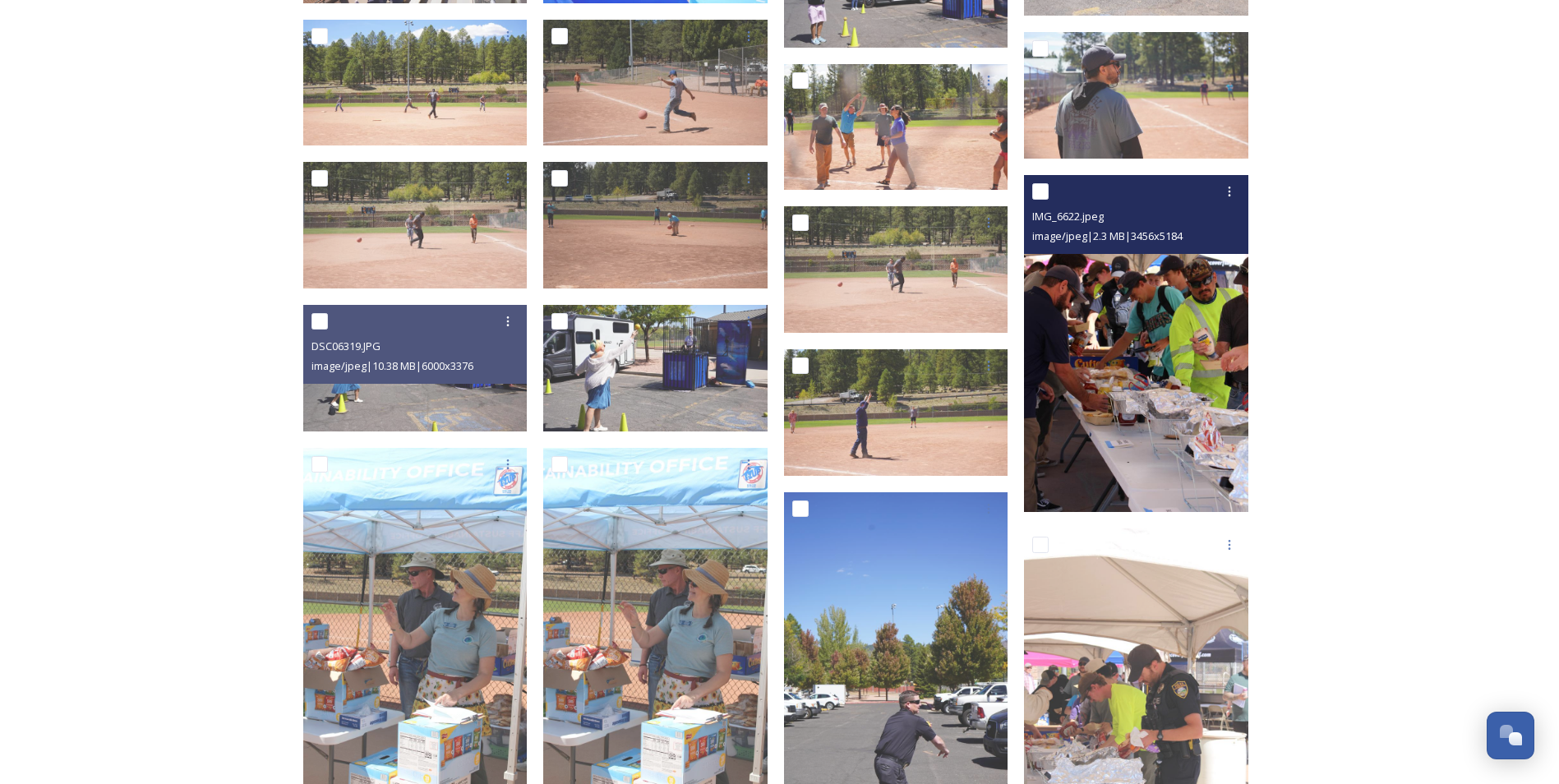
click at [1164, 429] on img at bounding box center [1135, 343] width 224 height 337
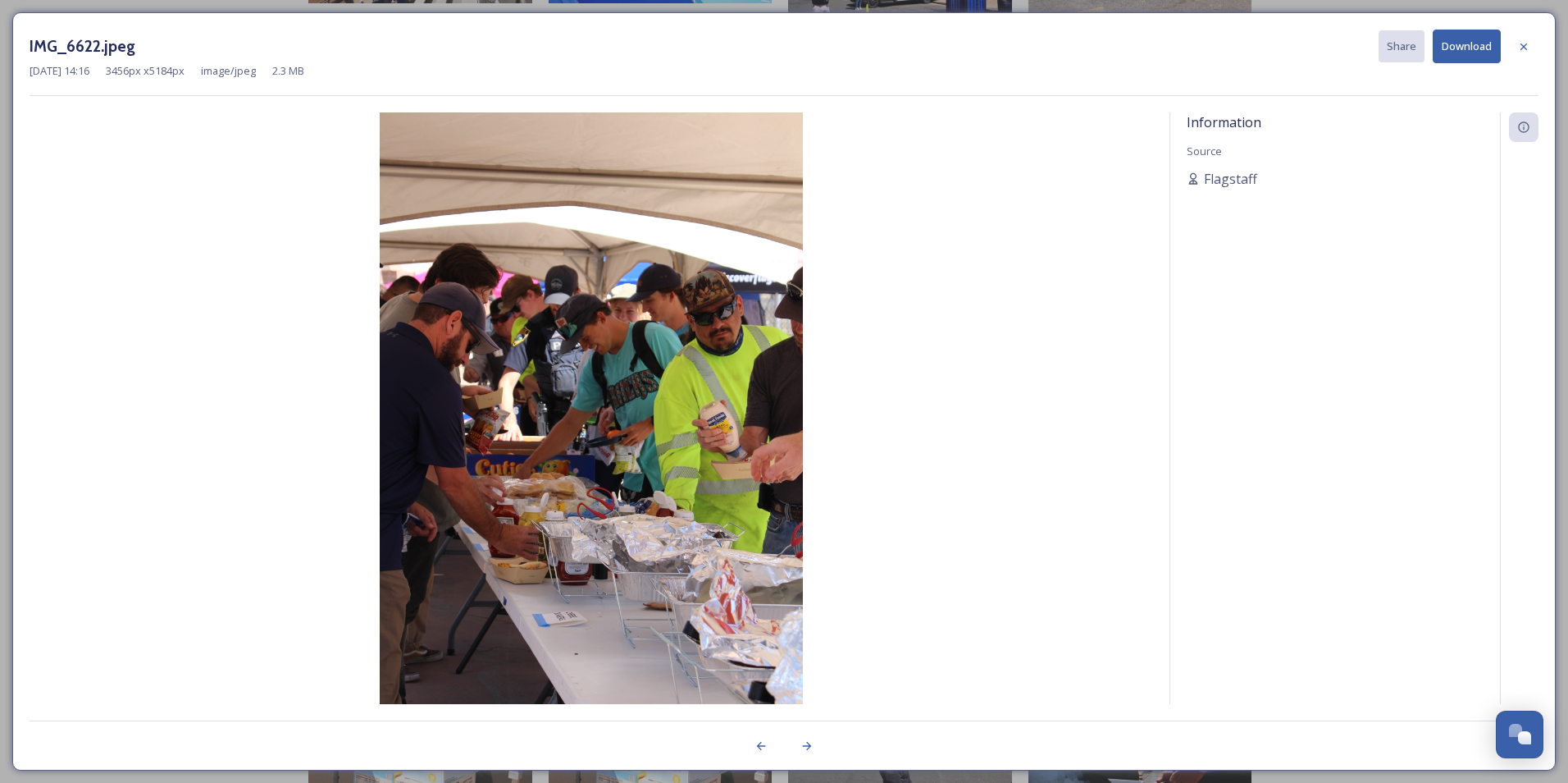
drag, startPoint x: 1531, startPoint y: 40, endPoint x: 1529, endPoint y: 126, distance: 86.0
click at [1233, 39] on div at bounding box center [1524, 47] width 30 height 30
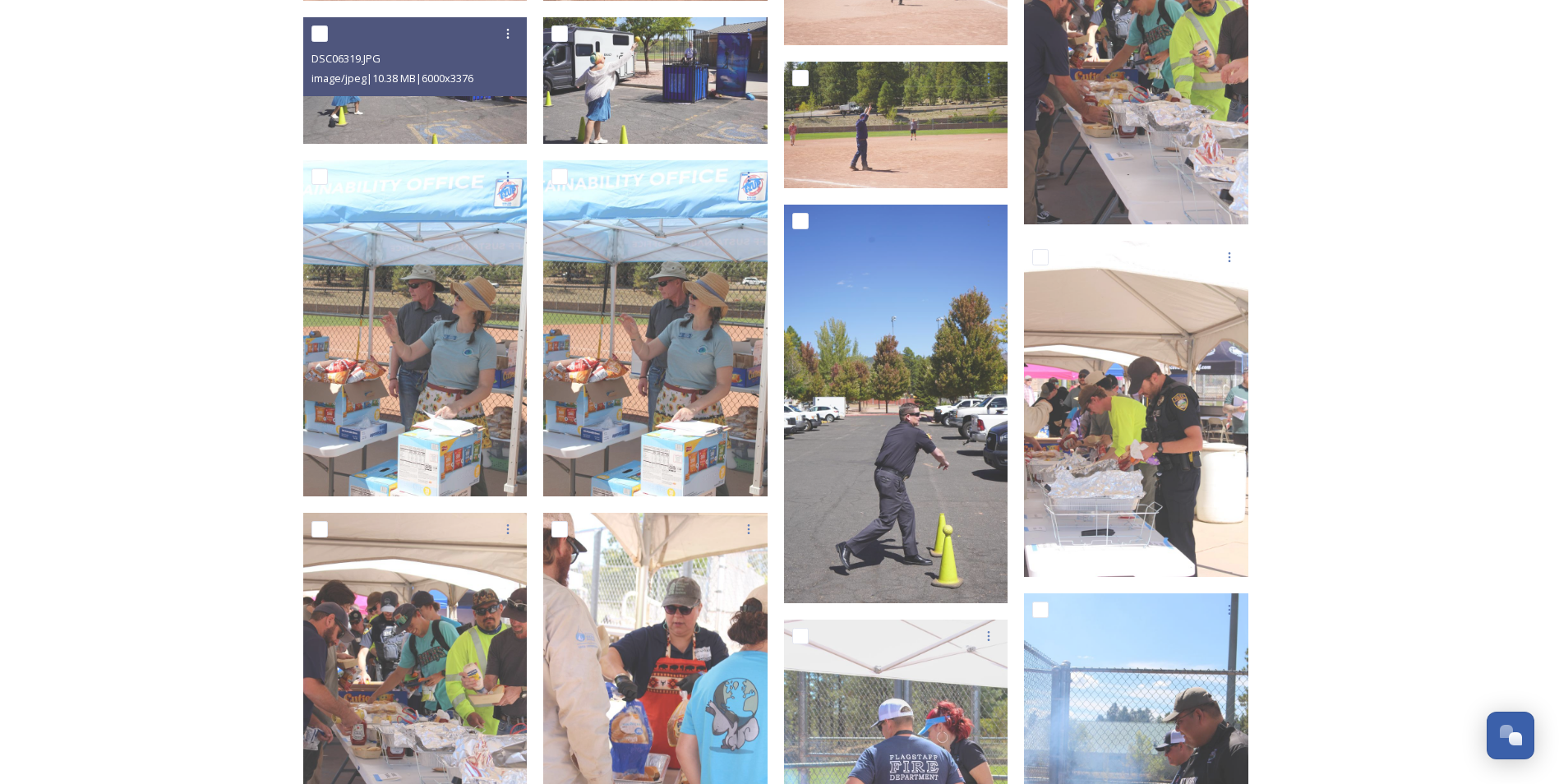
scroll to position [4764, 0]
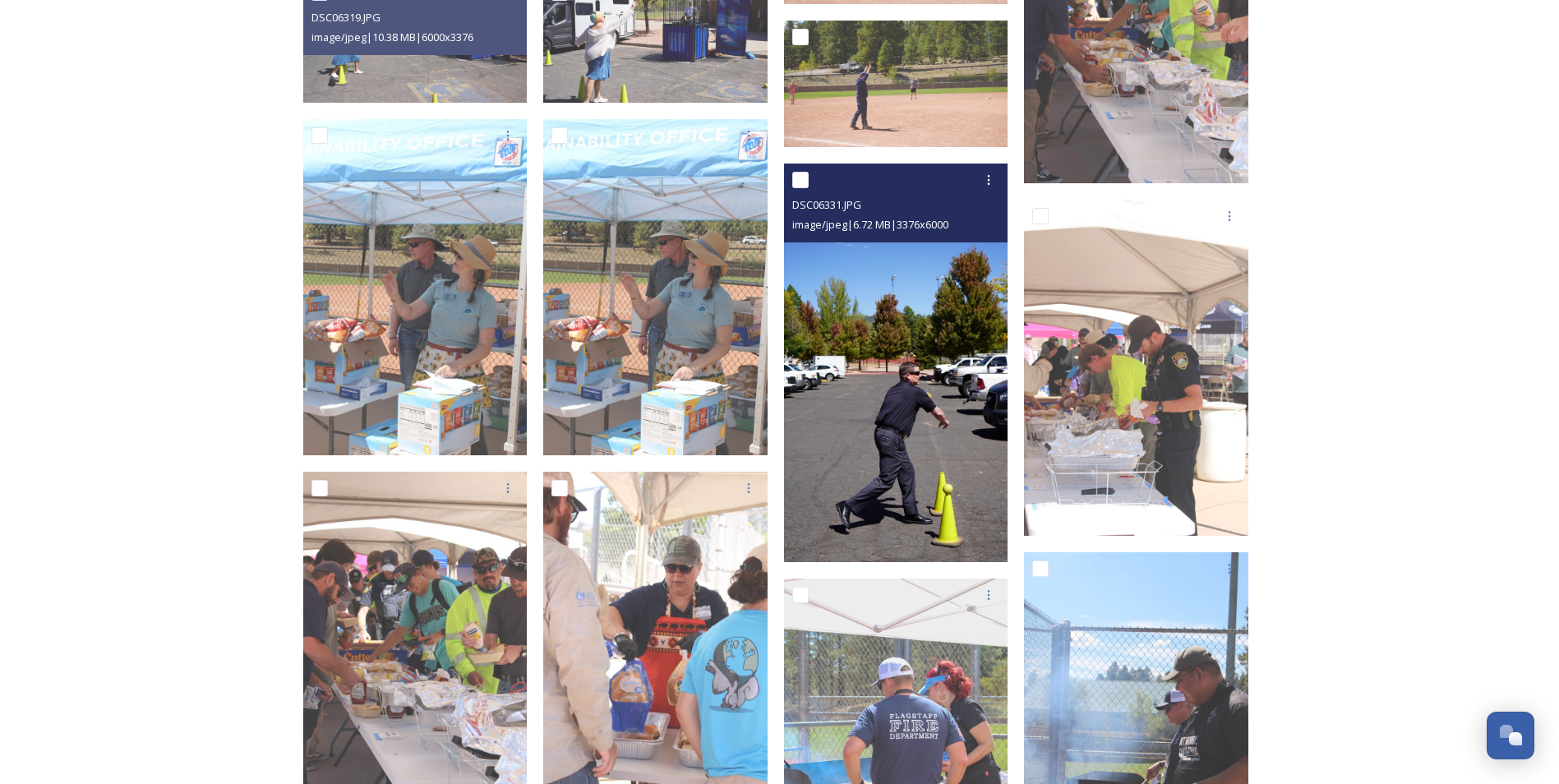
click at [897, 503] on img at bounding box center [896, 362] width 224 height 398
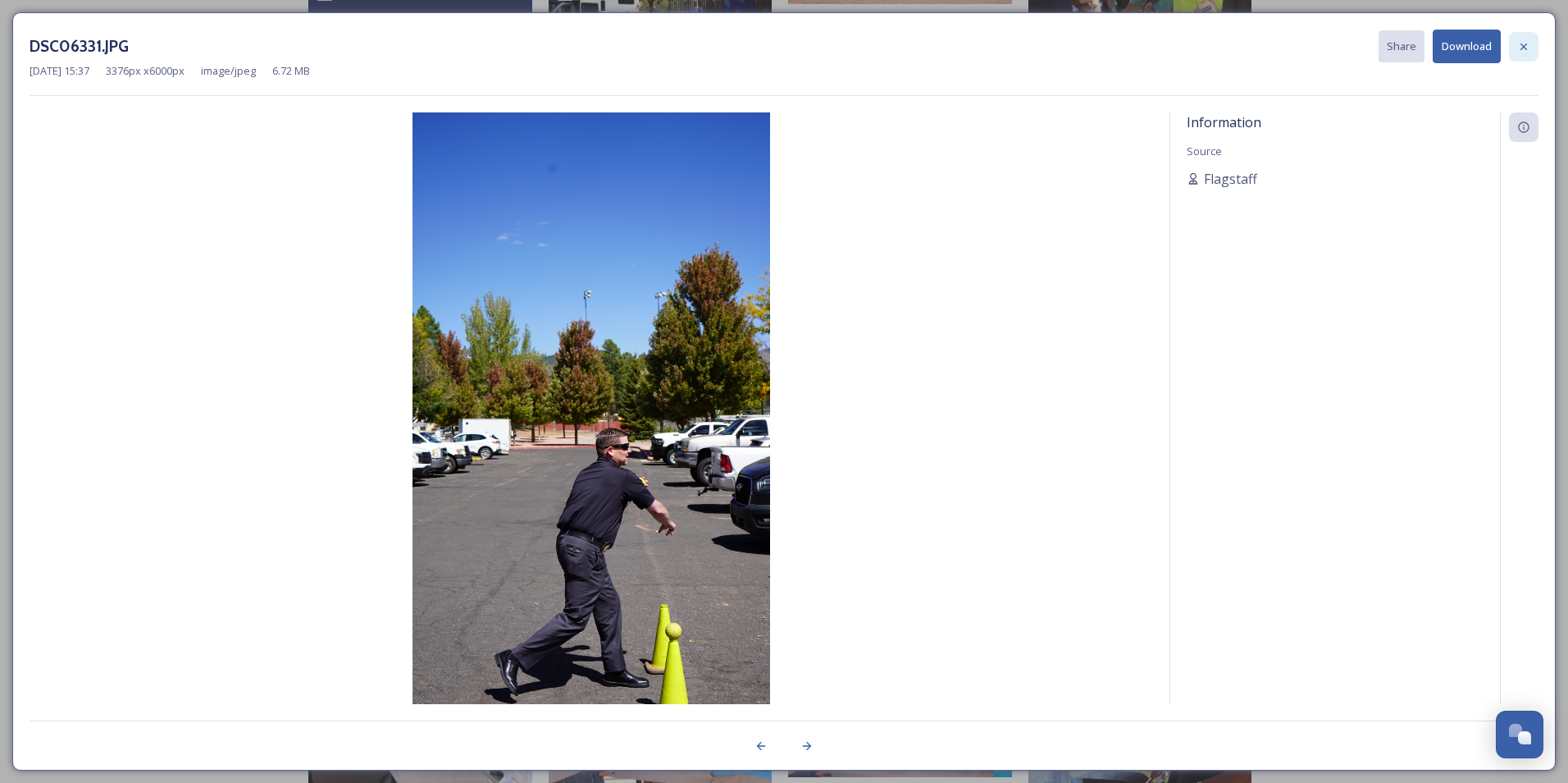
click at [1233, 45] on icon at bounding box center [1523, 46] width 6 height 6
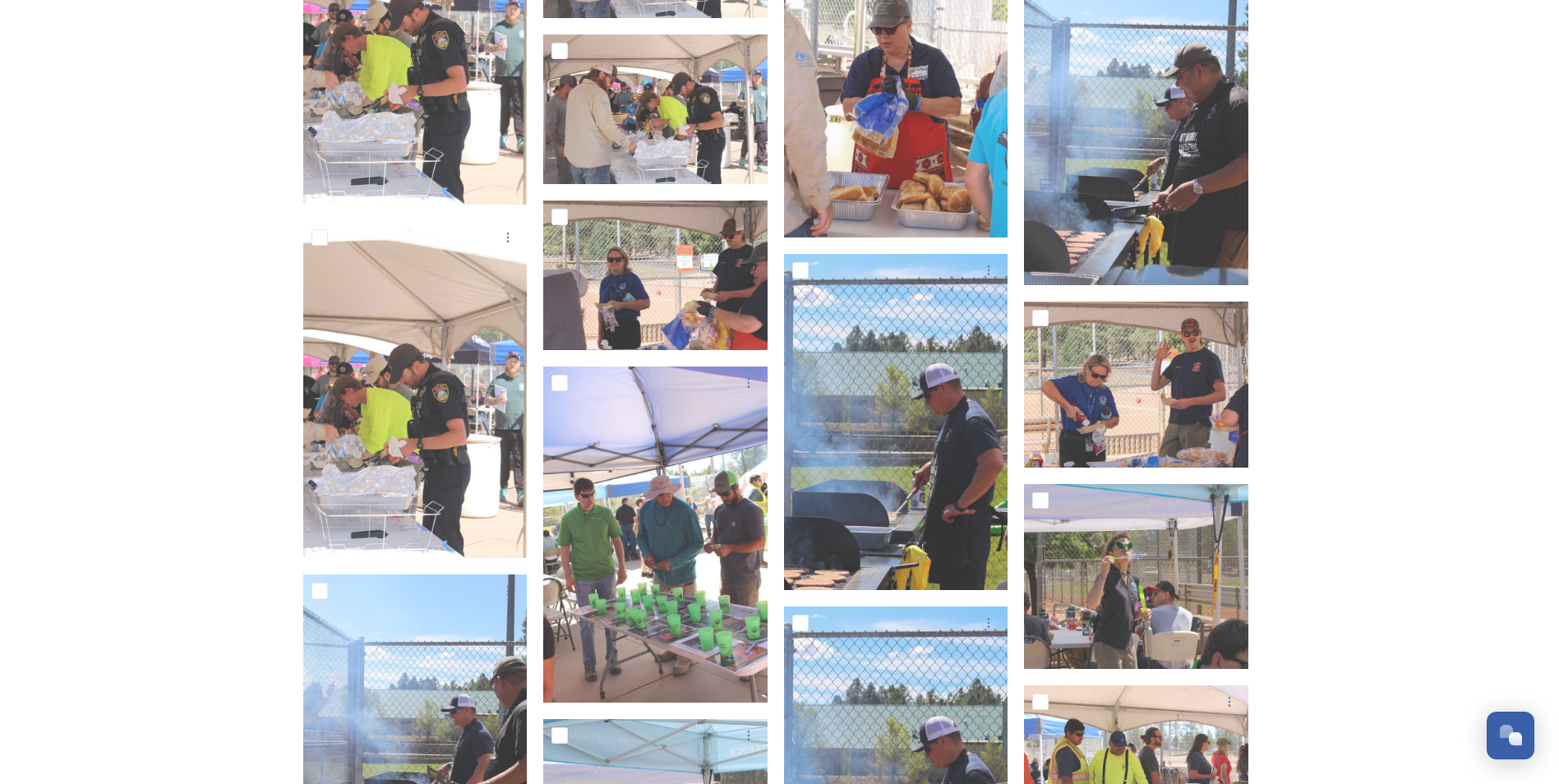
scroll to position [5750, 0]
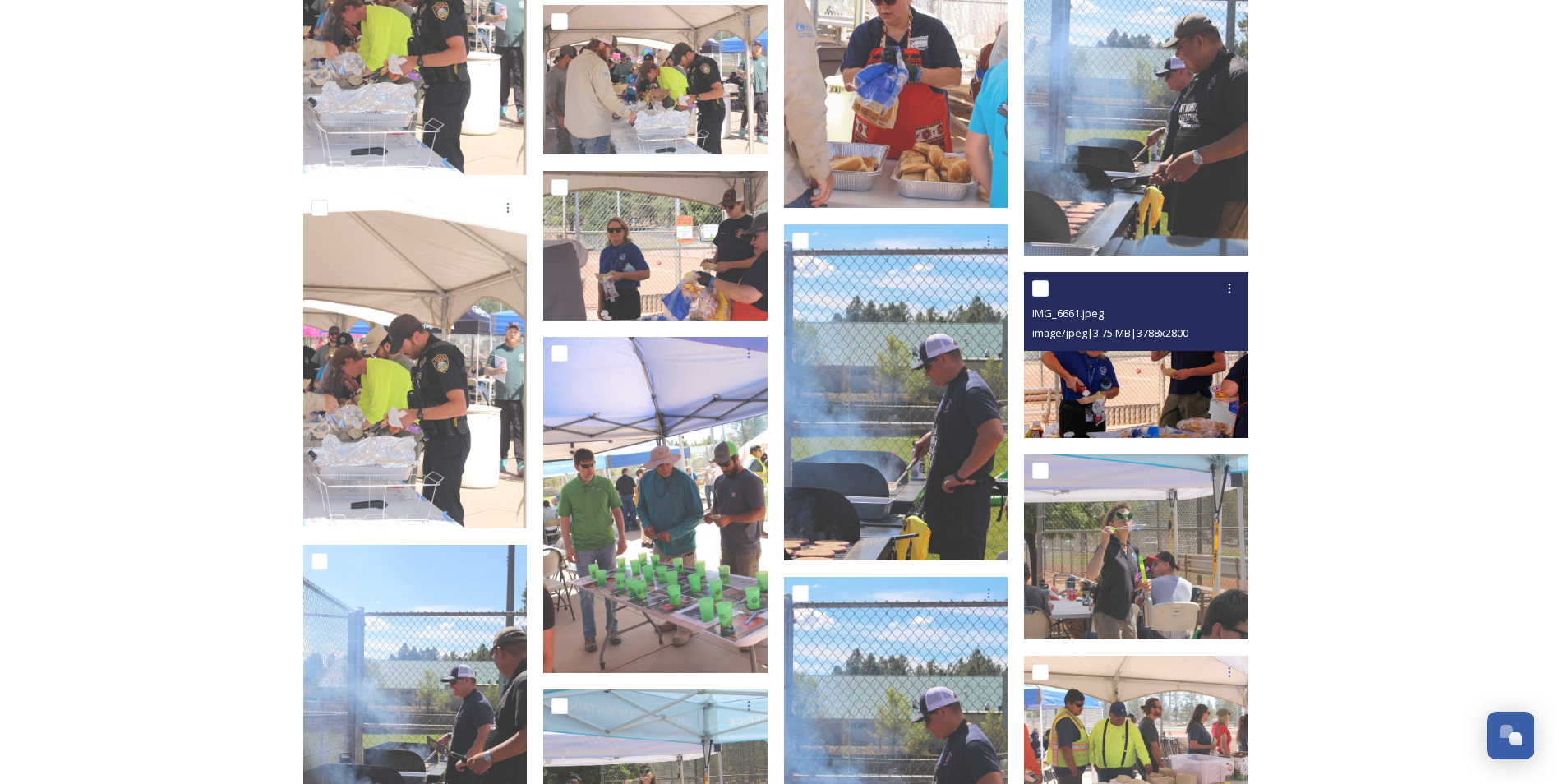
click at [1146, 384] on img at bounding box center [1135, 354] width 224 height 166
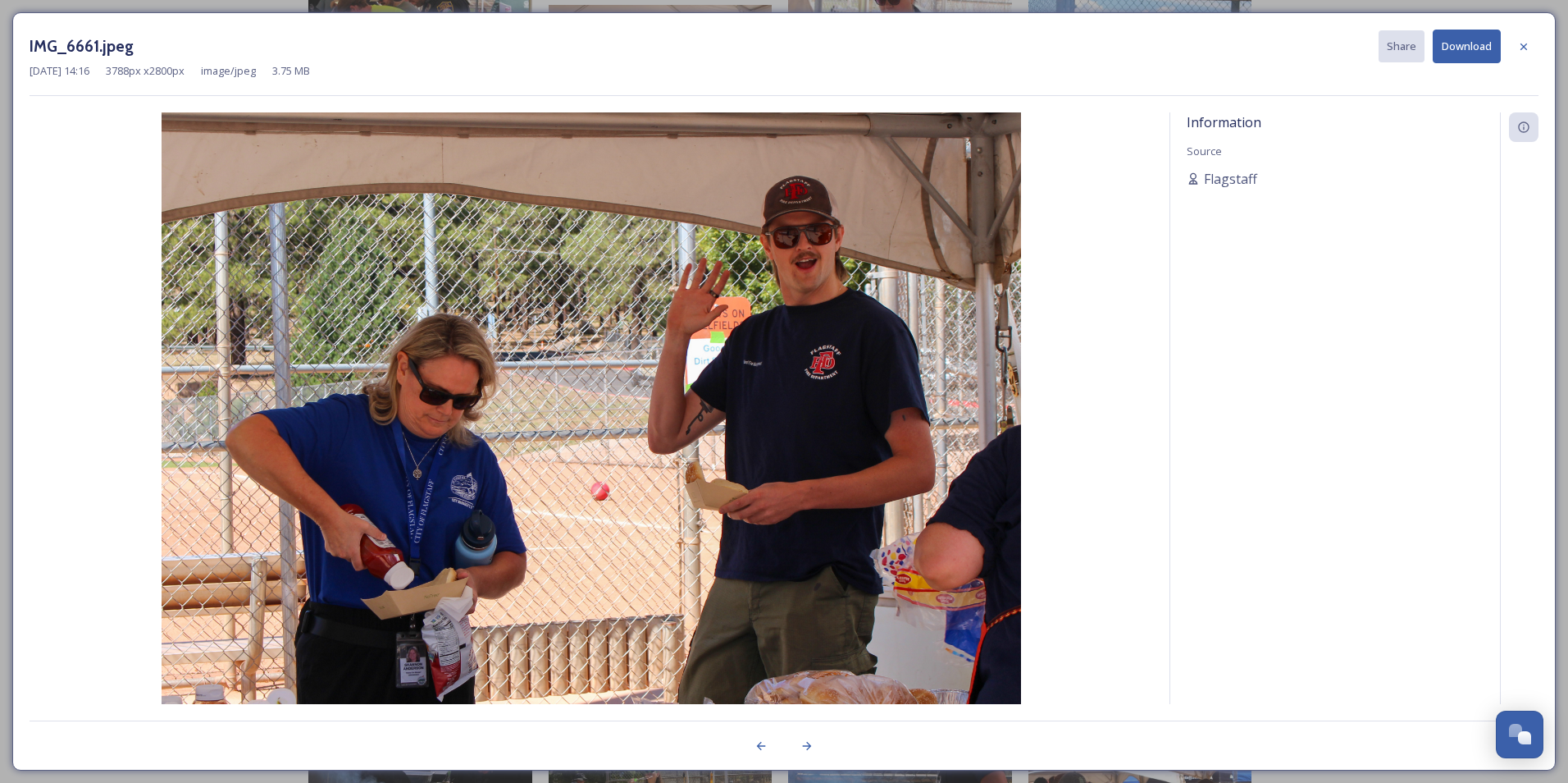
click at [1233, 47] on icon at bounding box center [1523, 47] width 13 height 13
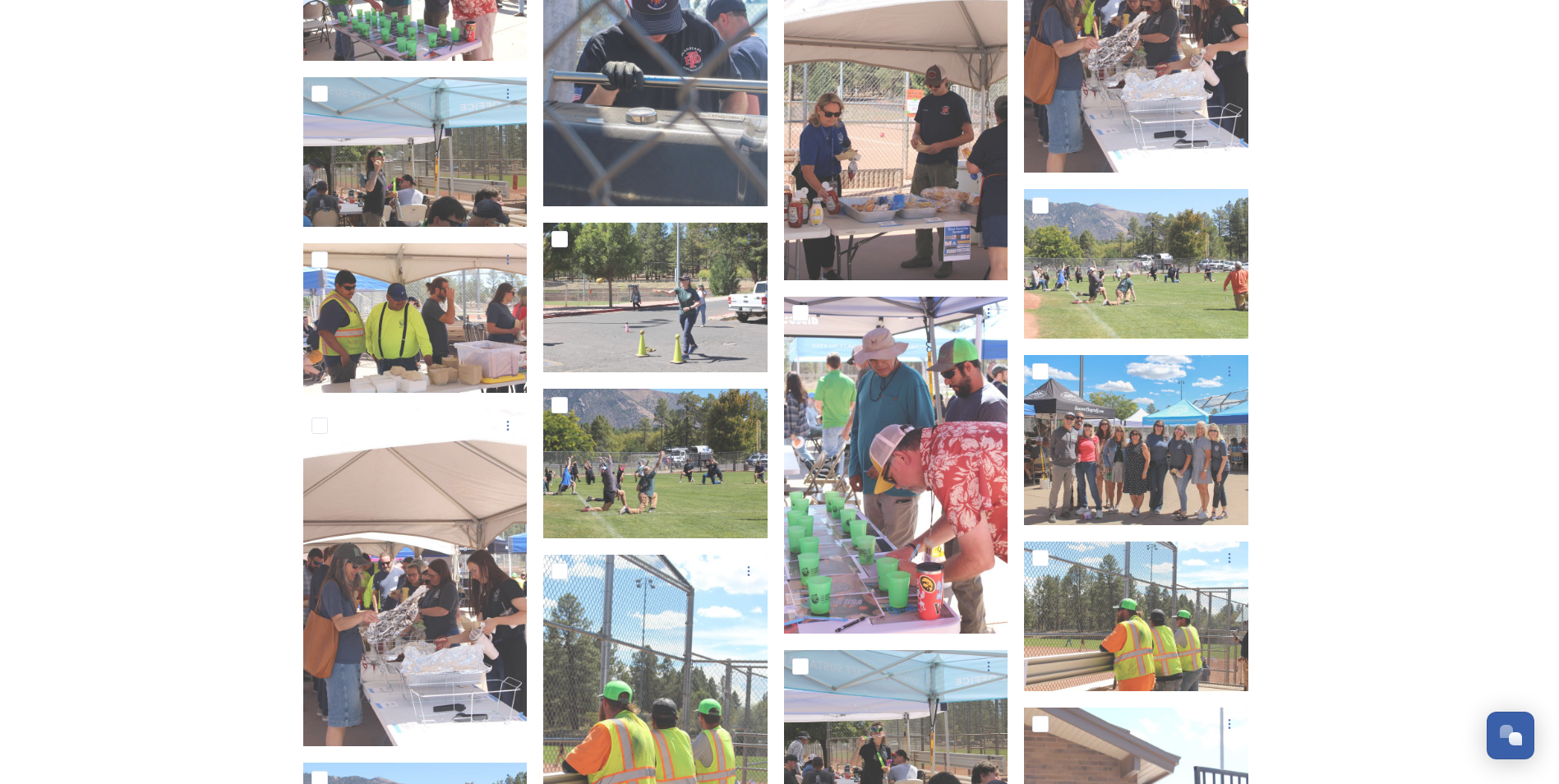
scroll to position [6900, 0]
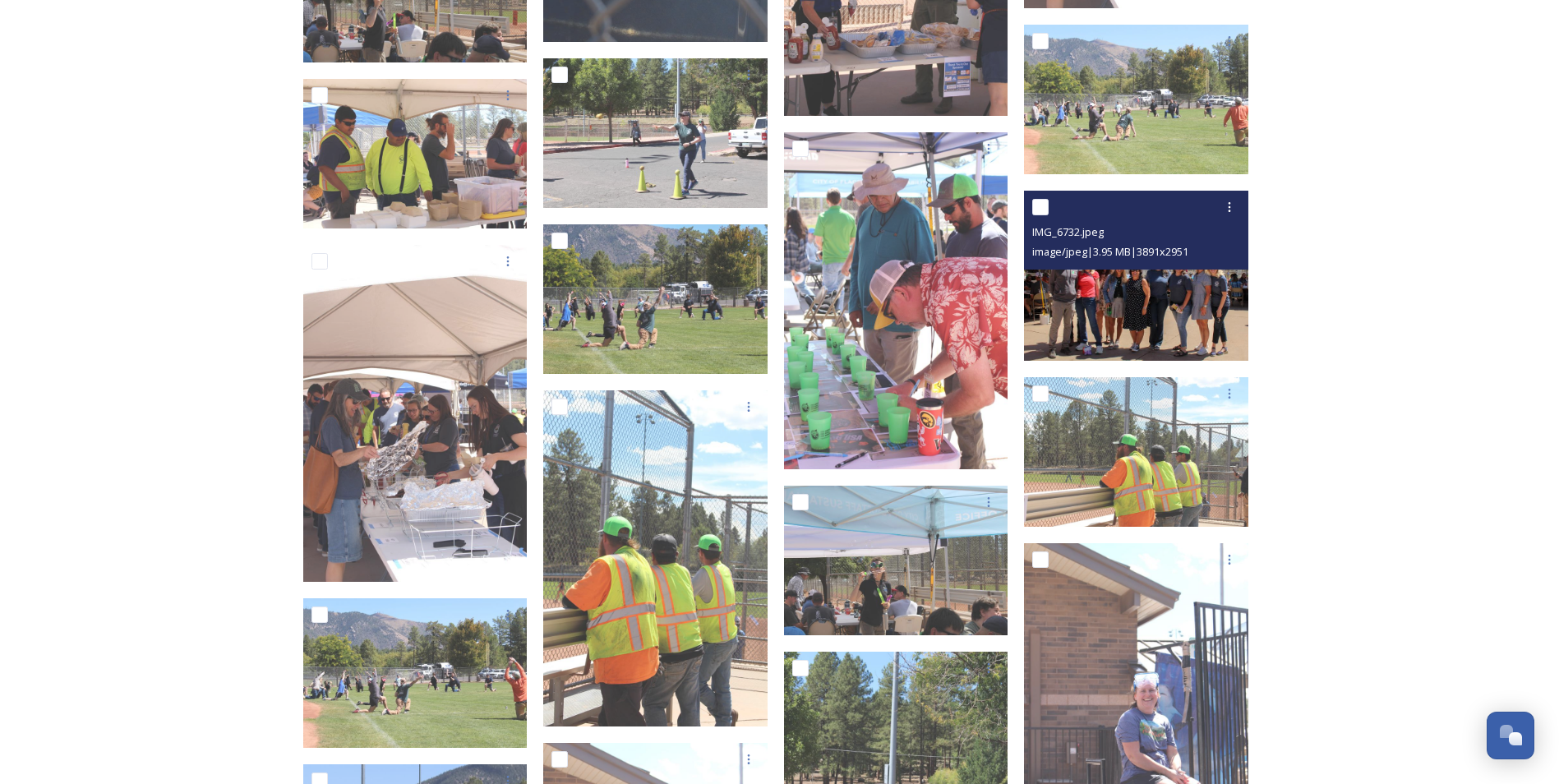
click at [1164, 315] on img at bounding box center [1135, 275] width 224 height 170
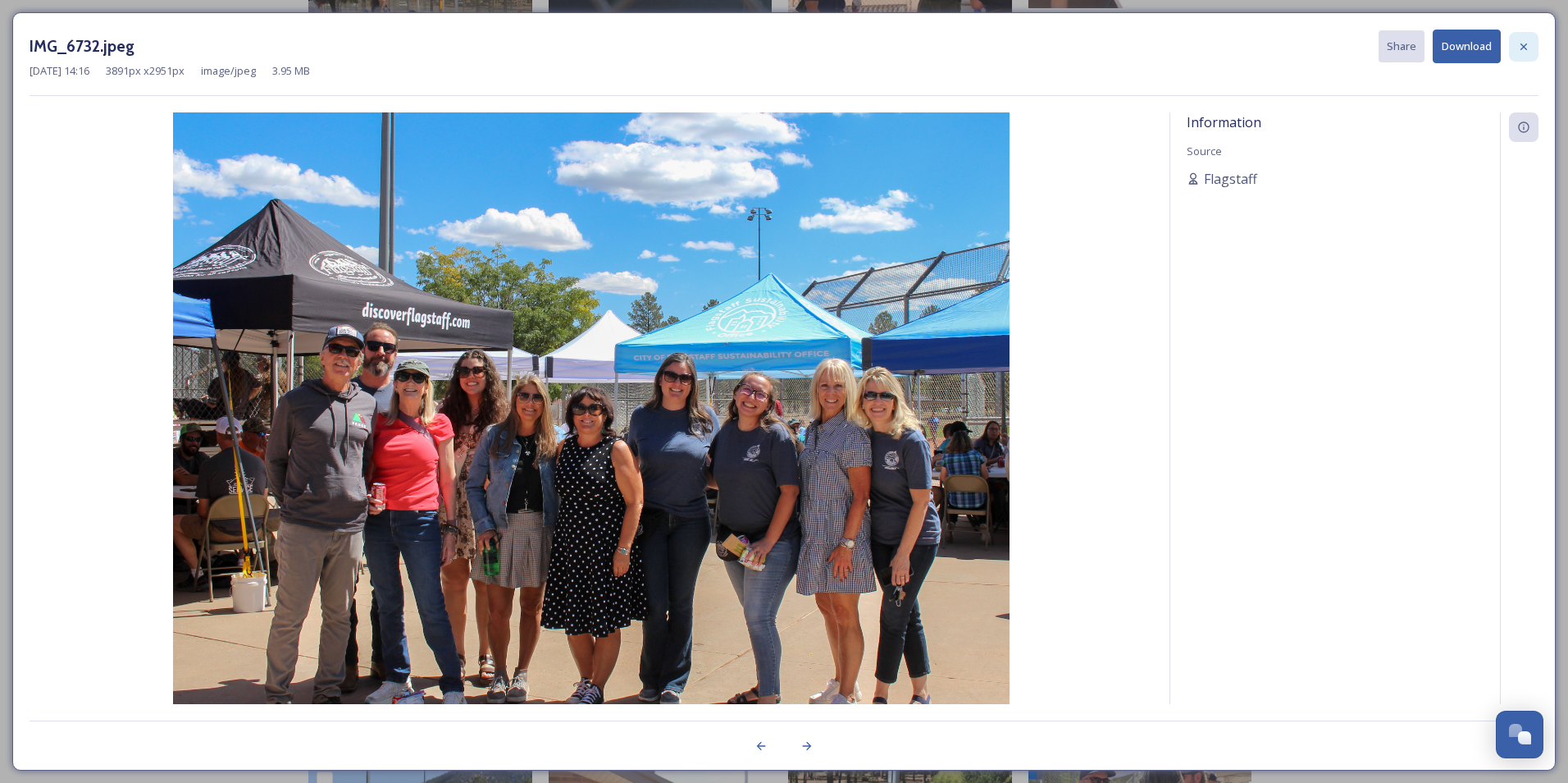
click at [1233, 46] on icon at bounding box center [1523, 46] width 6 height 6
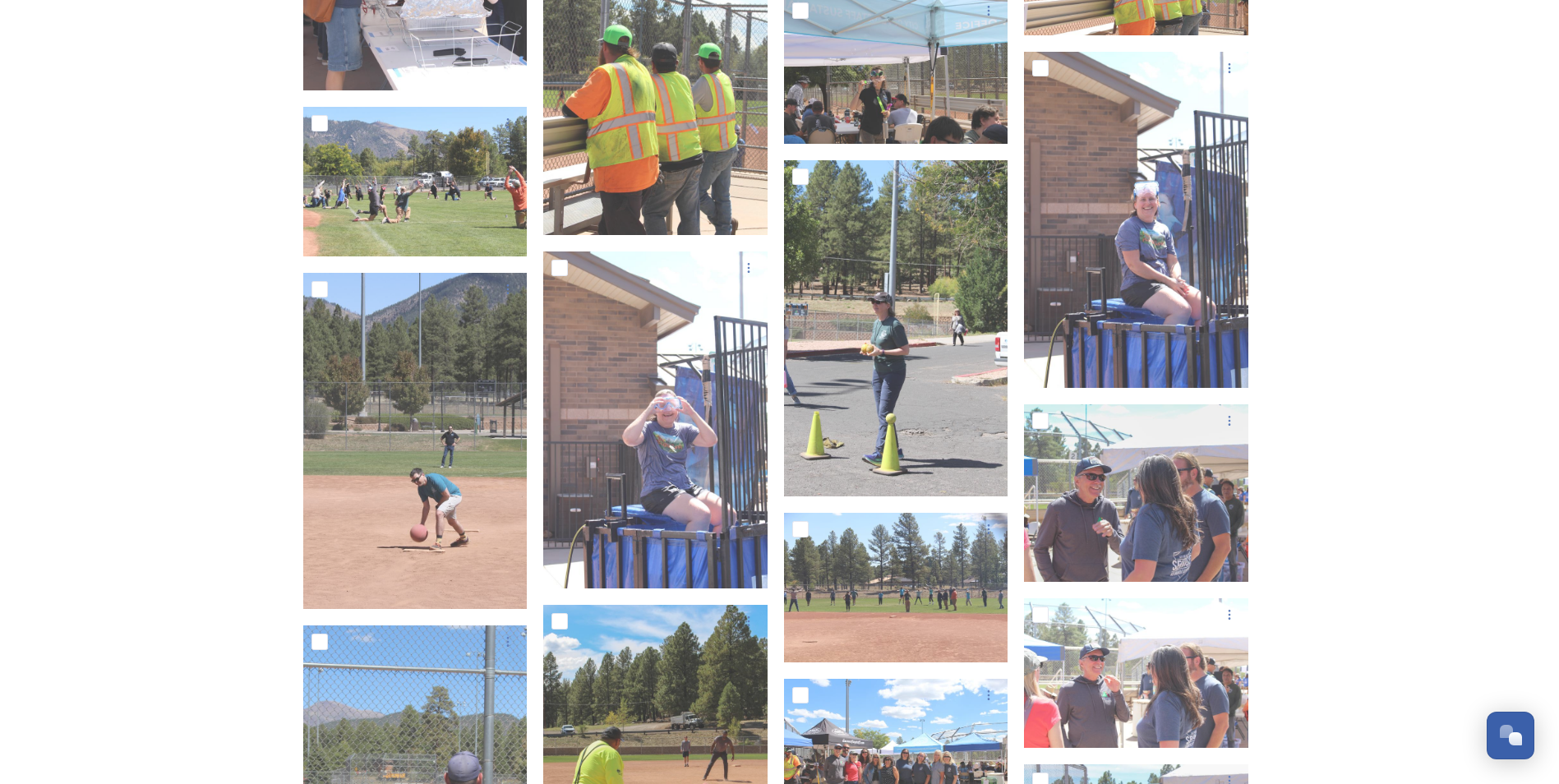
scroll to position [7393, 0]
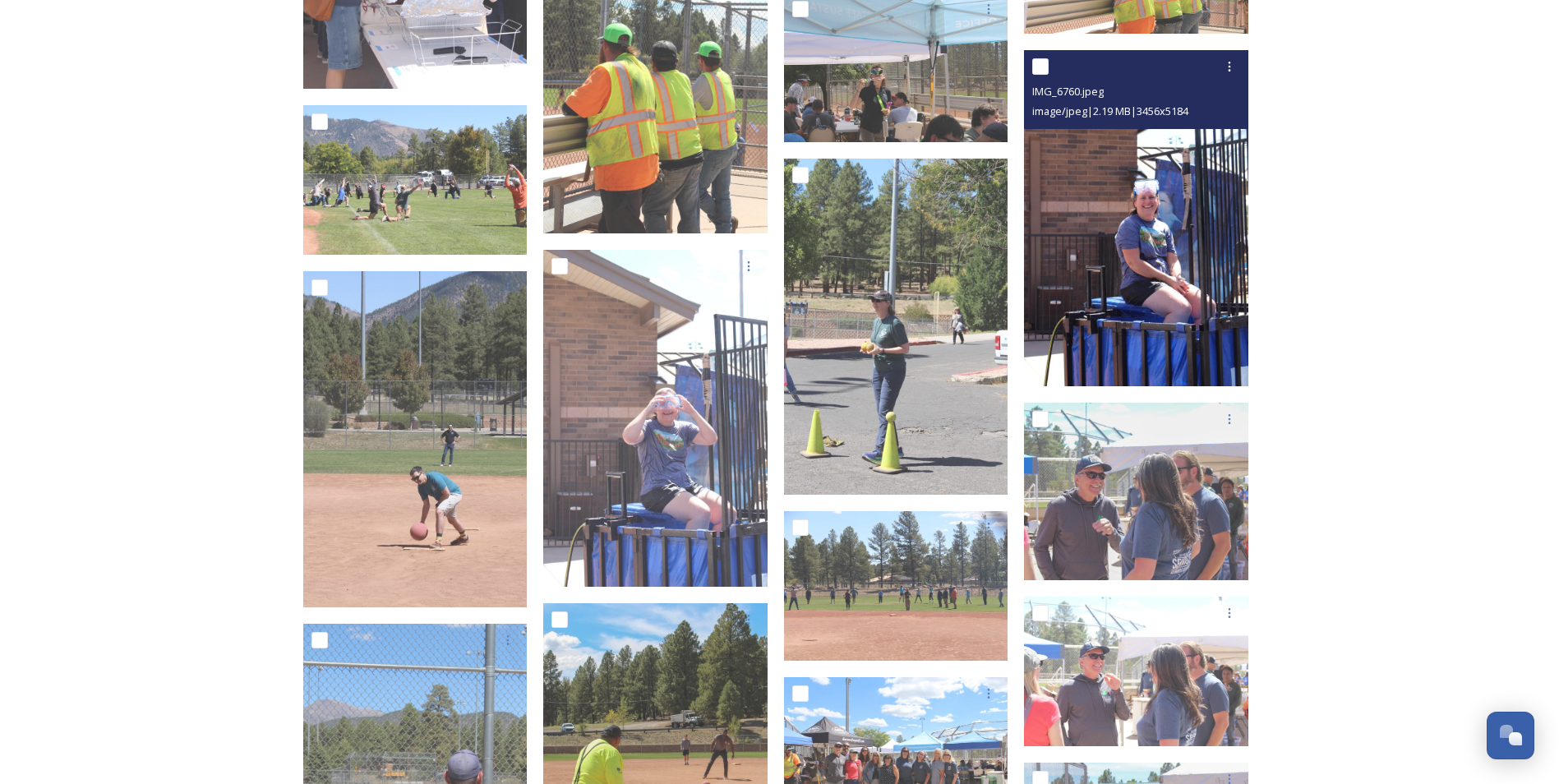
click at [1183, 262] on img at bounding box center [1135, 218] width 224 height 337
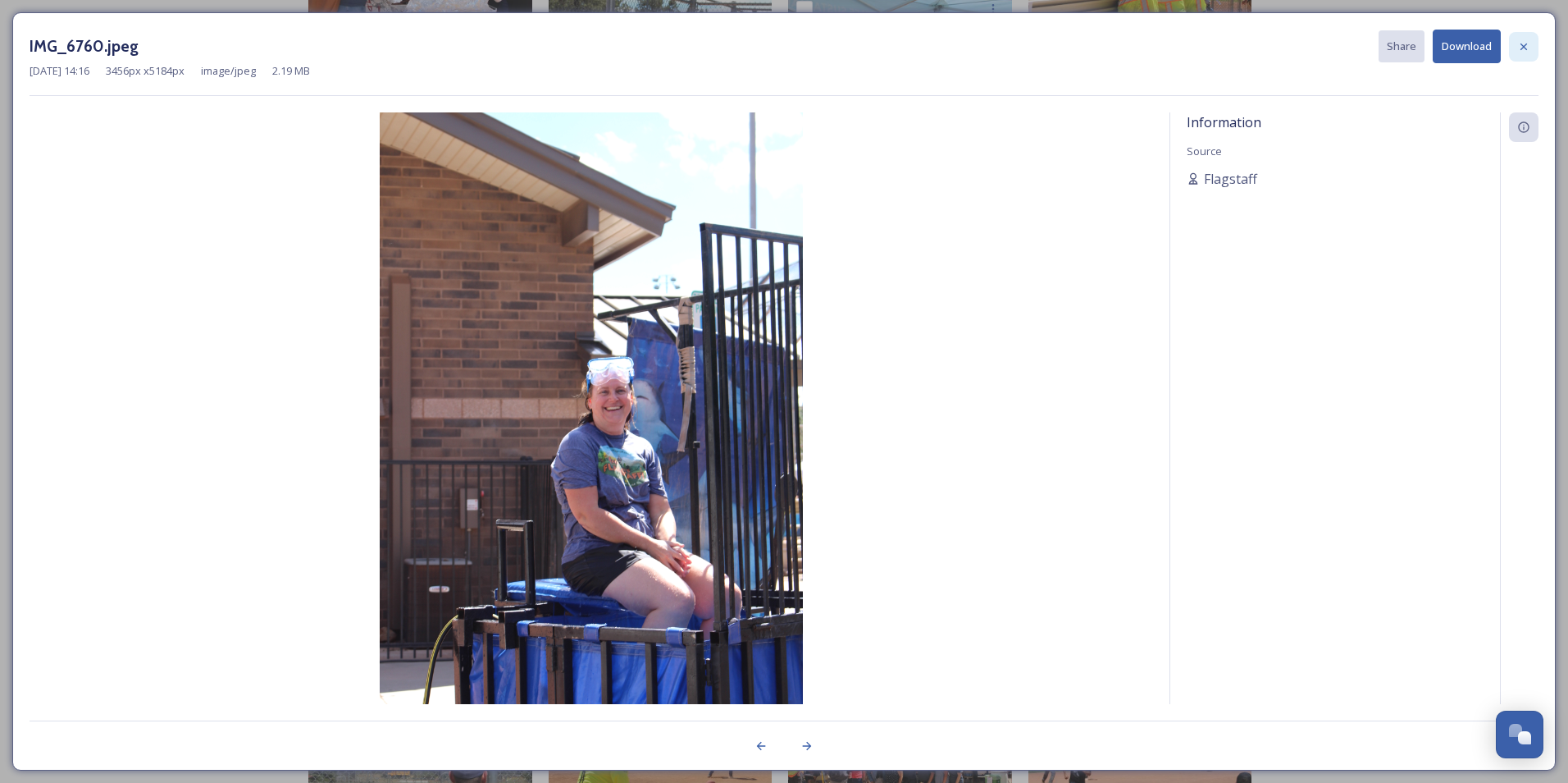
click at [1233, 44] on icon at bounding box center [1523, 47] width 13 height 13
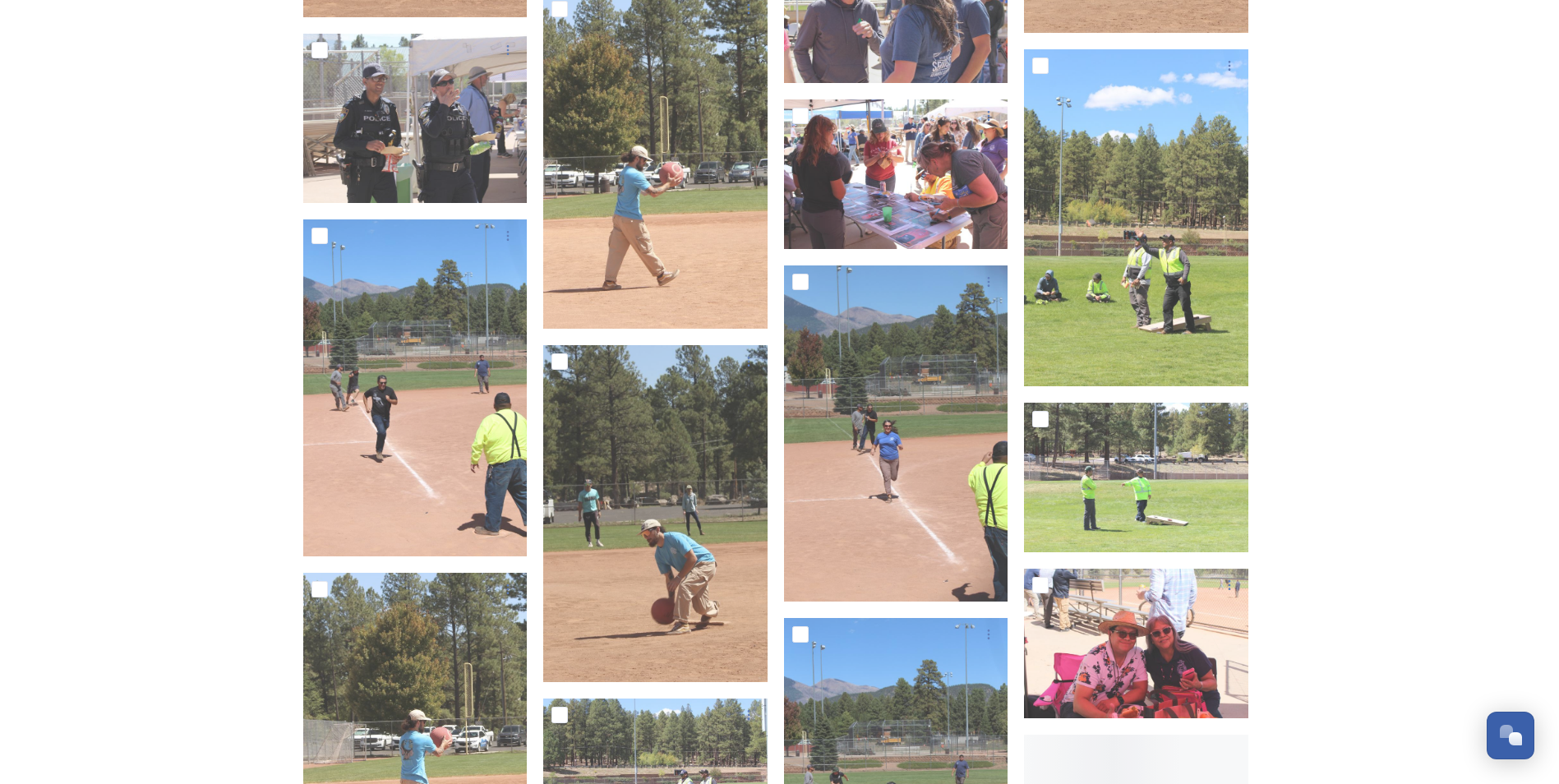
scroll to position [9364, 0]
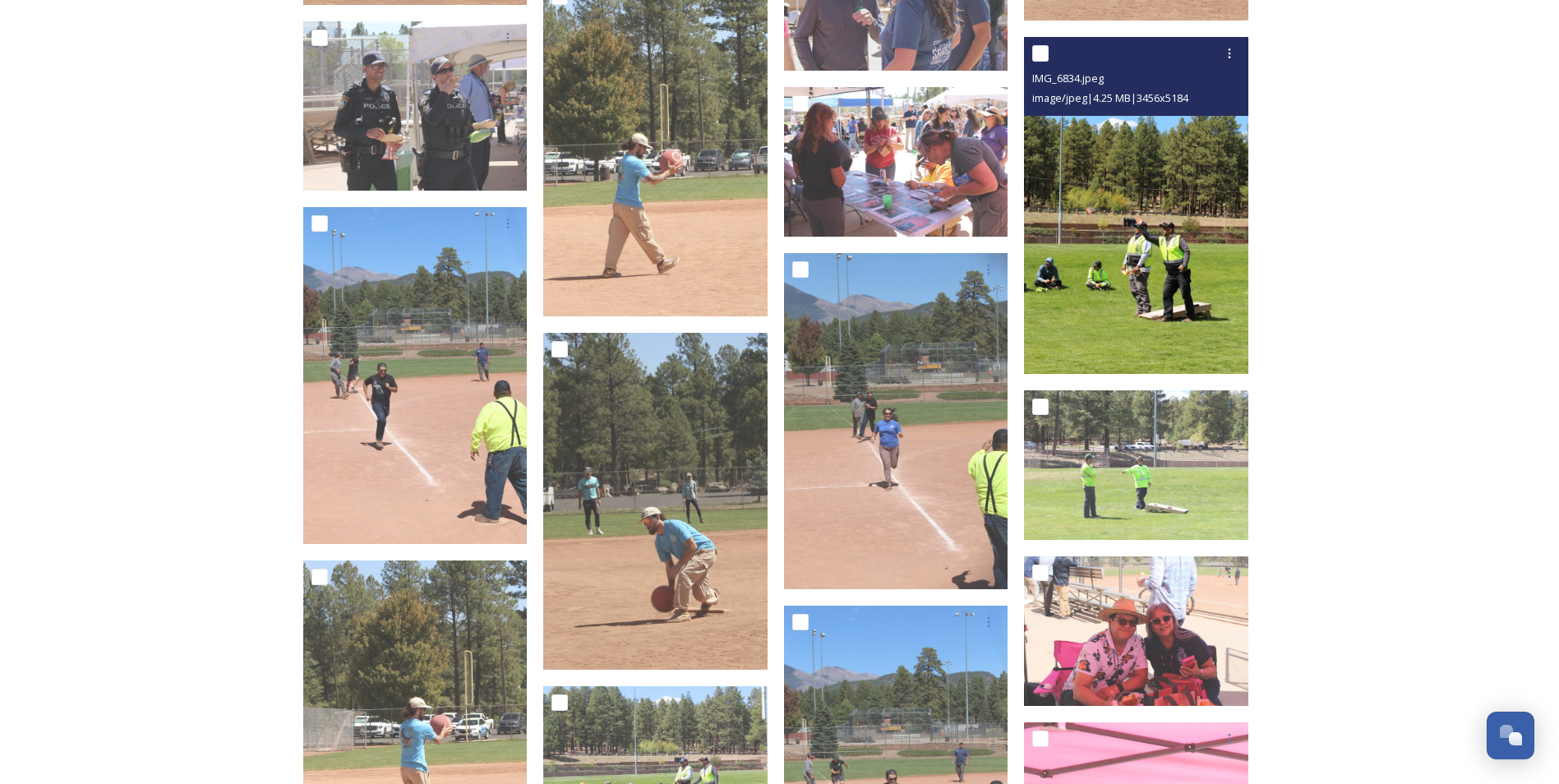
click at [1152, 309] on img at bounding box center [1135, 205] width 224 height 337
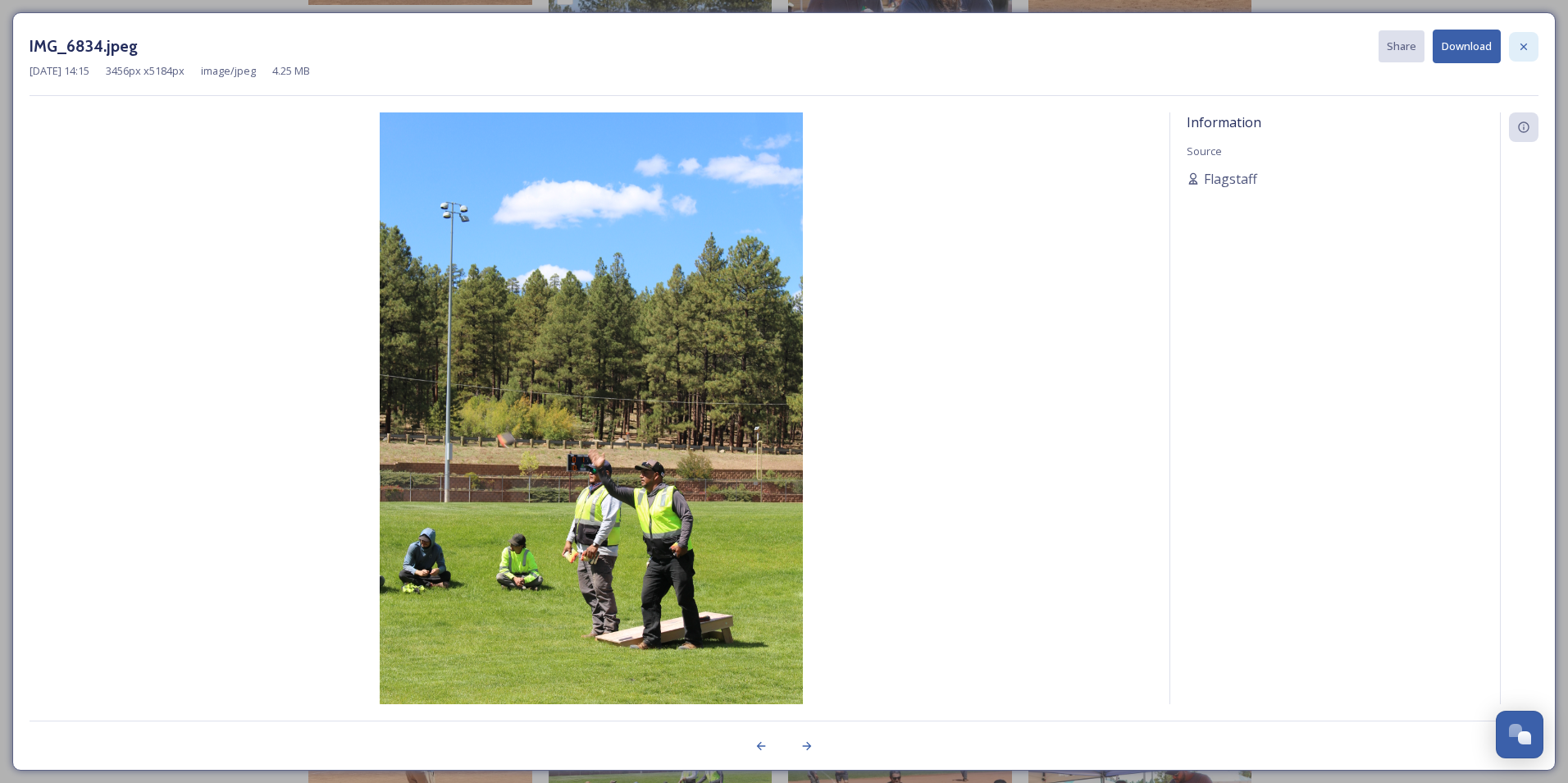
click at [1233, 50] on div at bounding box center [1524, 47] width 30 height 30
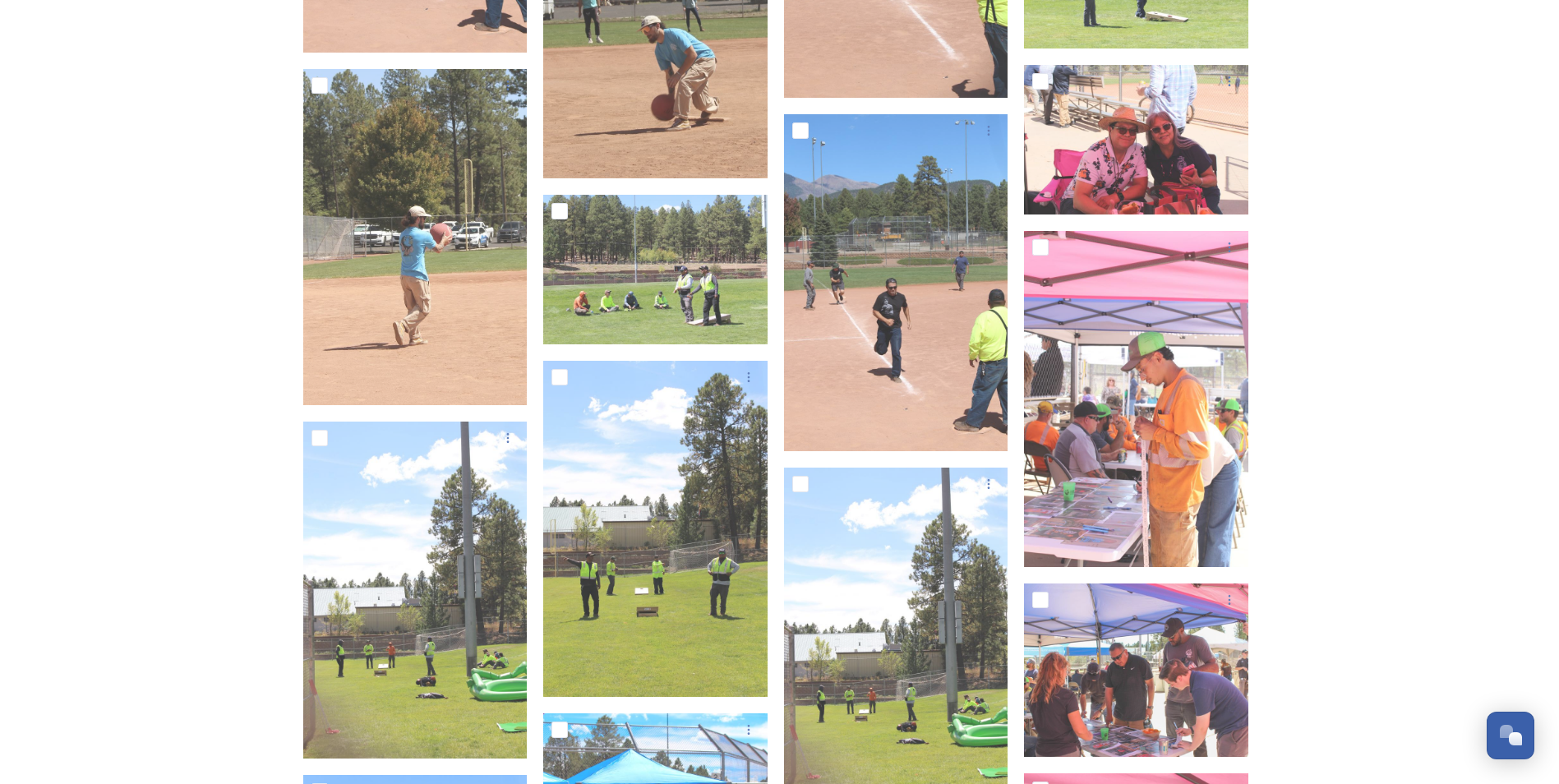
scroll to position [9856, 0]
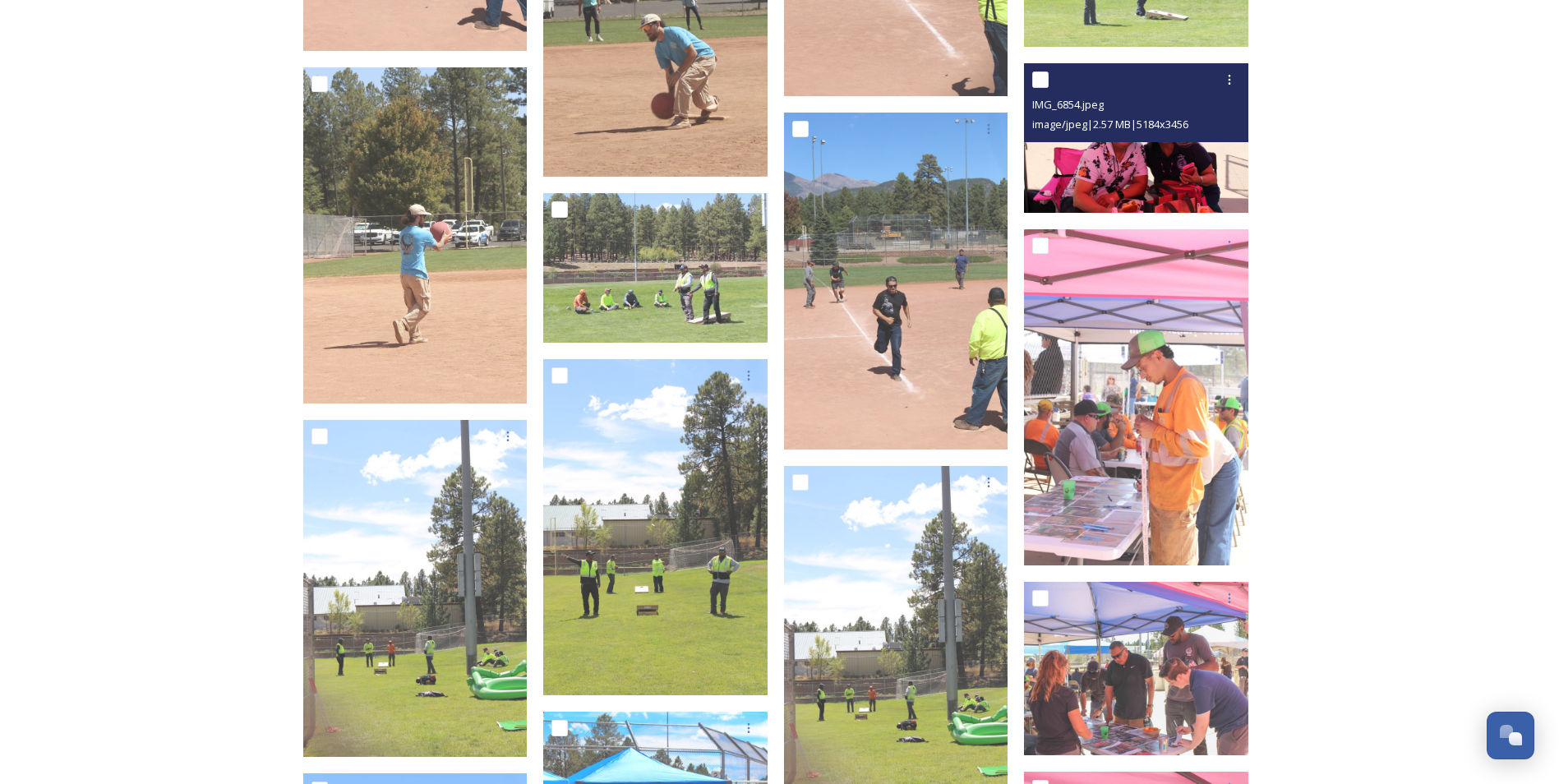
click at [1133, 188] on img at bounding box center [1135, 137] width 224 height 149
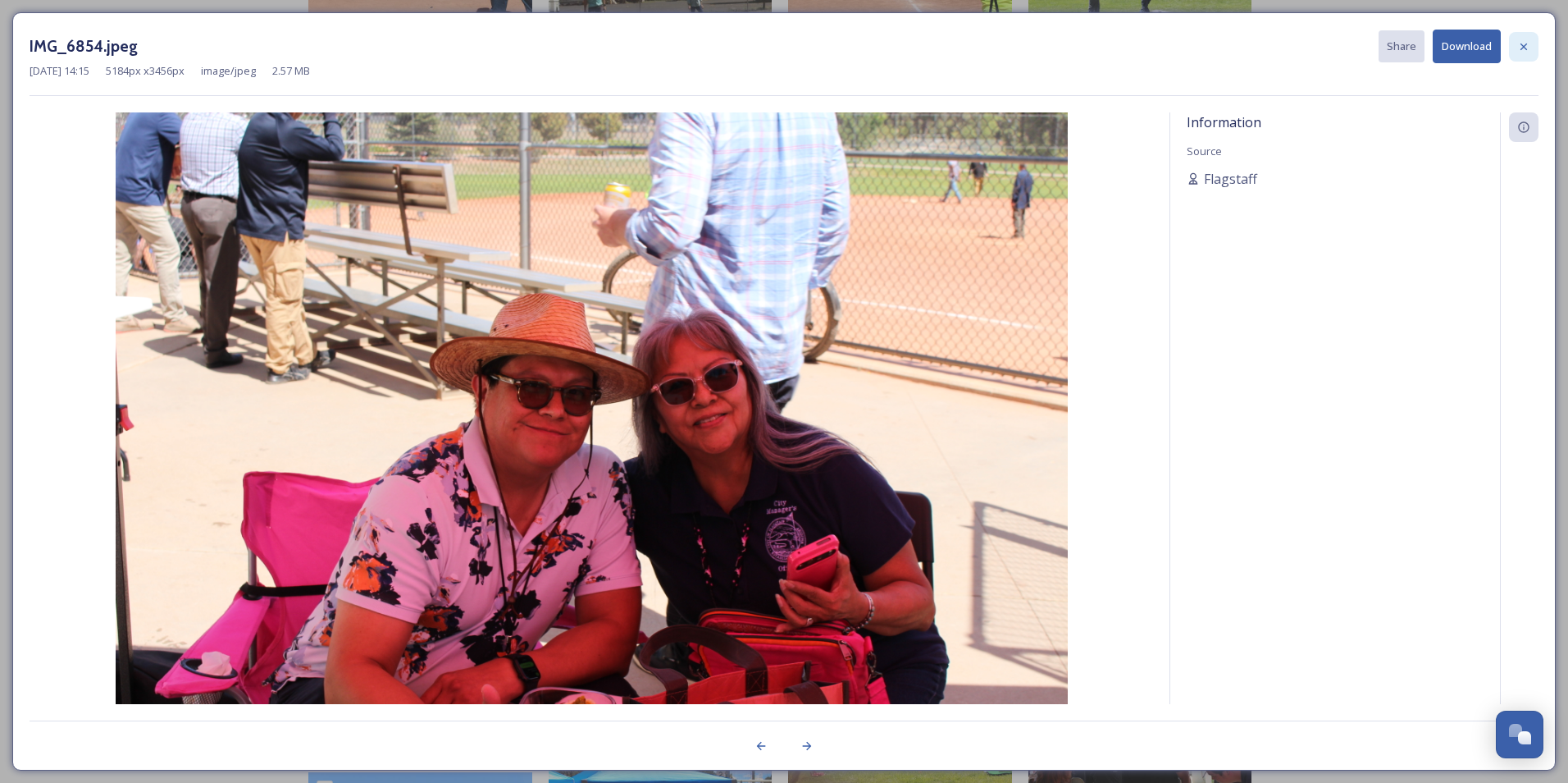
click at [1233, 44] on icon at bounding box center [1523, 47] width 13 height 13
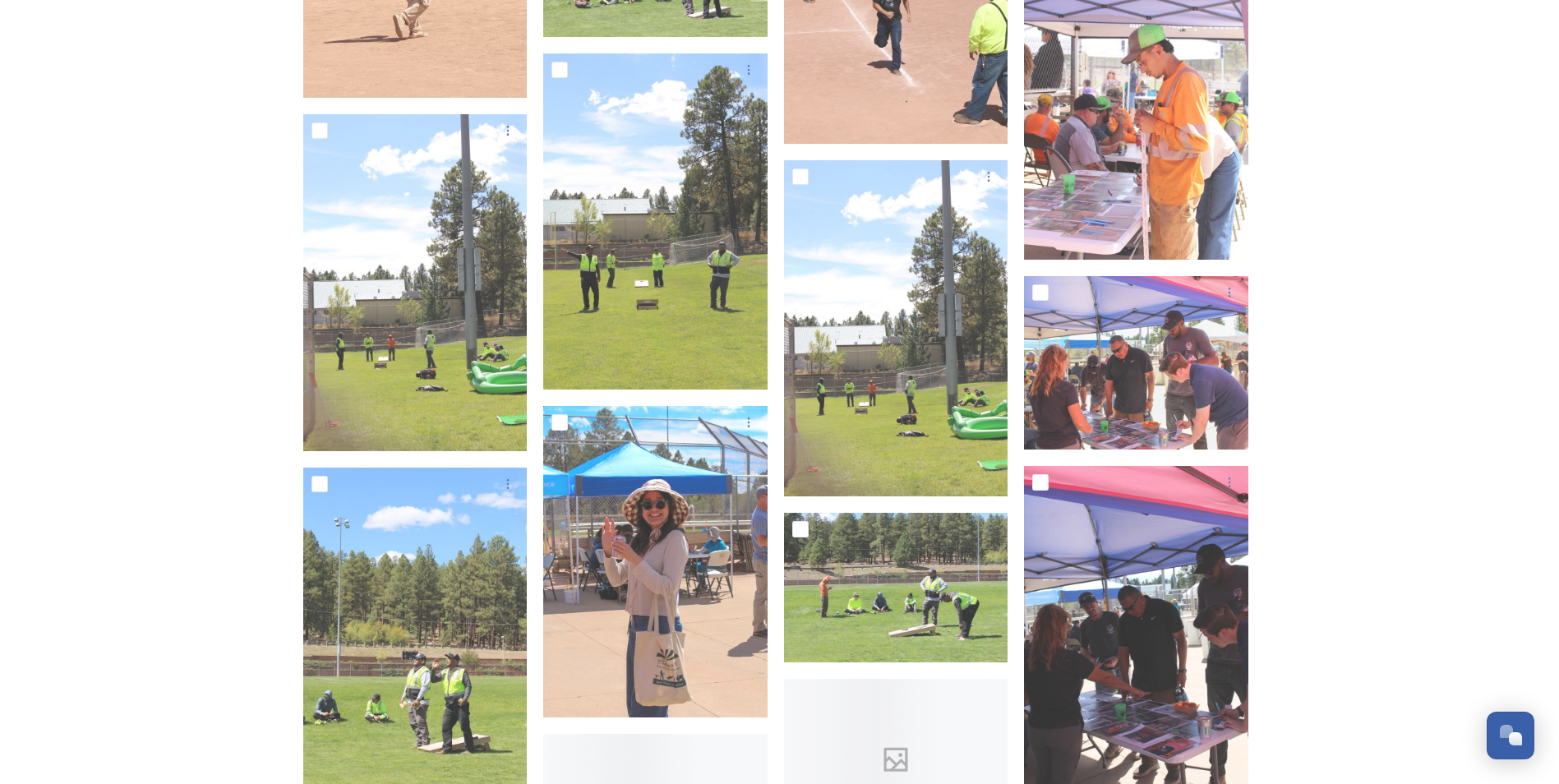
scroll to position [10349, 0]
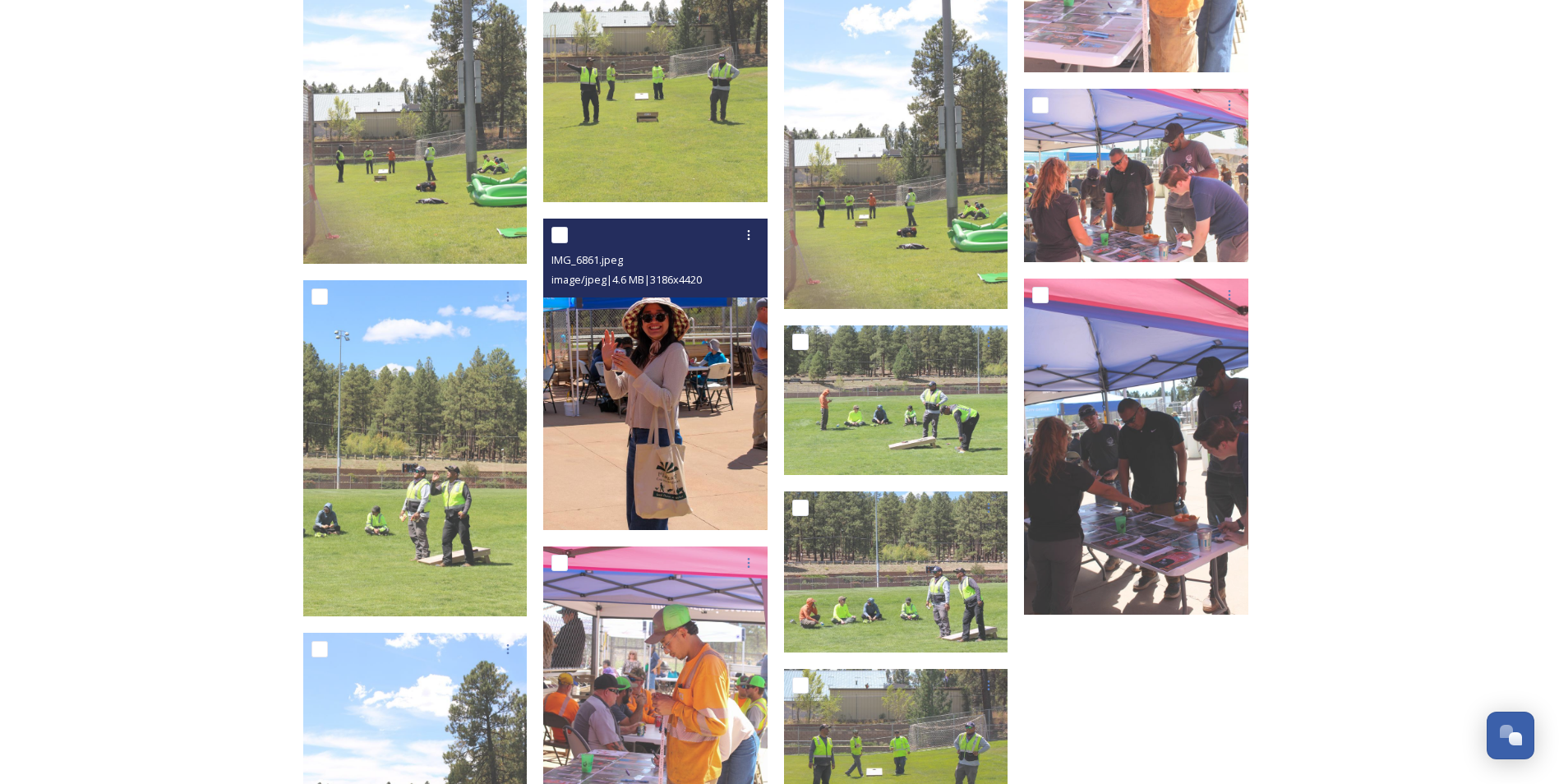
click at [667, 472] on img at bounding box center [655, 374] width 224 height 311
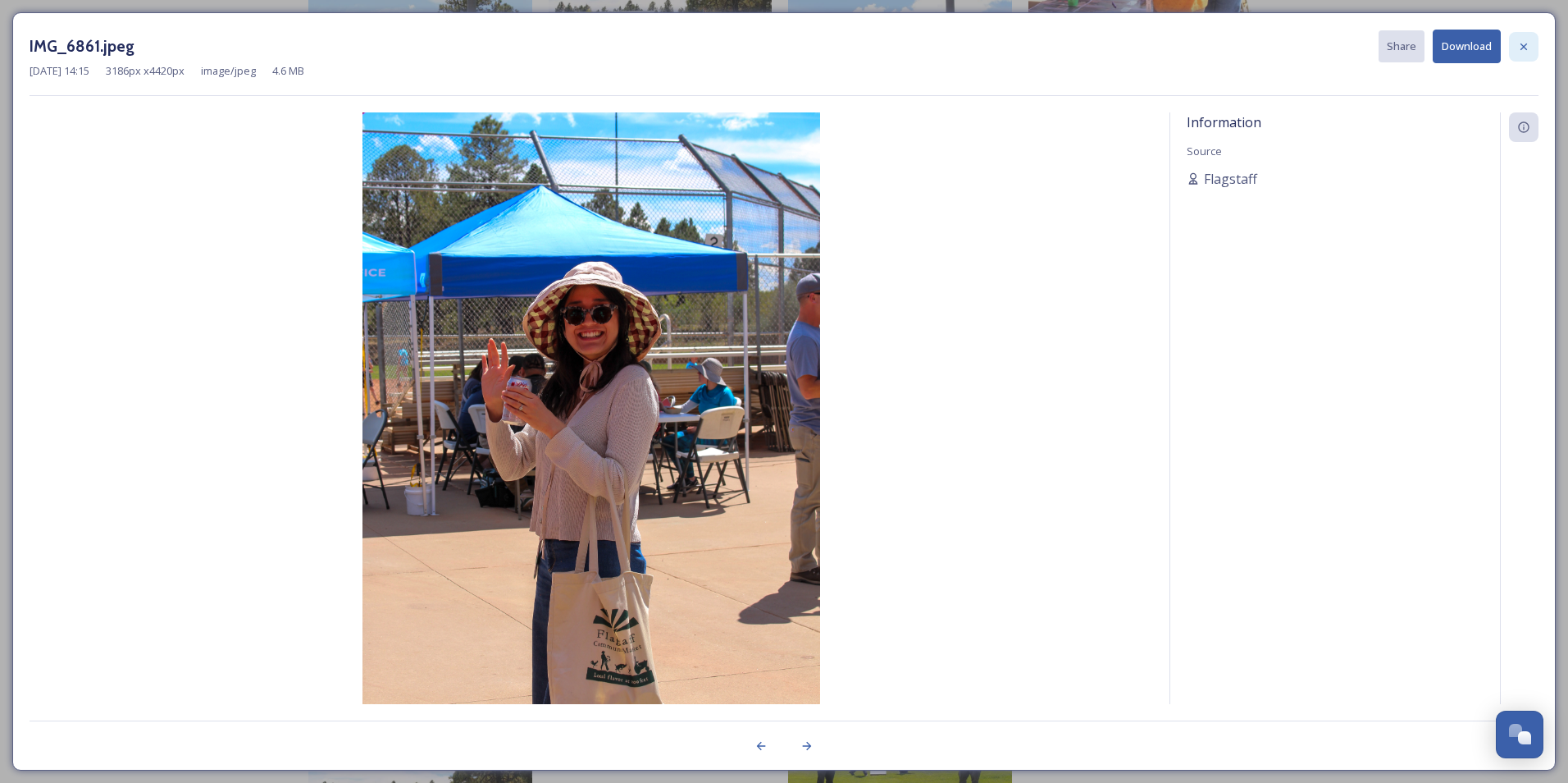
click at [1233, 47] on icon at bounding box center [1523, 46] width 6 height 6
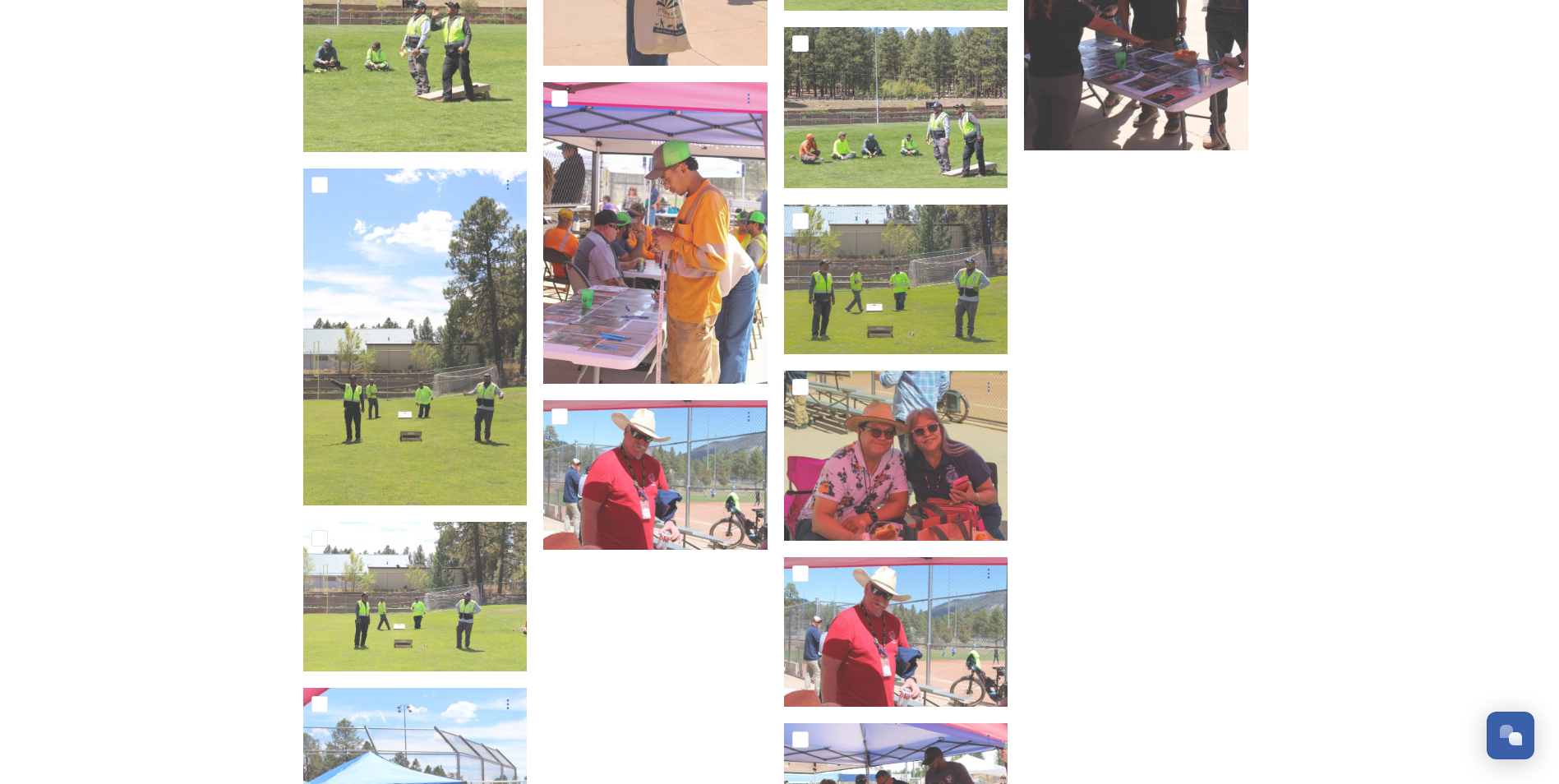
scroll to position [10842, 0]
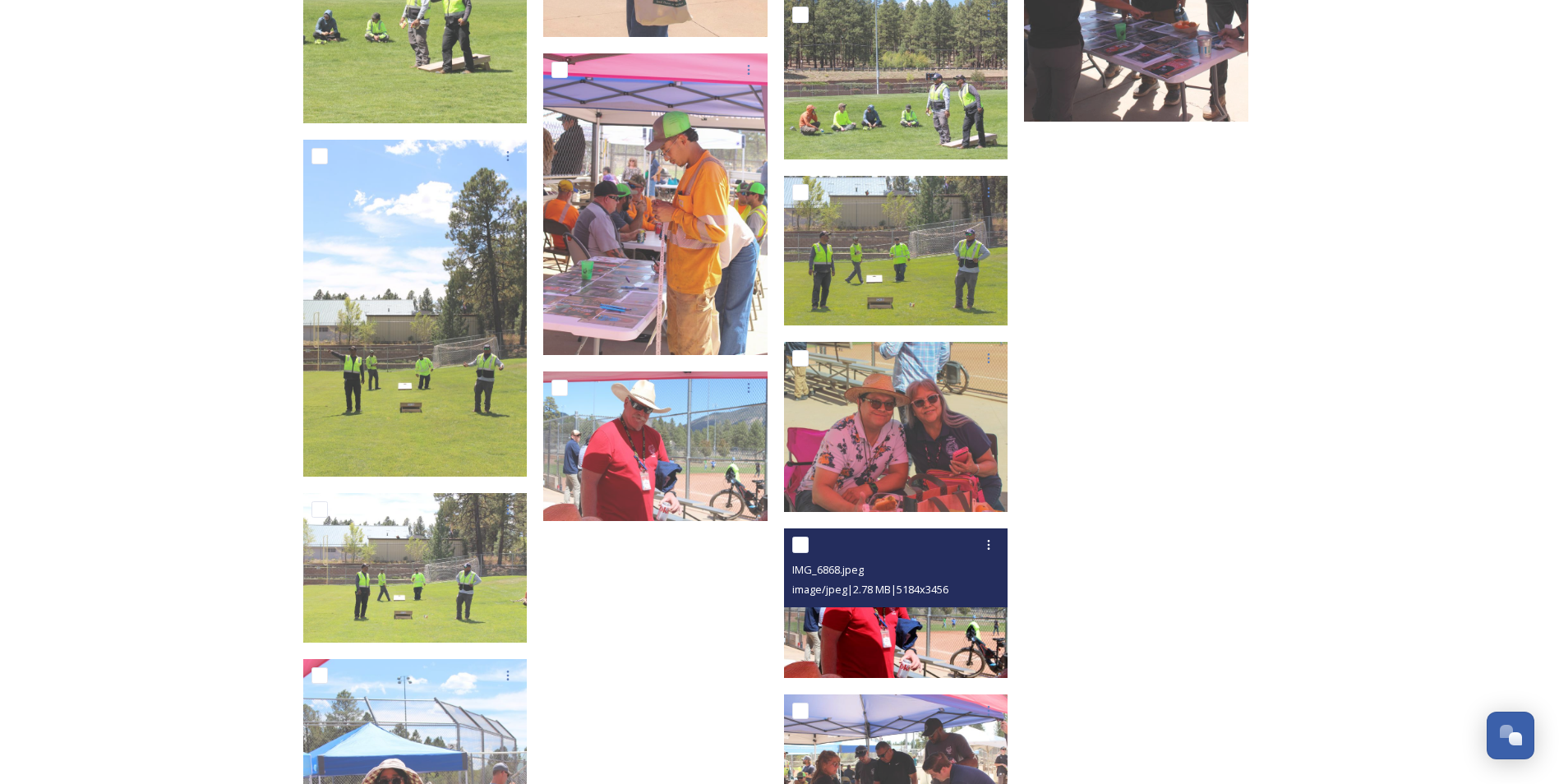
click at [825, 629] on img at bounding box center [896, 603] width 224 height 149
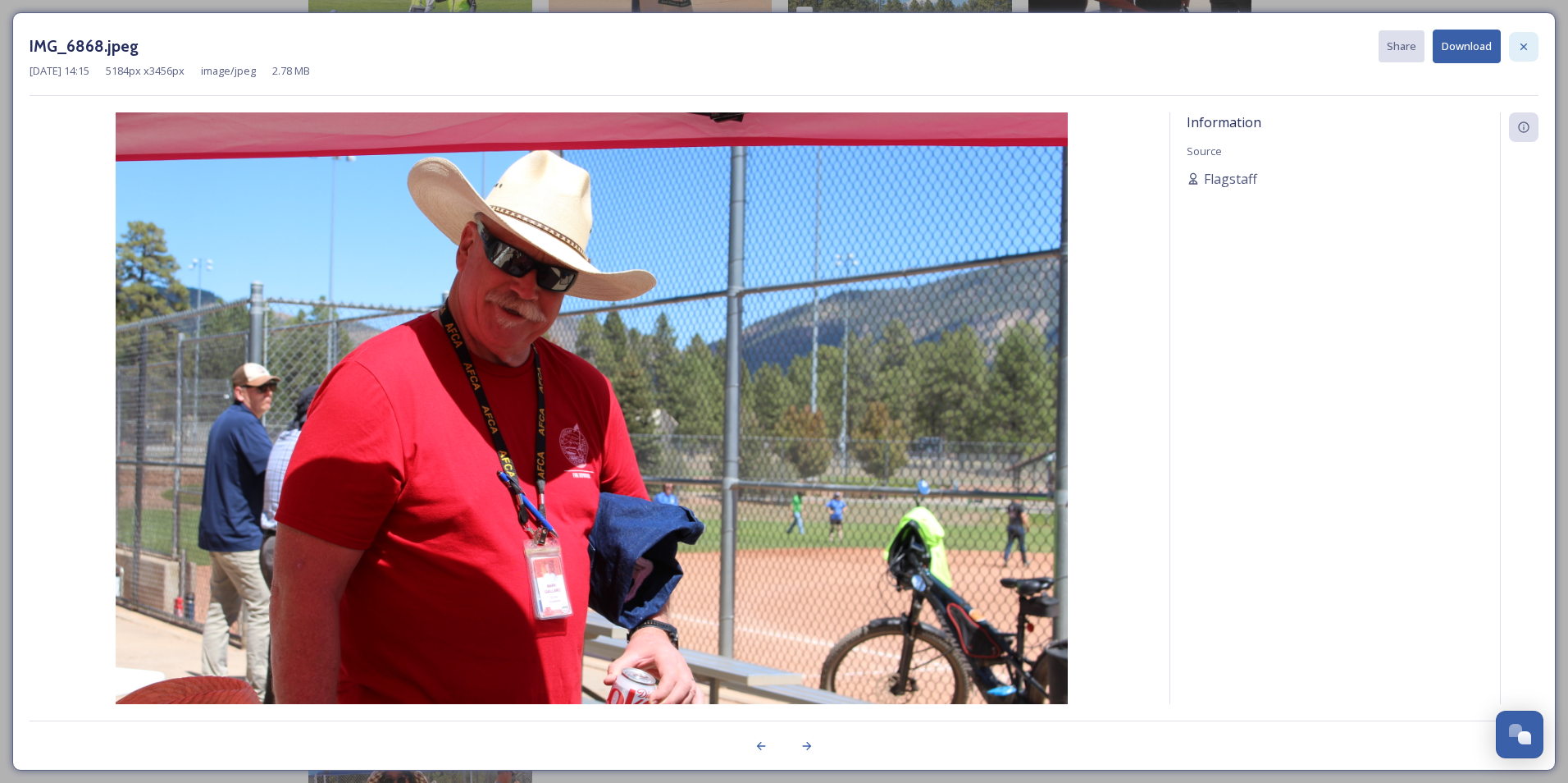
click at [1233, 48] on icon at bounding box center [1523, 47] width 13 height 13
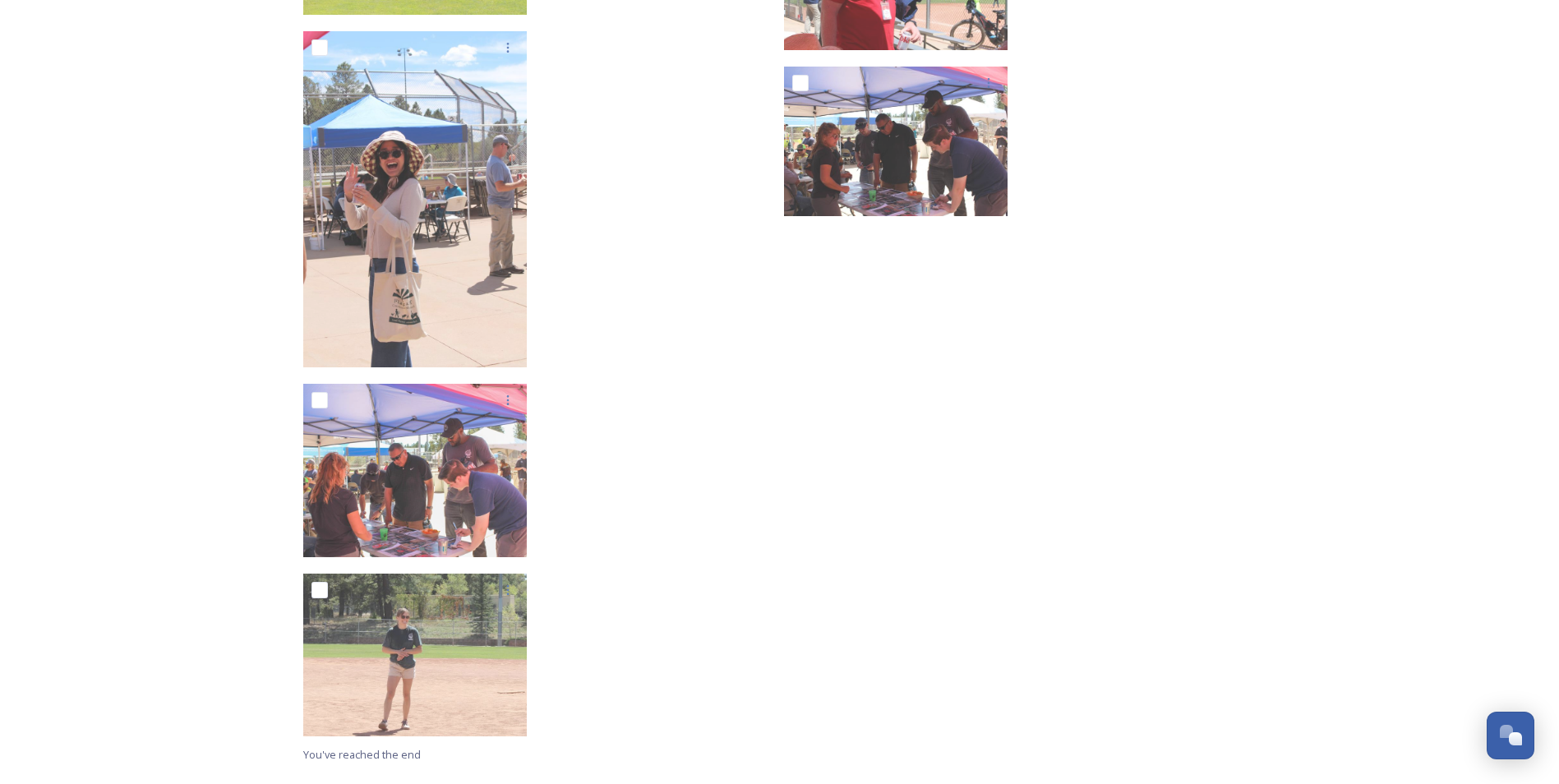
scroll to position [11537, 0]
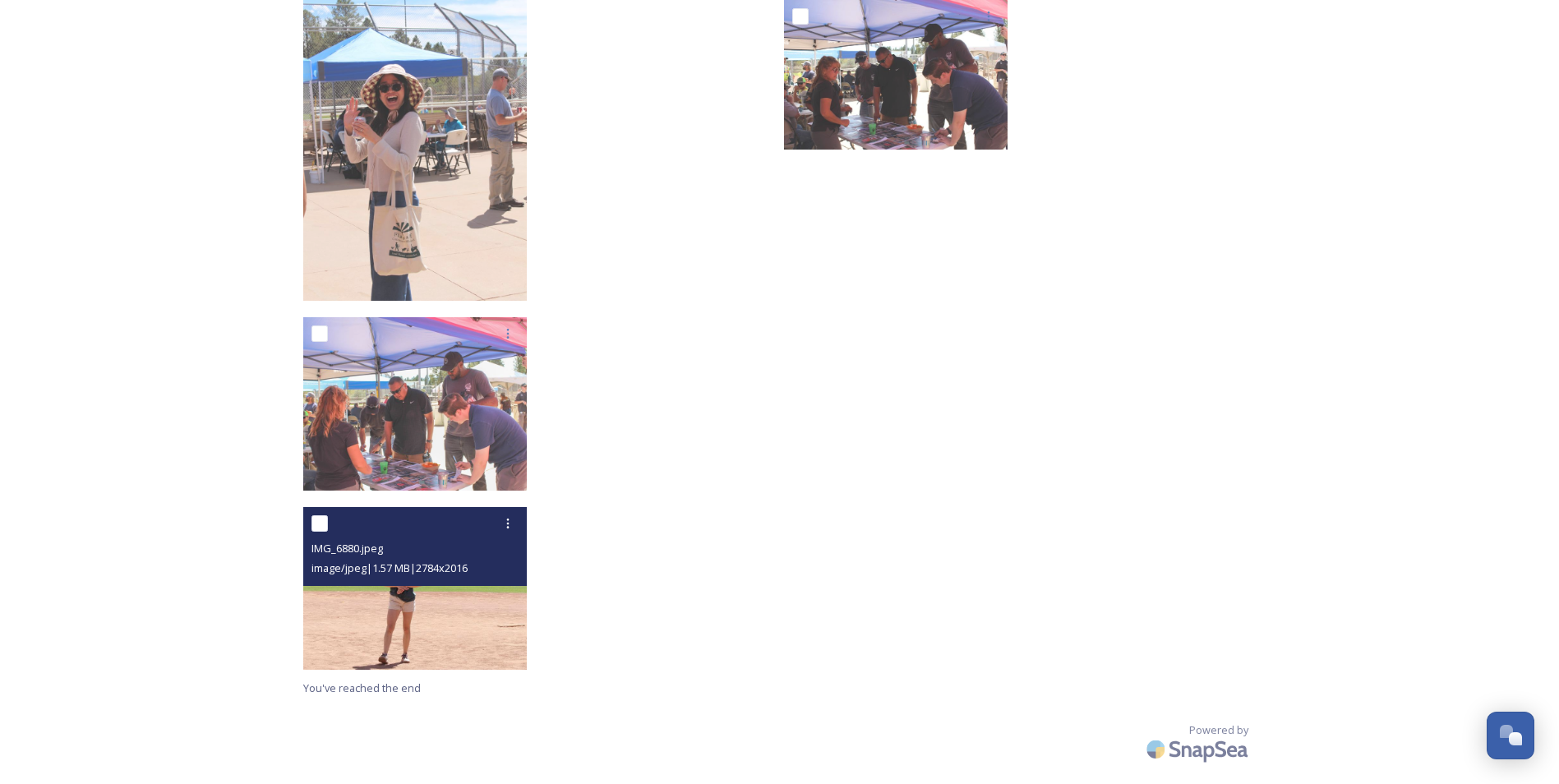
click at [467, 600] on img at bounding box center [415, 588] width 224 height 163
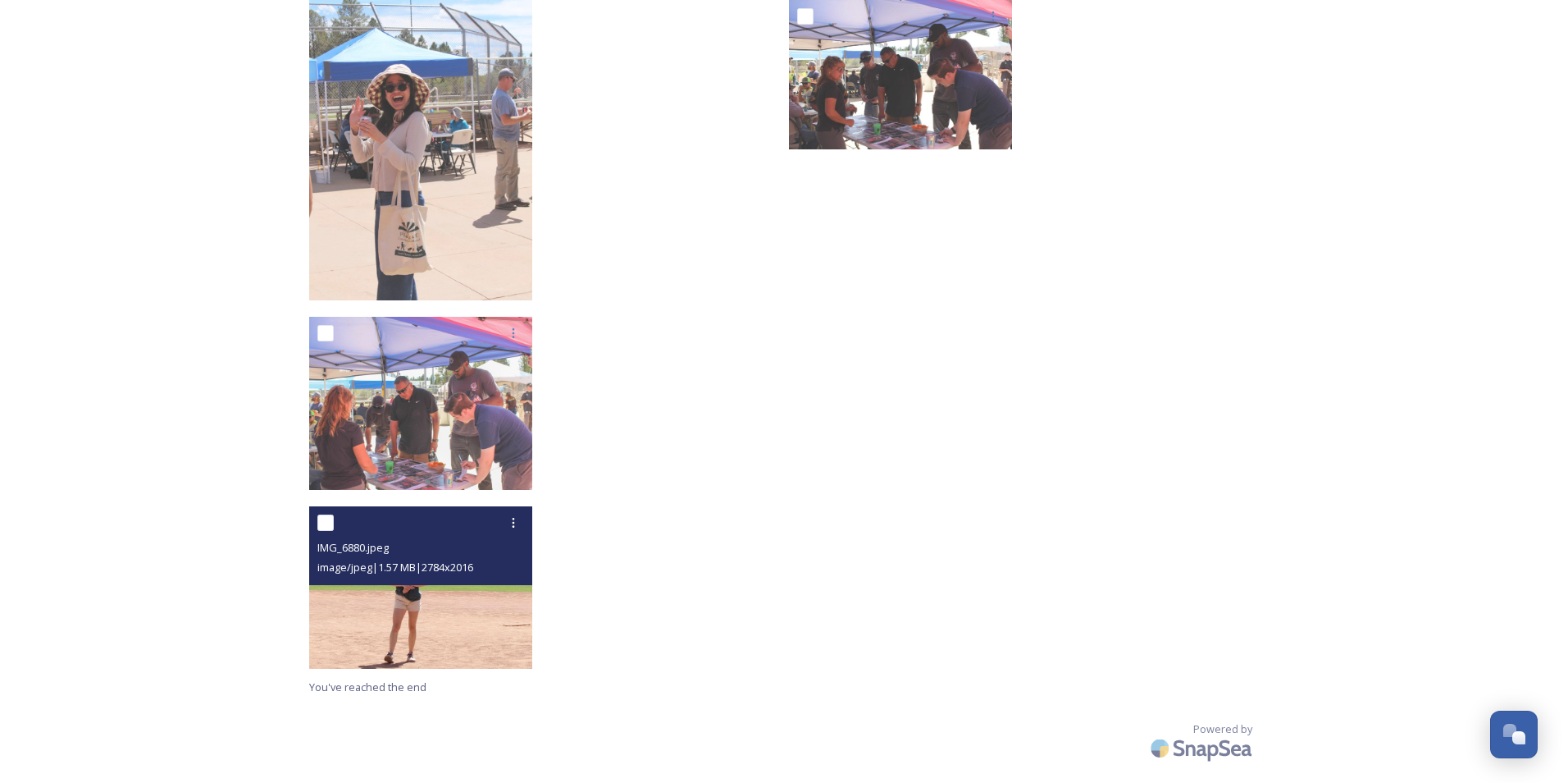
scroll to position [11343, 0]
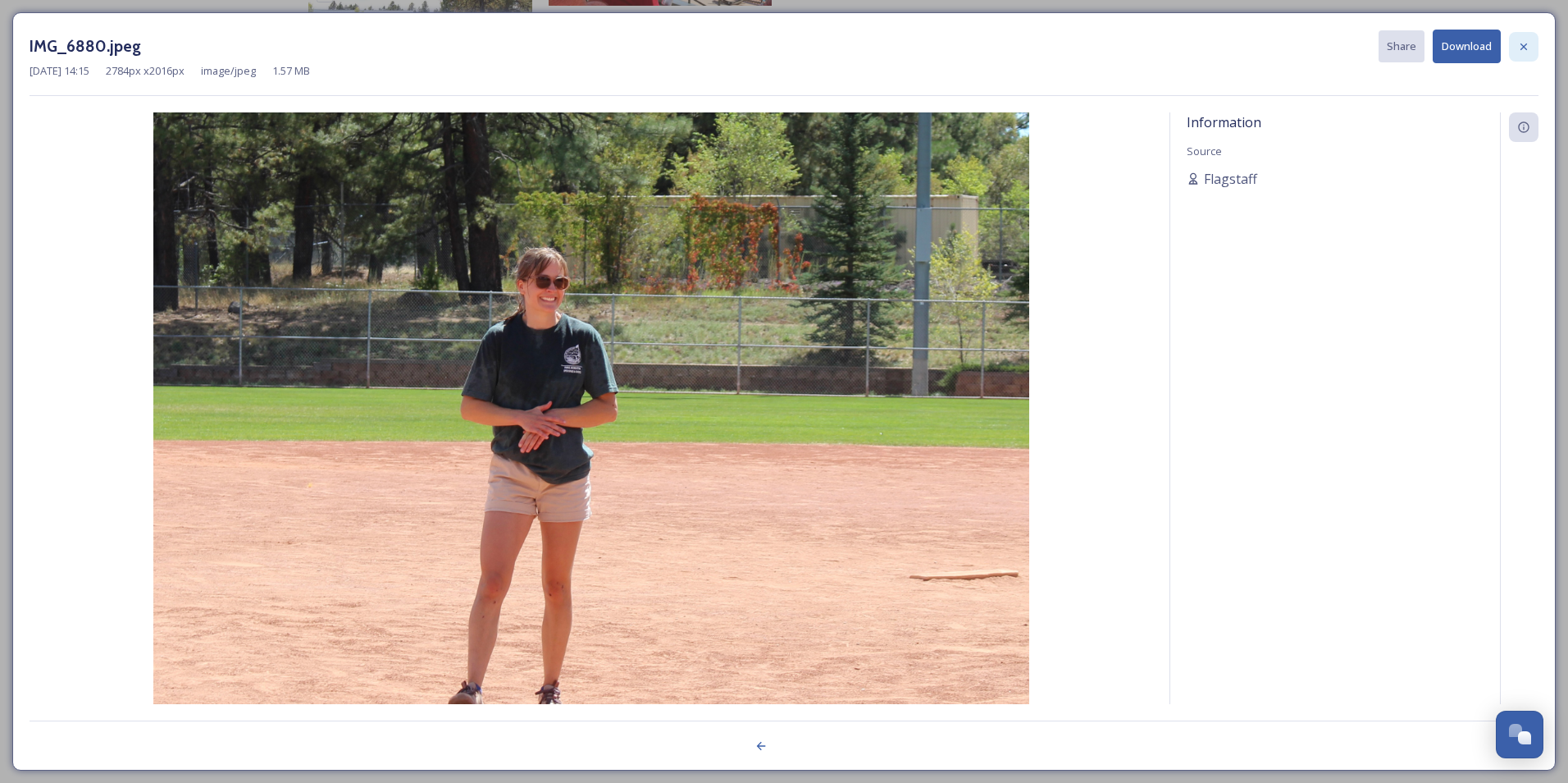
click at [1233, 47] on icon at bounding box center [1523, 47] width 13 height 13
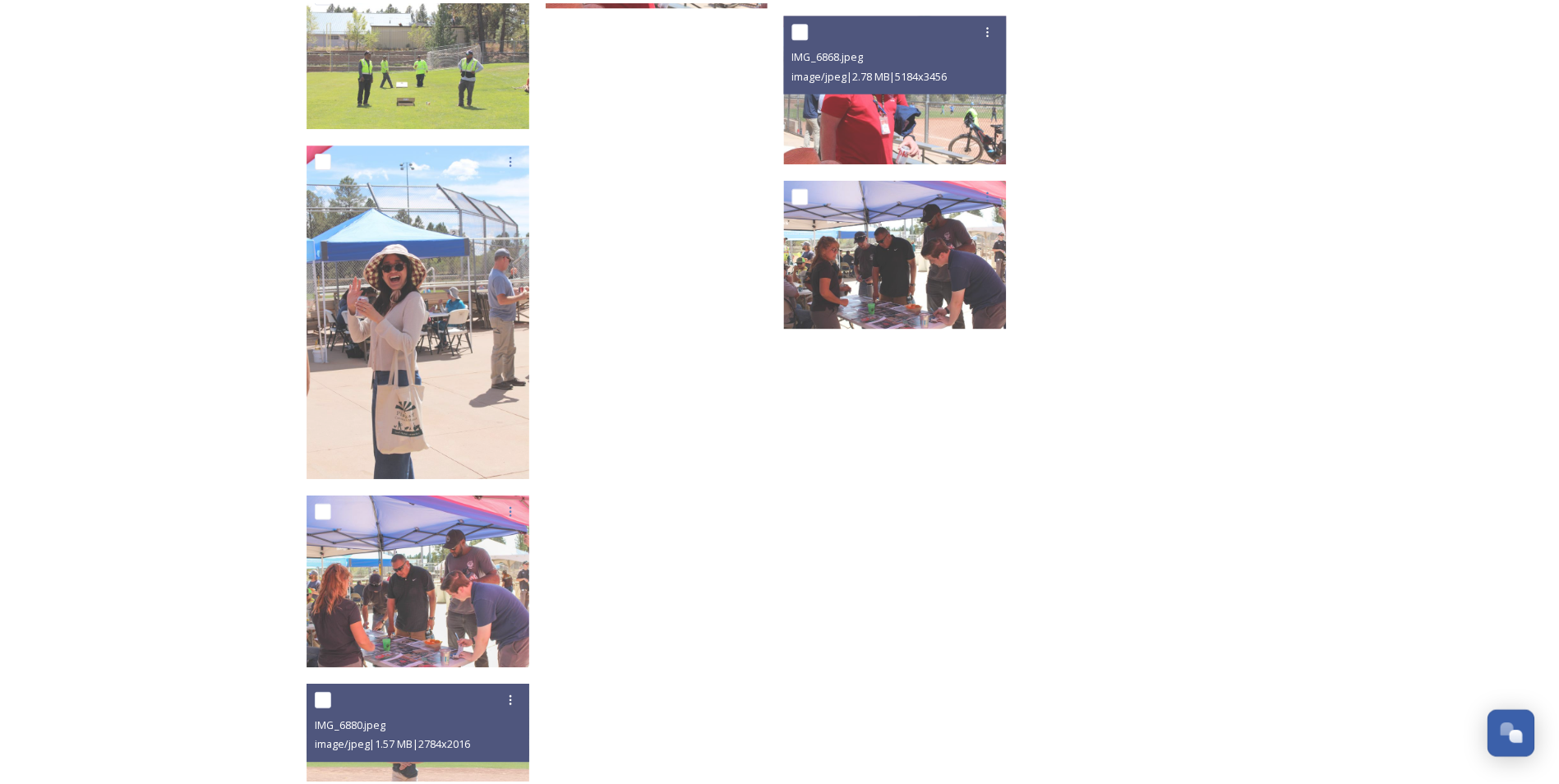
scroll to position [11537, 0]
